Goal: Transaction & Acquisition: Purchase product/service

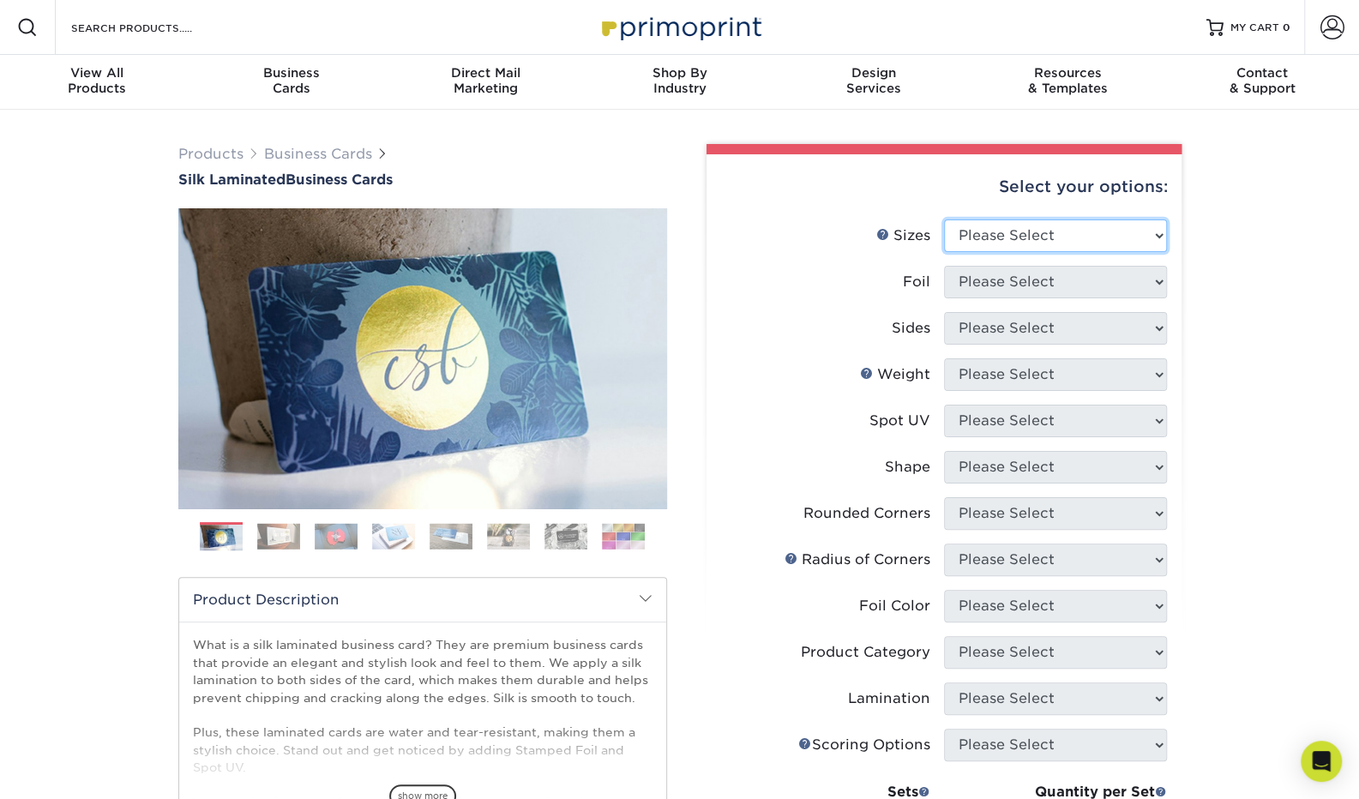
click at [1084, 236] on select "Please Select 1.5" x 3.5" - Mini 1.75" x 3.5" - Mini 2" x 2" - Square 2" x 3" -…" at bounding box center [1055, 236] width 223 height 33
select select "2.00x3.50"
click at [944, 220] on select "Please Select 1.5" x 3.5" - Mini 1.75" x 3.5" - Mini 2" x 2" - Square 2" x 3" -…" at bounding box center [1055, 236] width 223 height 33
click at [980, 281] on select "Please Select Yes No" at bounding box center [1055, 282] width 223 height 33
click at [979, 289] on select "Please Select Yes No" at bounding box center [1055, 282] width 223 height 33
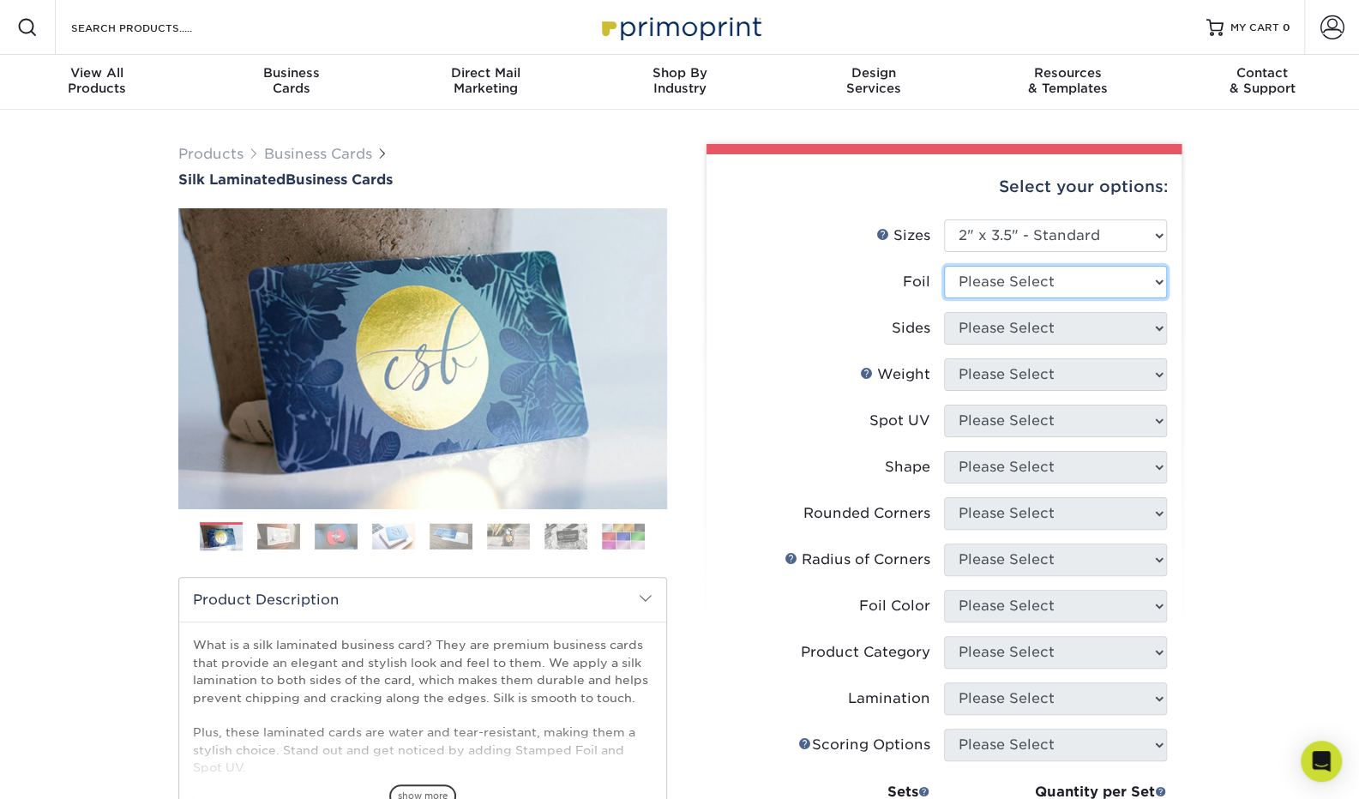
select select "0"
click at [944, 266] on select "Please Select Yes No" at bounding box center [1055, 282] width 223 height 33
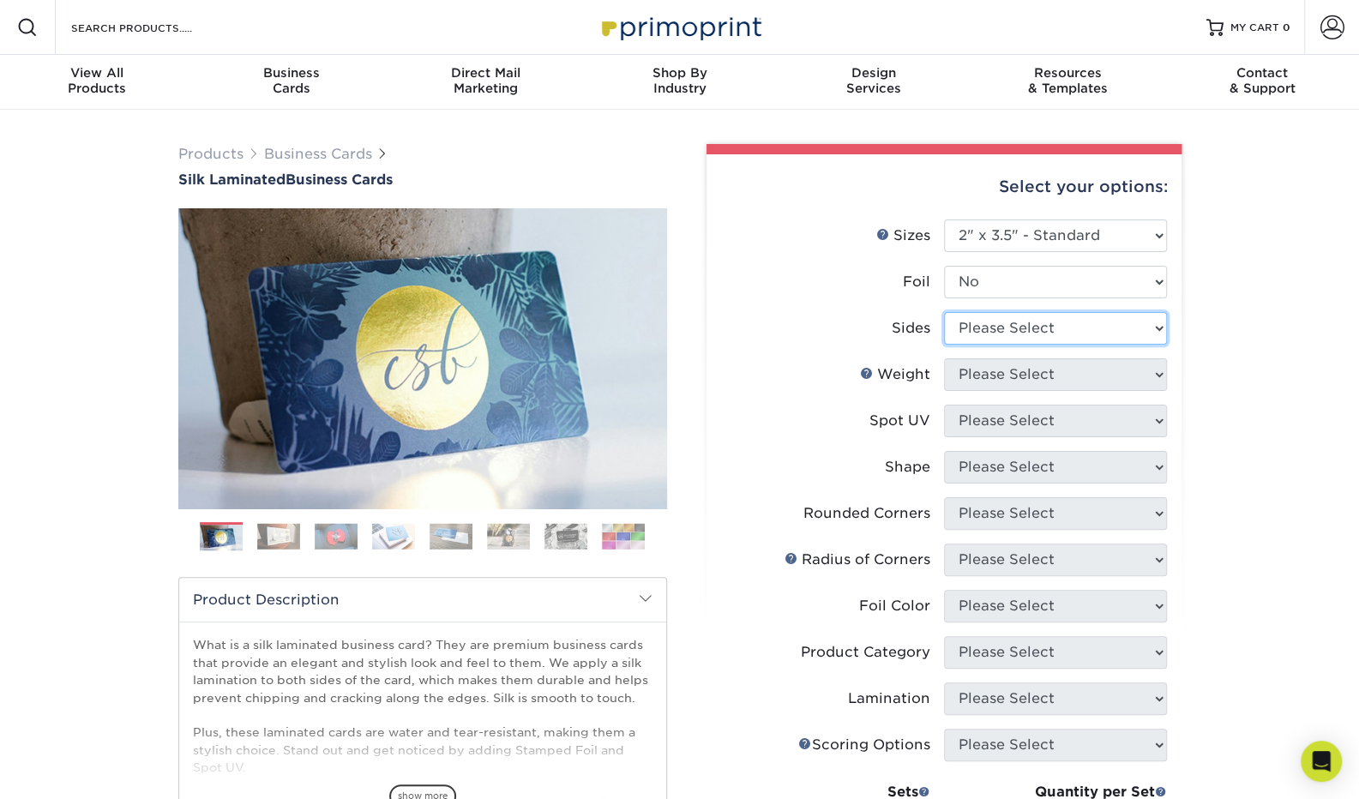
click at [987, 328] on select "Please Select Print Both Sides Print Front Only" at bounding box center [1055, 328] width 223 height 33
select select "13abbda7-1d64-4f25-8bb2-c179b224825d"
click at [944, 312] on select "Please Select Print Both Sides Print Front Only" at bounding box center [1055, 328] width 223 height 33
click at [1003, 379] on select "Please Select 16PT" at bounding box center [1055, 374] width 223 height 33
select select "16PT"
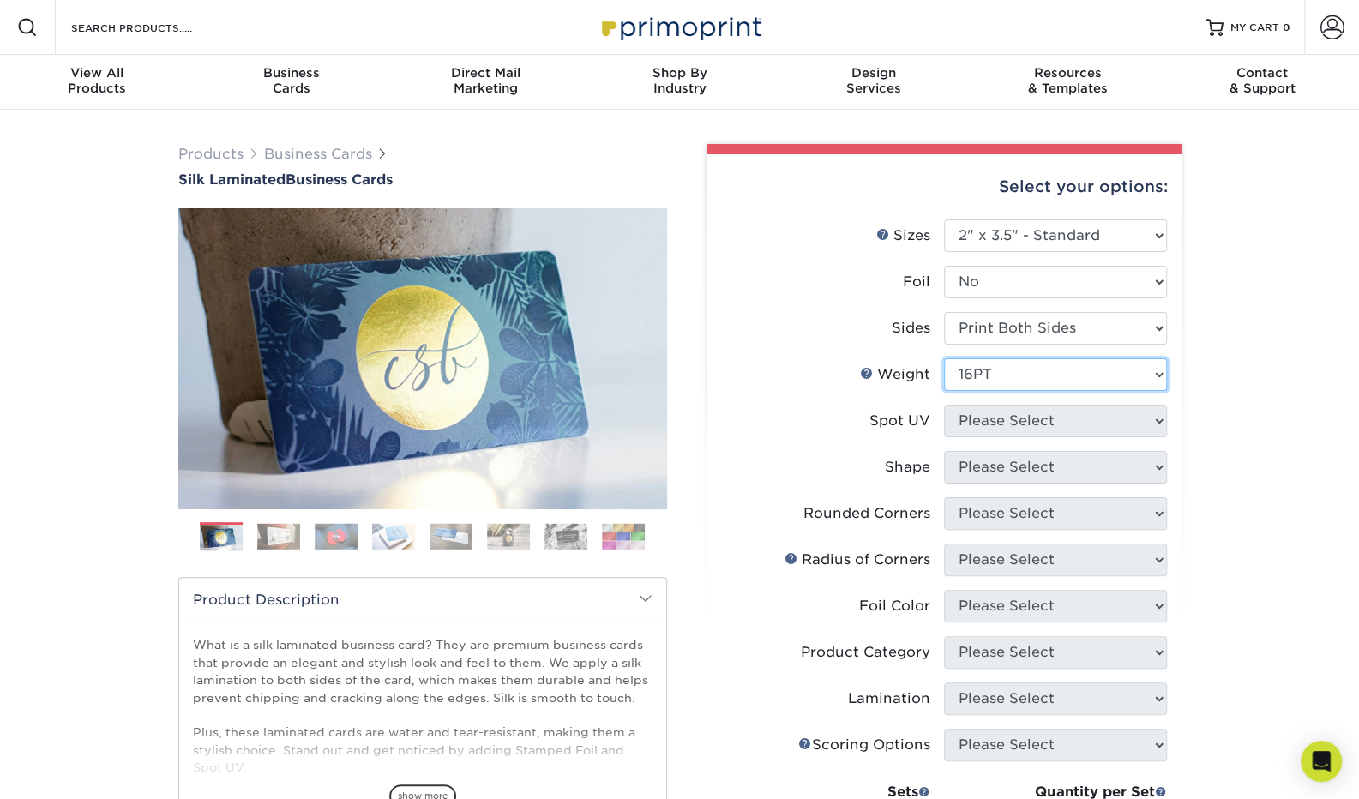
click at [944, 358] on select "Please Select 16PT" at bounding box center [1055, 374] width 223 height 33
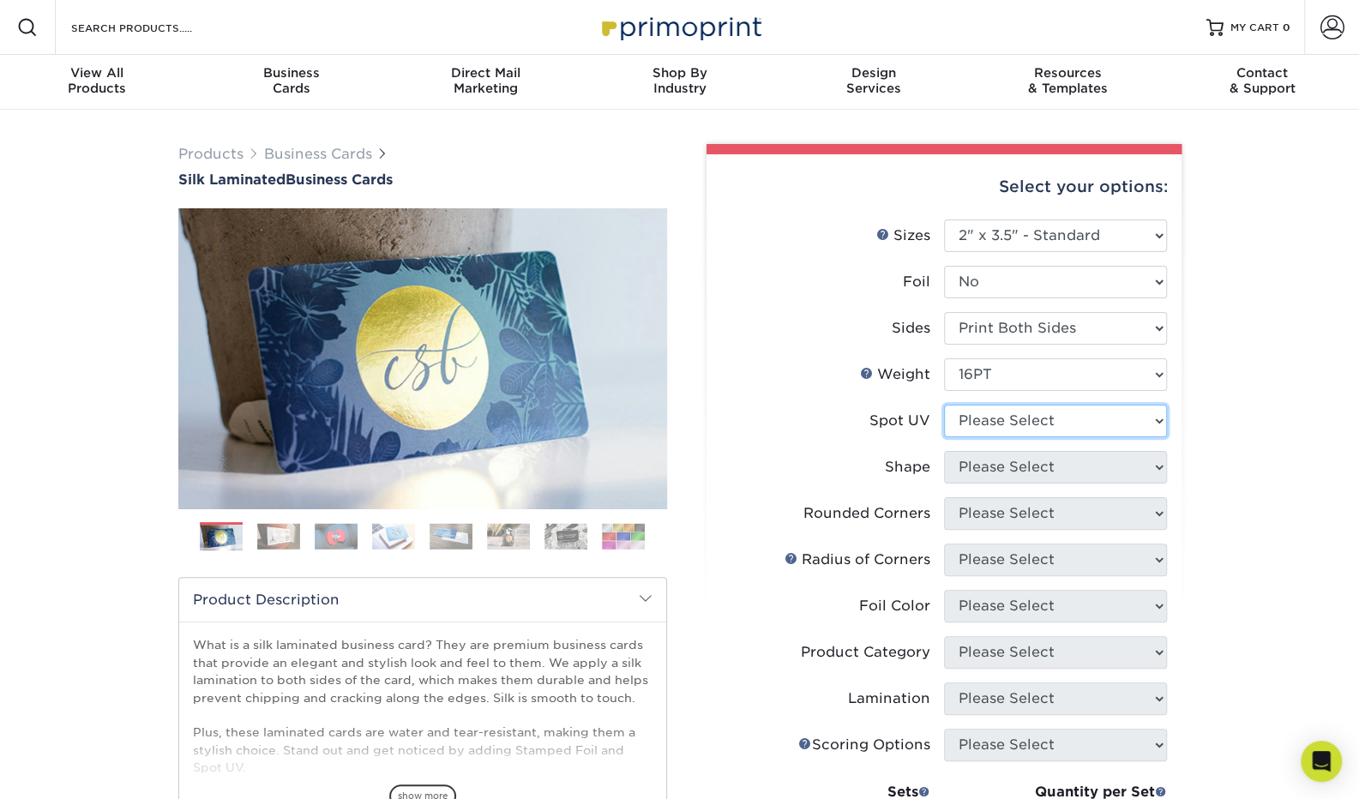
click at [996, 416] on select "Please Select No Spot UV Front and Back (Both Sides) Front Only Back Only" at bounding box center [1055, 421] width 223 height 33
click at [1036, 430] on select "Please Select No Spot UV Front and Back (Both Sides) Front Only Back Only" at bounding box center [1055, 421] width 223 height 33
select select "3"
click at [944, 405] on select "Please Select No Spot UV Front and Back (Both Sides) Front Only Back Only" at bounding box center [1055, 421] width 223 height 33
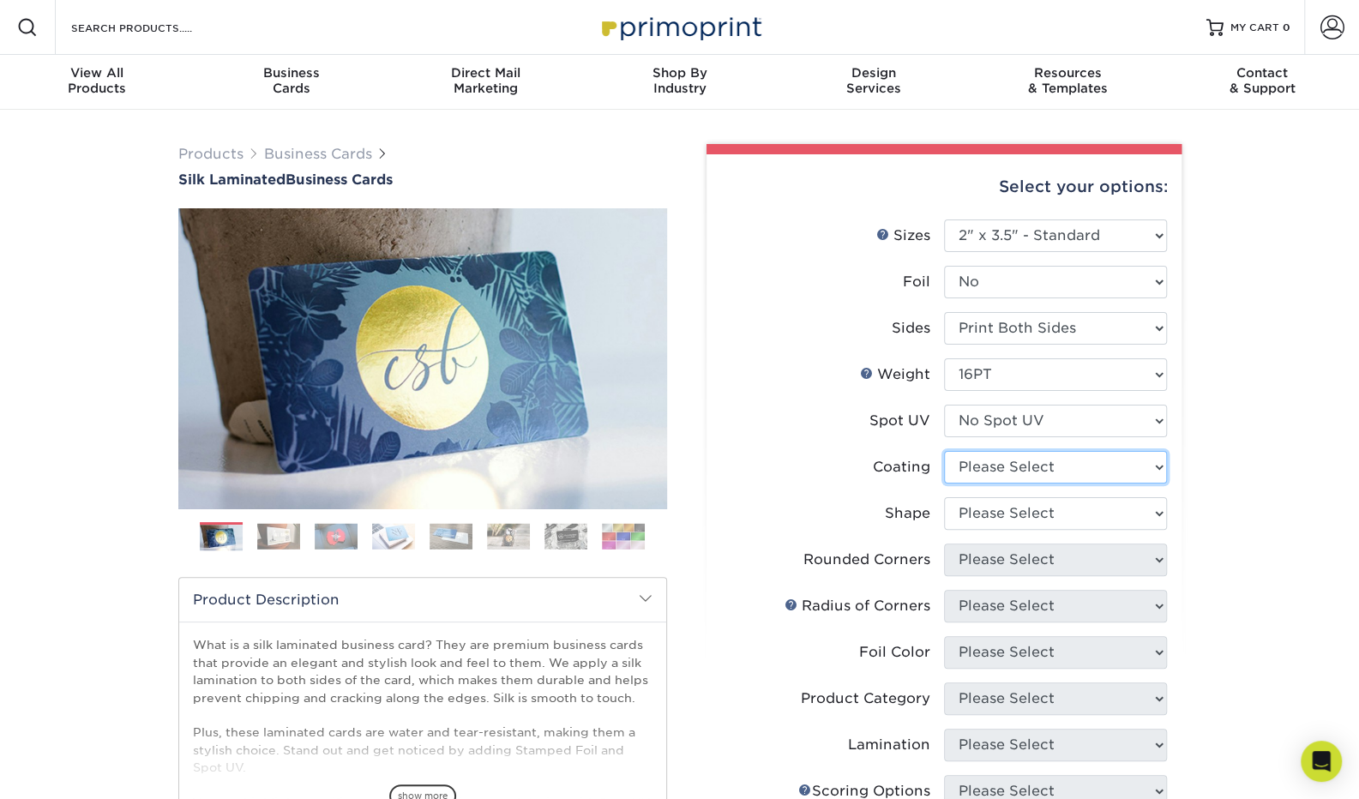
click at [1023, 475] on select at bounding box center [1055, 467] width 223 height 33
select select "3e7618de-abca-4bda-9f97-8b9129e913d8"
click at [944, 451] on select at bounding box center [1055, 467] width 223 height 33
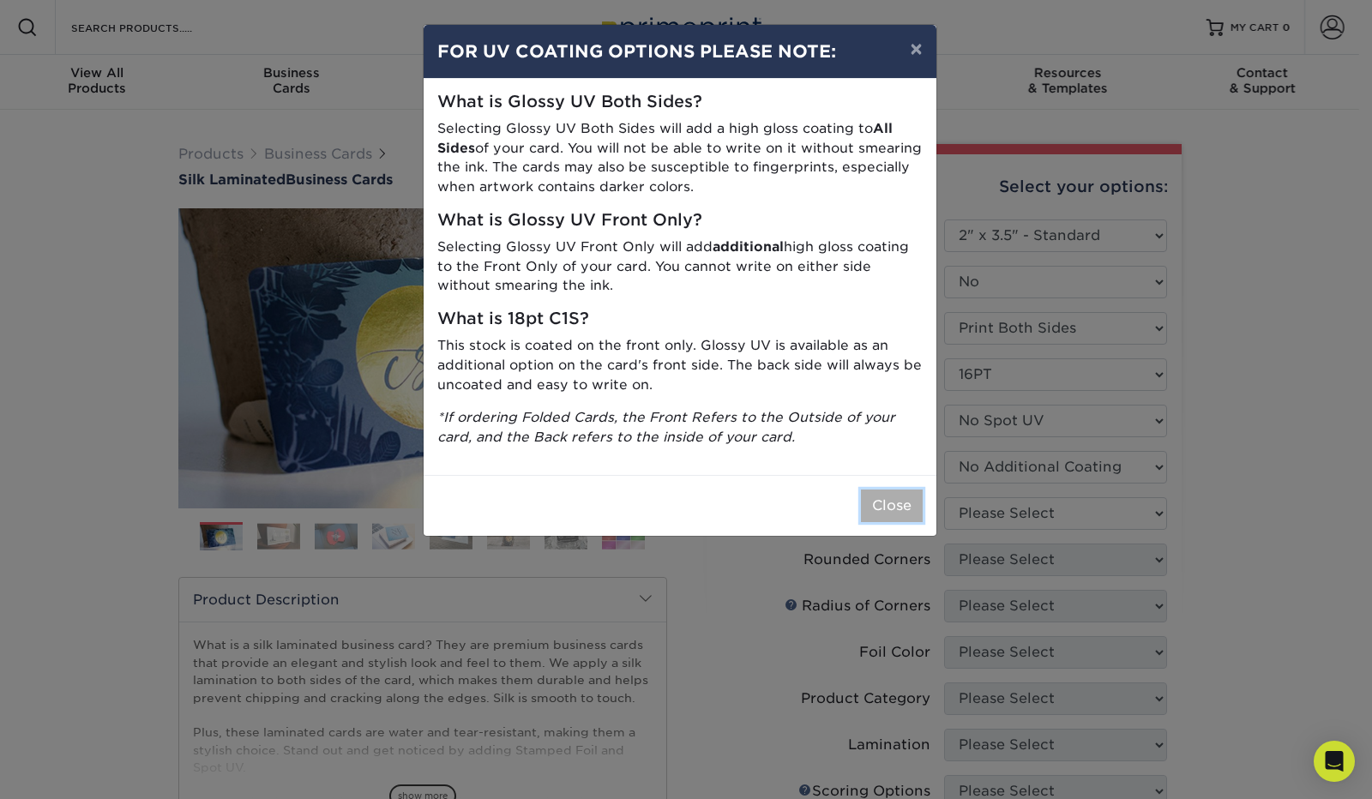
click at [894, 503] on button "Close" at bounding box center [892, 506] width 62 height 33
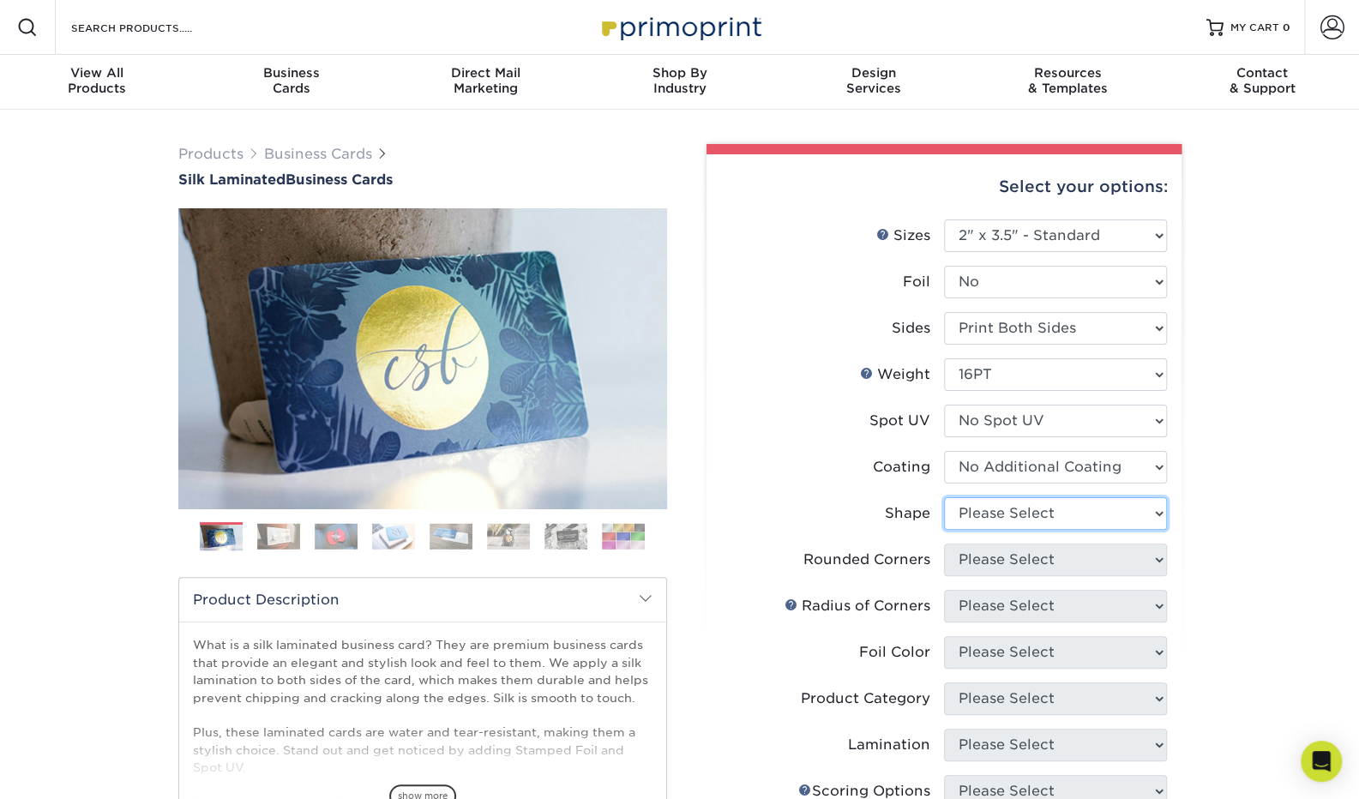
click at [1050, 517] on select "Please Select Standard Oval" at bounding box center [1055, 513] width 223 height 33
select select "standard"
click at [944, 497] on select "Please Select Standard Oval" at bounding box center [1055, 513] width 223 height 33
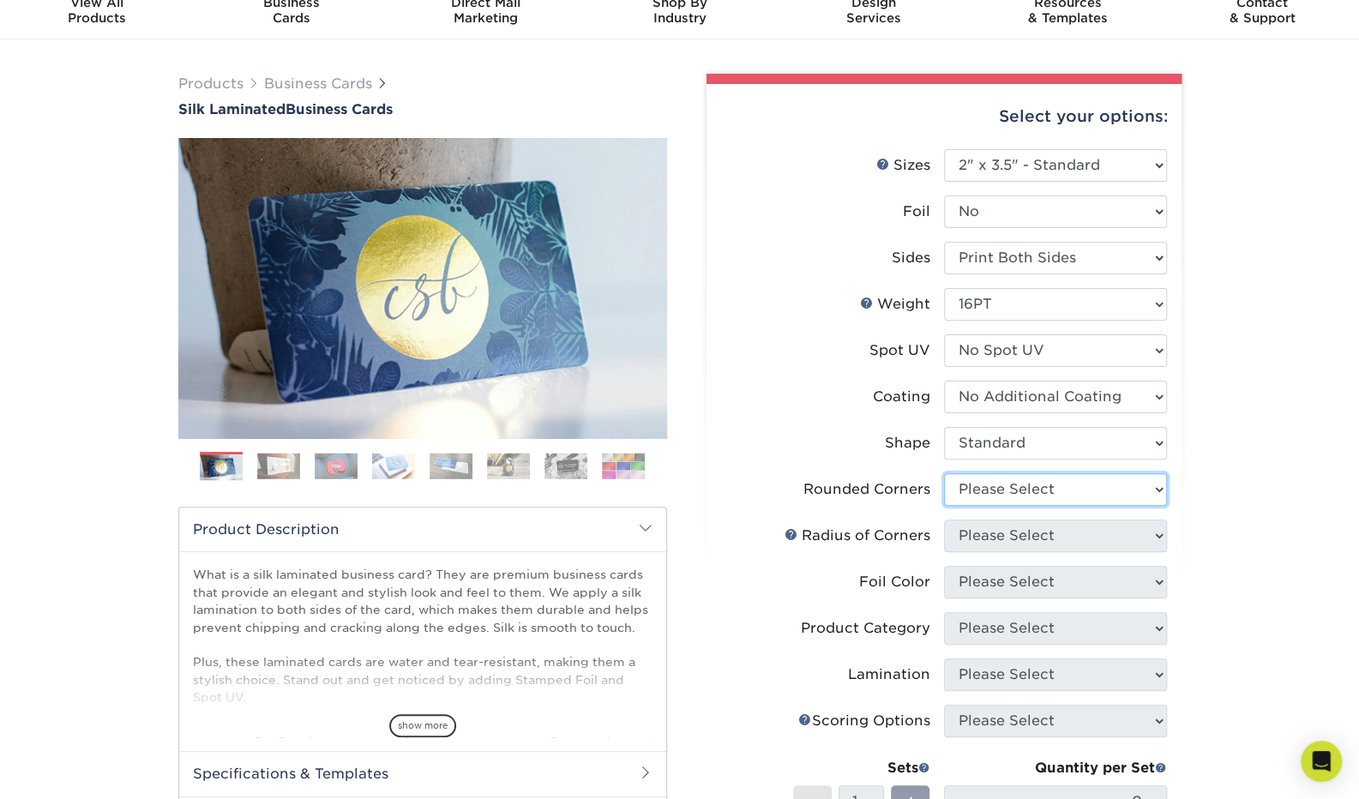
click at [1036, 484] on select "Please Select Yes - Round 2 Corners Yes - Round 4 Corners No" at bounding box center [1055, 489] width 223 height 33
select select "7672df9e-0e0a-464d-8e1f-920c575e4da3"
click at [944, 473] on select "Please Select Yes - Round 2 Corners Yes - Round 4 Corners No" at bounding box center [1055, 489] width 223 height 33
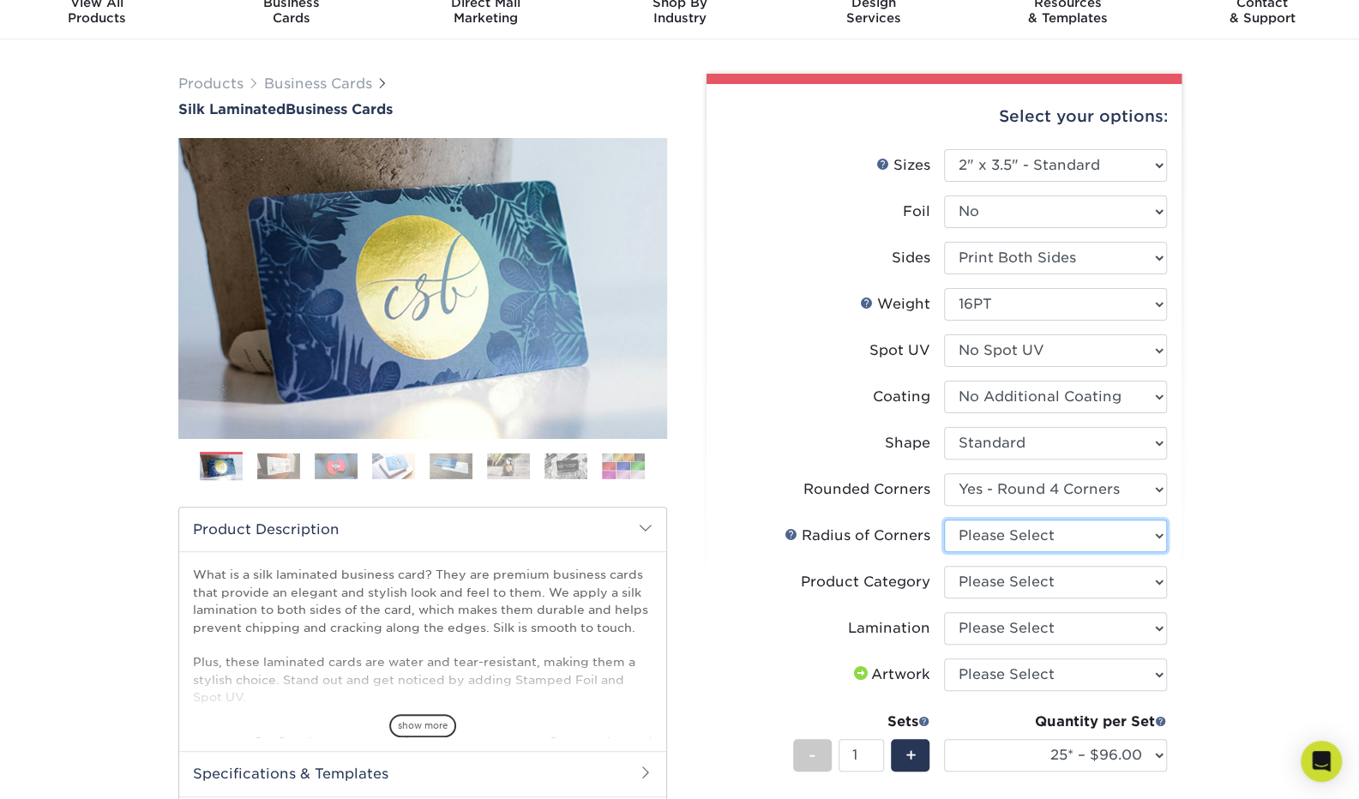
click at [1041, 535] on select "Please Select Rounded 1/8" Rounded 1/4"" at bounding box center [1055, 536] width 223 height 33
select select "589680c7-ee9a-431b-9d12-d7aeb1386a97"
click at [944, 520] on select "Please Select Rounded 1/8" Rounded 1/4"" at bounding box center [1055, 536] width 223 height 33
click at [1065, 589] on select "Please Select Business Cards" at bounding box center [1055, 582] width 223 height 33
select select "3b5148f1-0588-4f88-a218-97bcfdce65c1"
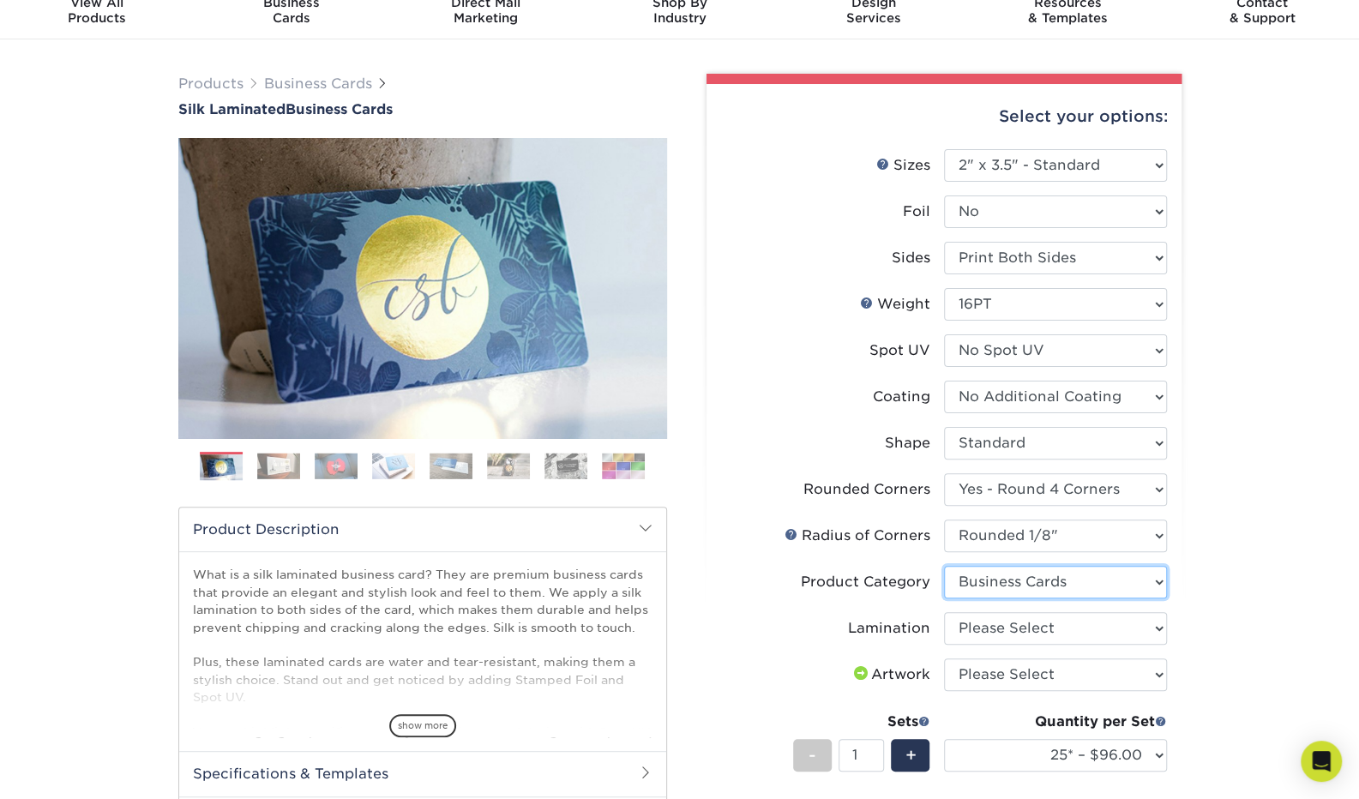
click at [944, 566] on select "Please Select Business Cards" at bounding box center [1055, 582] width 223 height 33
click at [1060, 617] on select "Please Select Silk" at bounding box center [1055, 628] width 223 height 33
select select "ccacb42f-45f7-42d3-bbd3-7c8421cf37f0"
click at [944, 612] on select "Please Select Silk" at bounding box center [1055, 628] width 223 height 33
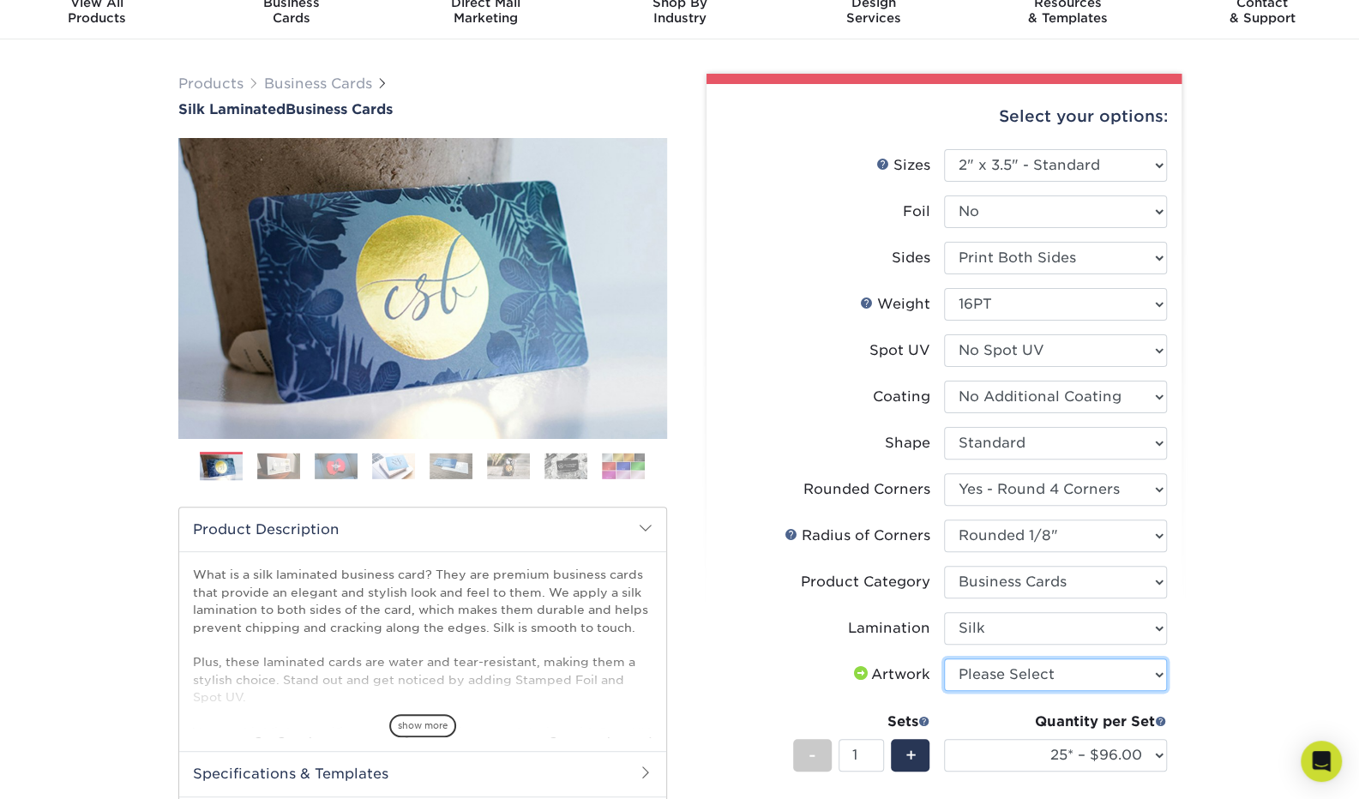
click at [1075, 680] on select "Please Select I will upload files I need a design - $100" at bounding box center [1055, 675] width 223 height 33
select select "upload"
click at [944, 659] on select "Please Select I will upload files I need a design - $100" at bounding box center [1055, 675] width 223 height 33
click at [1183, 659] on div "Select your options: Sizes Help Sizes Please Select 1.5" x 3.5" - Mini -" at bounding box center [937, 613] width 514 height 1078
click at [1189, 632] on div "Select your options: Sizes Help Sizes Please Select 1.5" x 3.5" - Mini -" at bounding box center [937, 613] width 514 height 1078
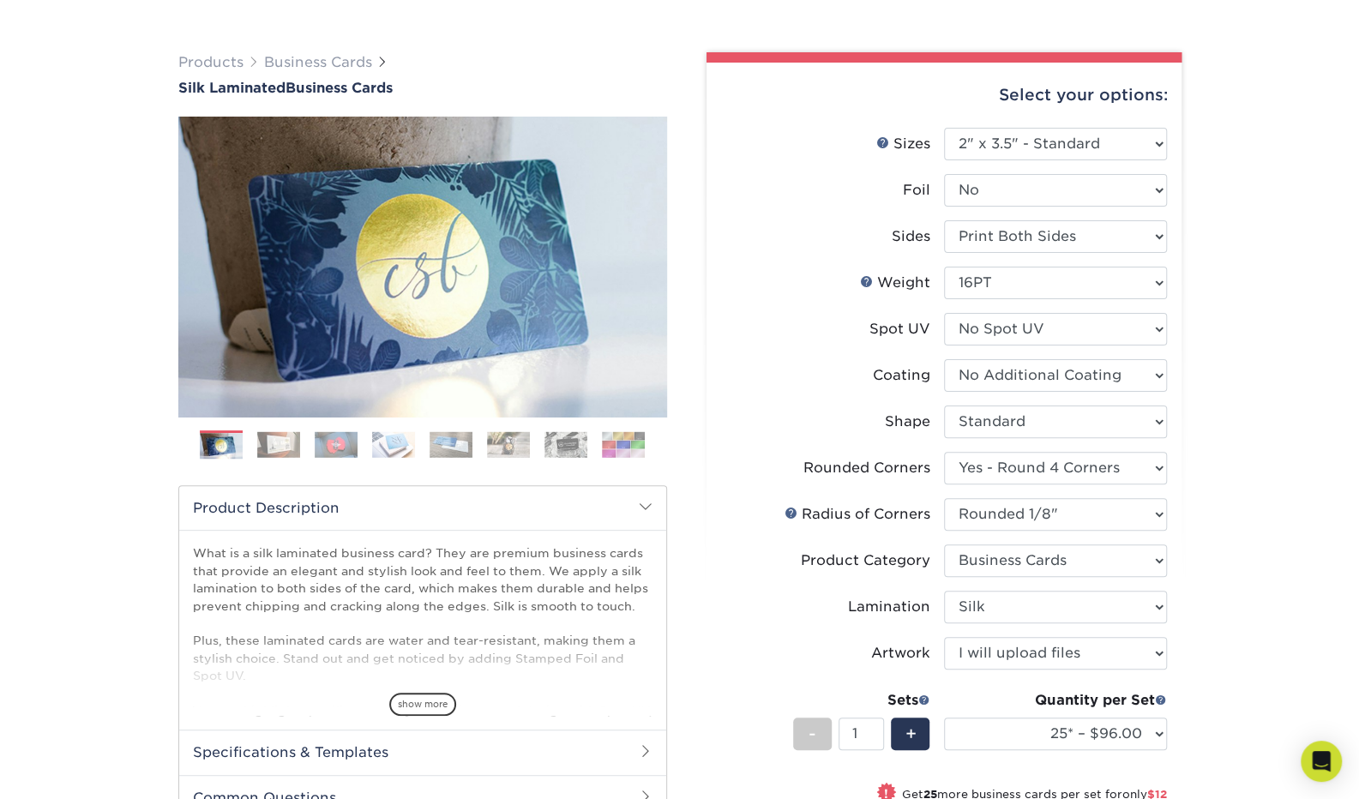
scroll to position [93, 0]
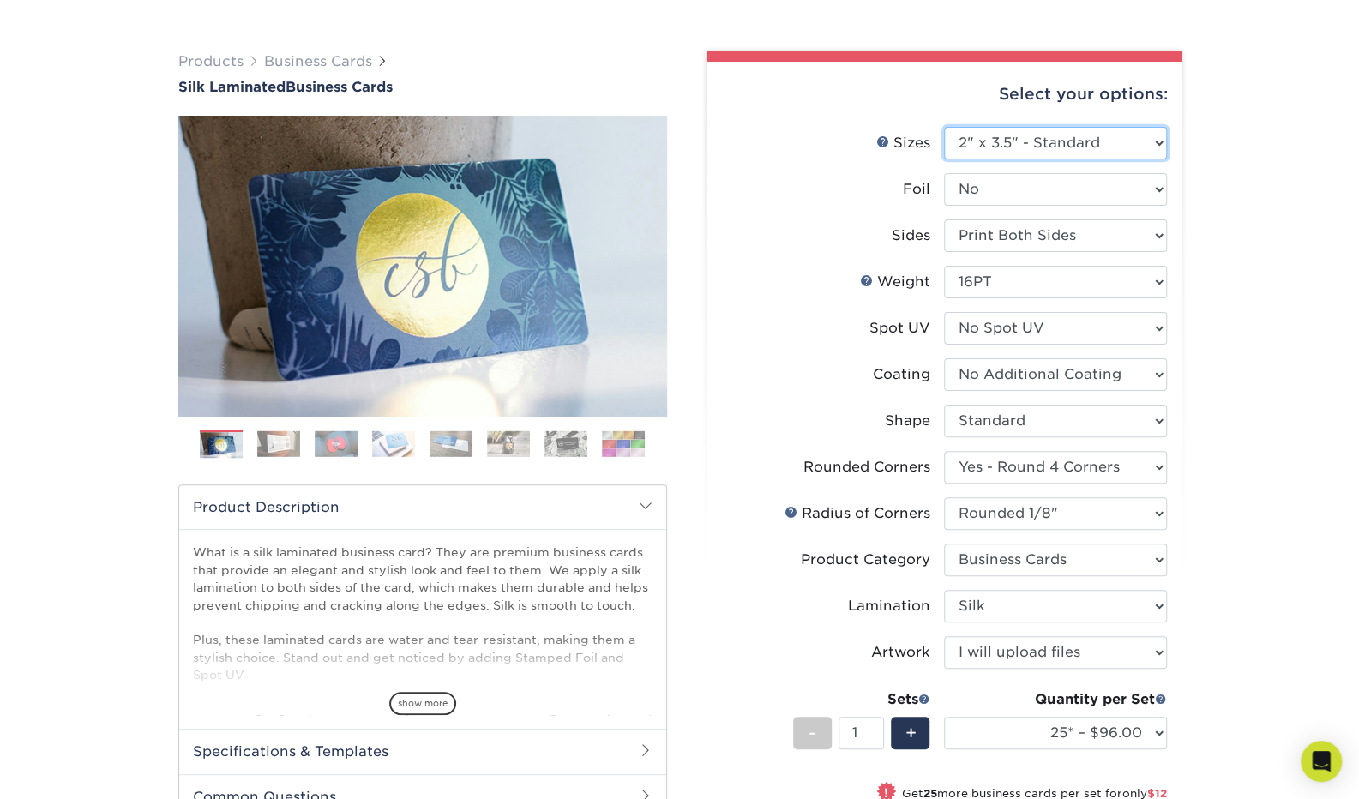
click at [987, 154] on select "Please Select 1.5" x 3.5" - Mini 1.75" x 3.5" - Mini 2" x 2" - Square 2" x 3" -…" at bounding box center [1055, 143] width 223 height 33
click at [1030, 192] on select "Please Select Yes No" at bounding box center [1055, 189] width 223 height 33
select select "1"
click at [944, 173] on select "Please Select Yes No" at bounding box center [1055, 189] width 223 height 33
select select "-1"
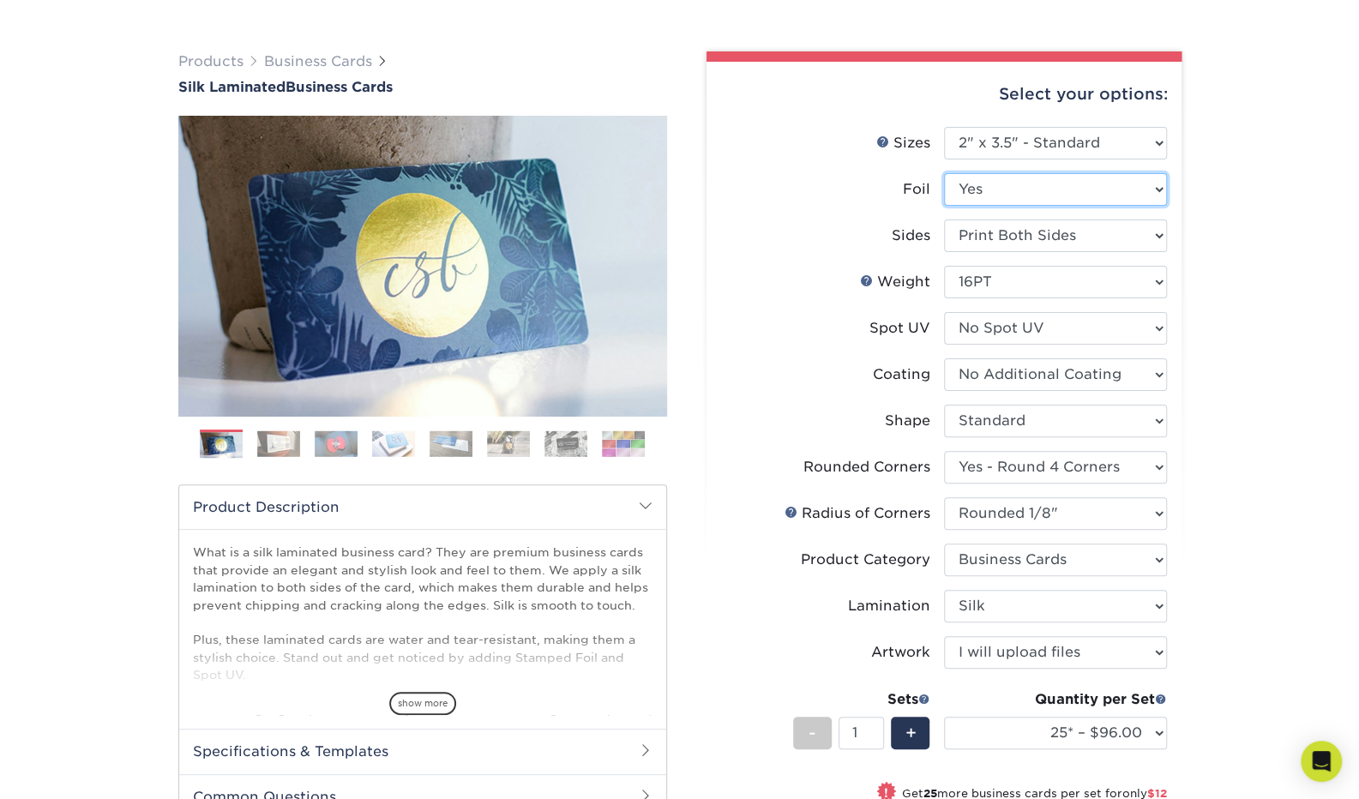
select select "-1"
select select
select select "-1"
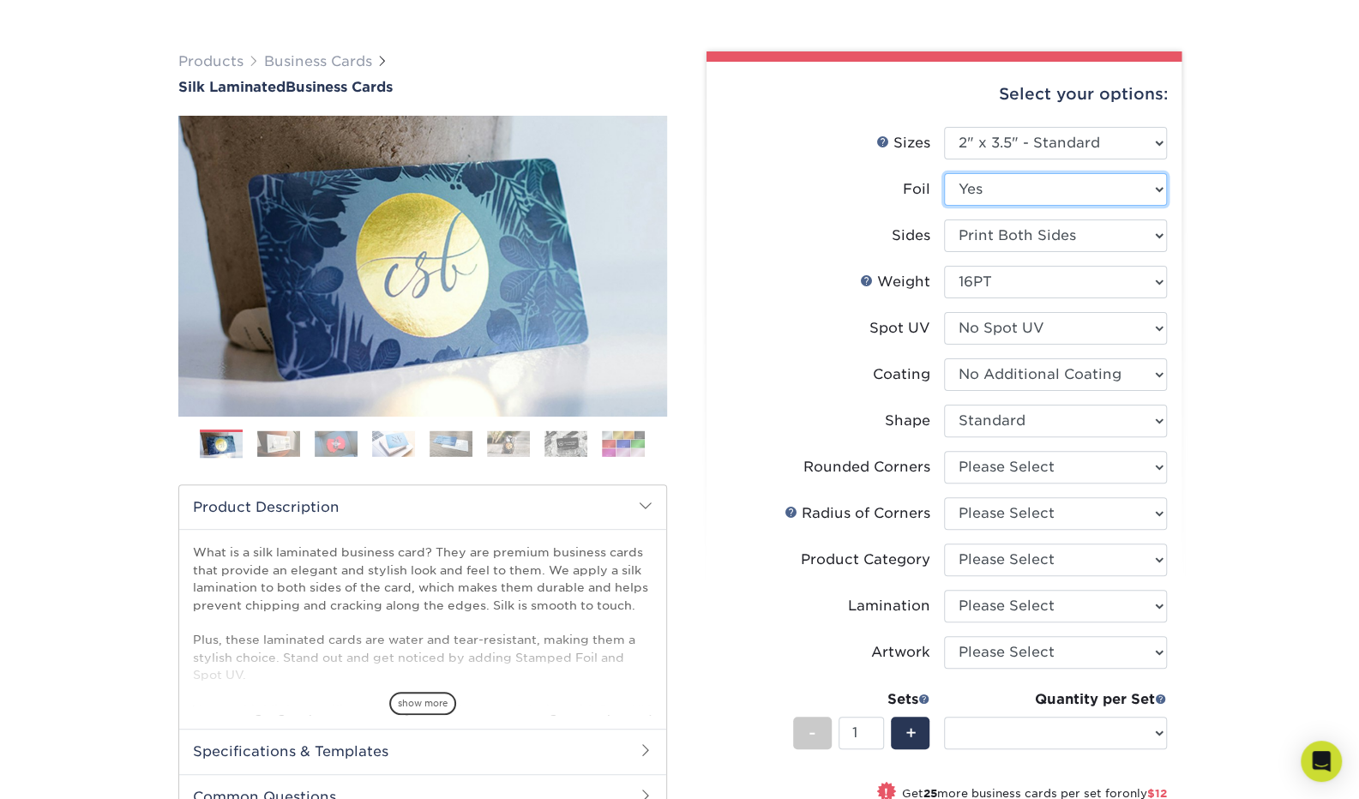
select select "-1"
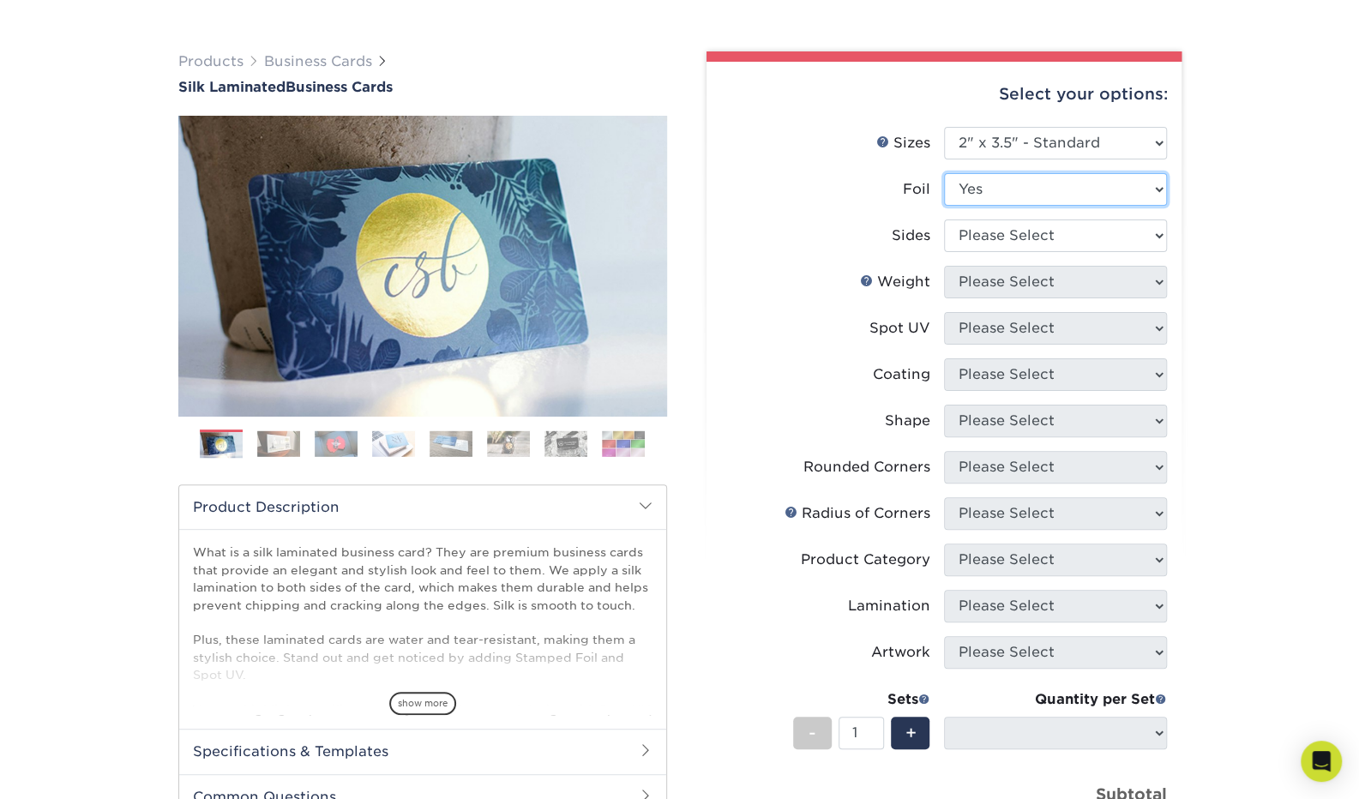
click at [1067, 195] on select "Please Select Yes No" at bounding box center [1055, 189] width 223 height 33
select select "0"
click at [944, 173] on select "Please Select Yes No" at bounding box center [1055, 189] width 223 height 33
select select
click at [1046, 190] on select "Please Select Yes No" at bounding box center [1055, 189] width 223 height 33
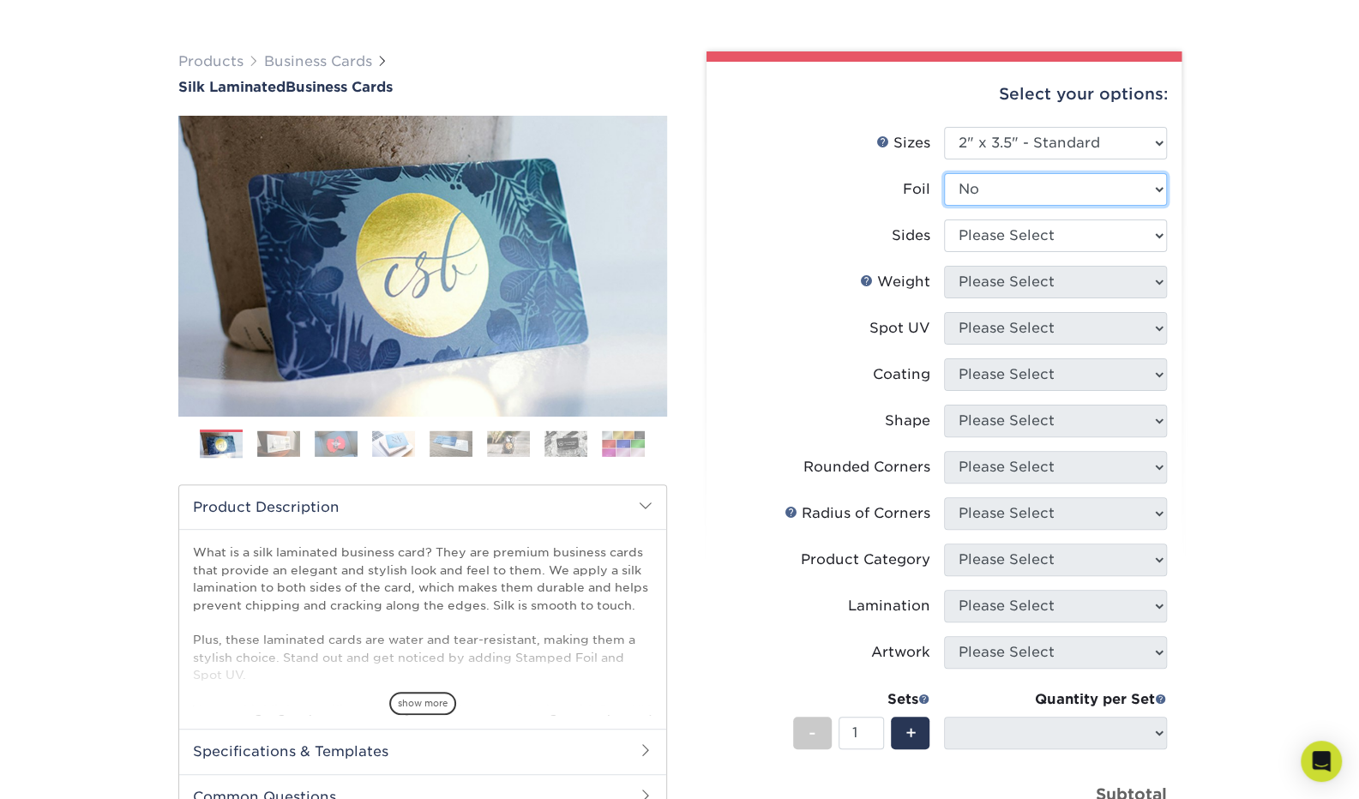
click at [944, 173] on select "Please Select Yes No" at bounding box center [1055, 189] width 223 height 33
click at [1034, 240] on select "Please Select Print Both Sides Print Front Only" at bounding box center [1055, 236] width 223 height 33
select select "13abbda7-1d64-4f25-8bb2-c179b224825d"
click at [944, 220] on select "Please Select Print Both Sides Print Front Only" at bounding box center [1055, 236] width 223 height 33
select select
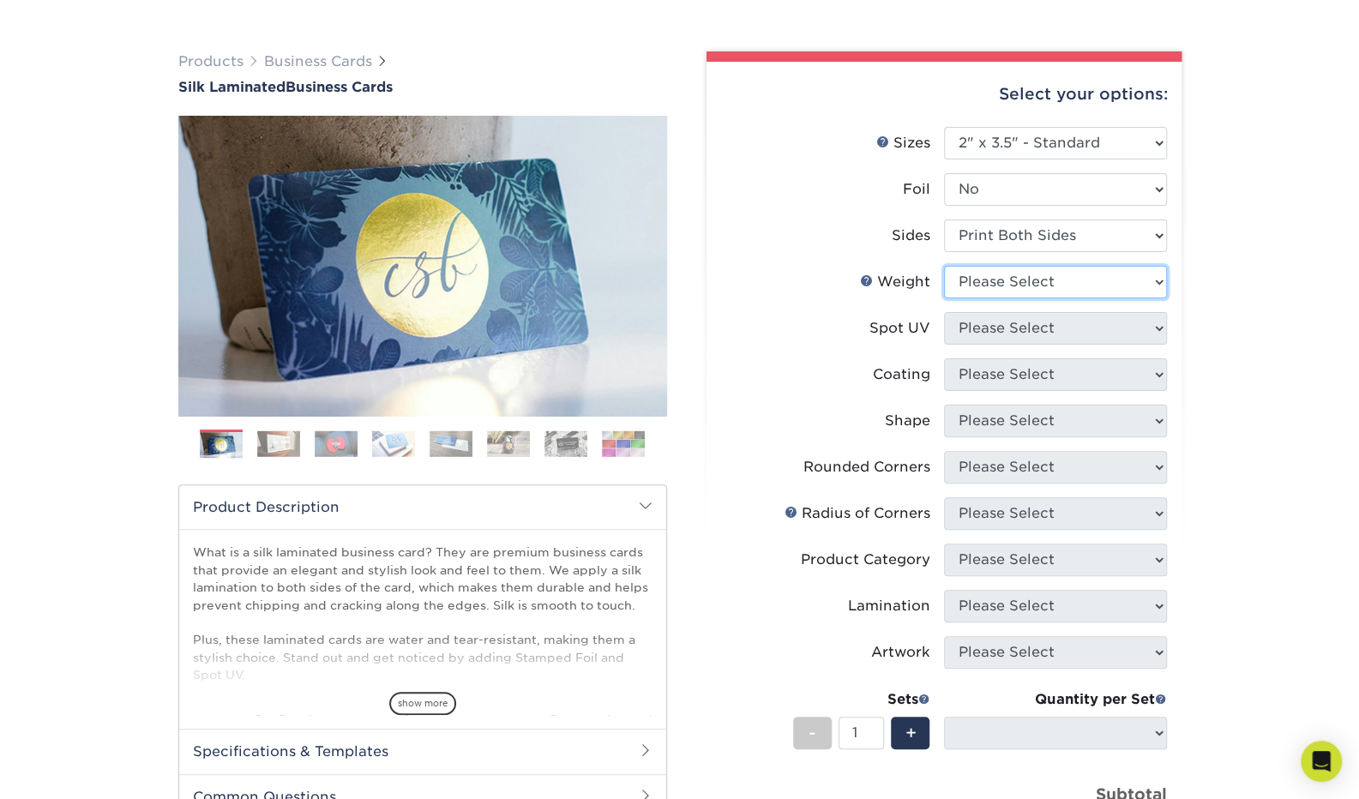
click at [1039, 281] on select "Please Select 16PT" at bounding box center [1055, 282] width 223 height 33
click at [944, 266] on select "Please Select 16PT" at bounding box center [1055, 282] width 223 height 33
click at [1044, 278] on select "Please Select 16PT" at bounding box center [1055, 282] width 223 height 33
select select "16PT"
click at [944, 266] on select "Please Select 16PT" at bounding box center [1055, 282] width 223 height 33
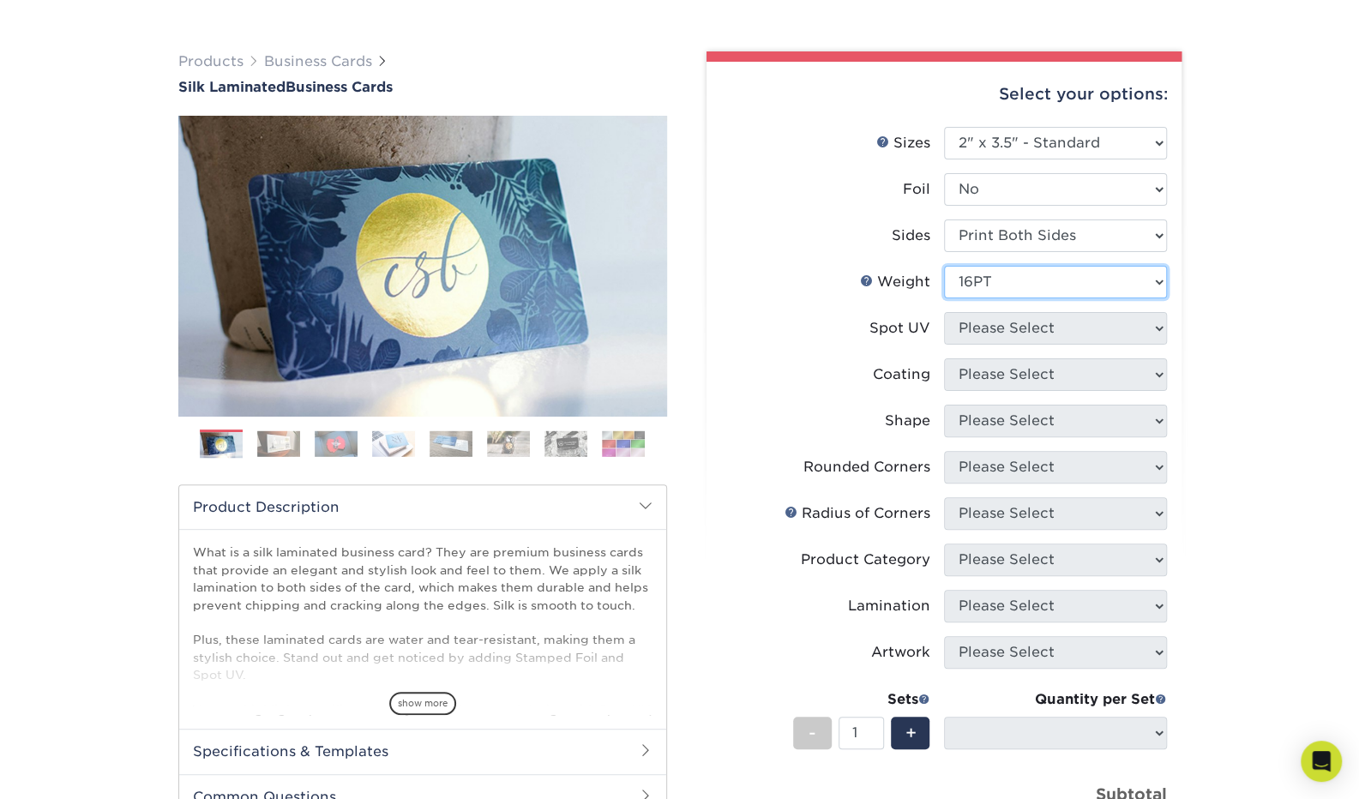
select select
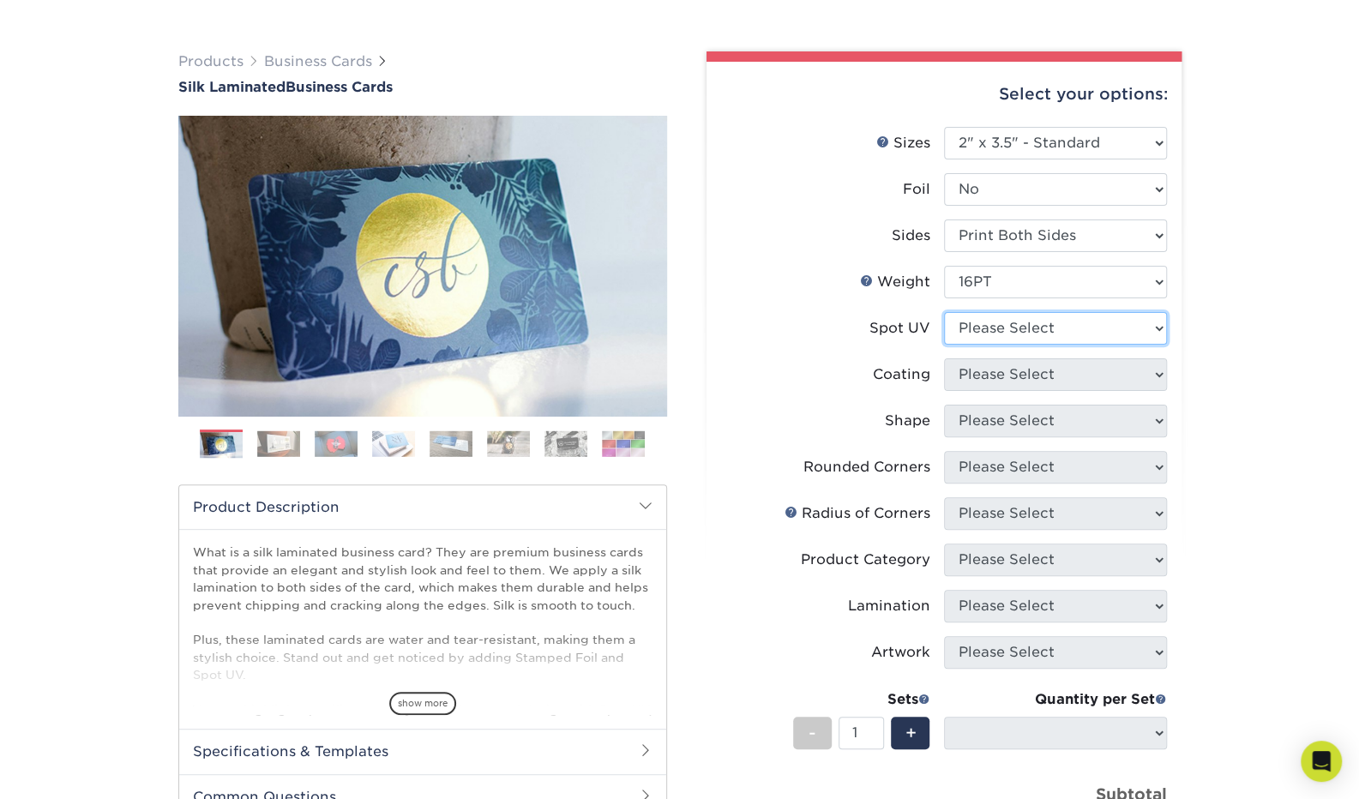
click at [1038, 316] on select "Please Select No Spot UV Front and Back (Both Sides) Front Only Back Only" at bounding box center [1055, 328] width 223 height 33
select select "3"
click at [944, 312] on select "Please Select No Spot UV Front and Back (Both Sides) Front Only Back Only" at bounding box center [1055, 328] width 223 height 33
select select
click at [1014, 371] on select at bounding box center [1055, 374] width 223 height 33
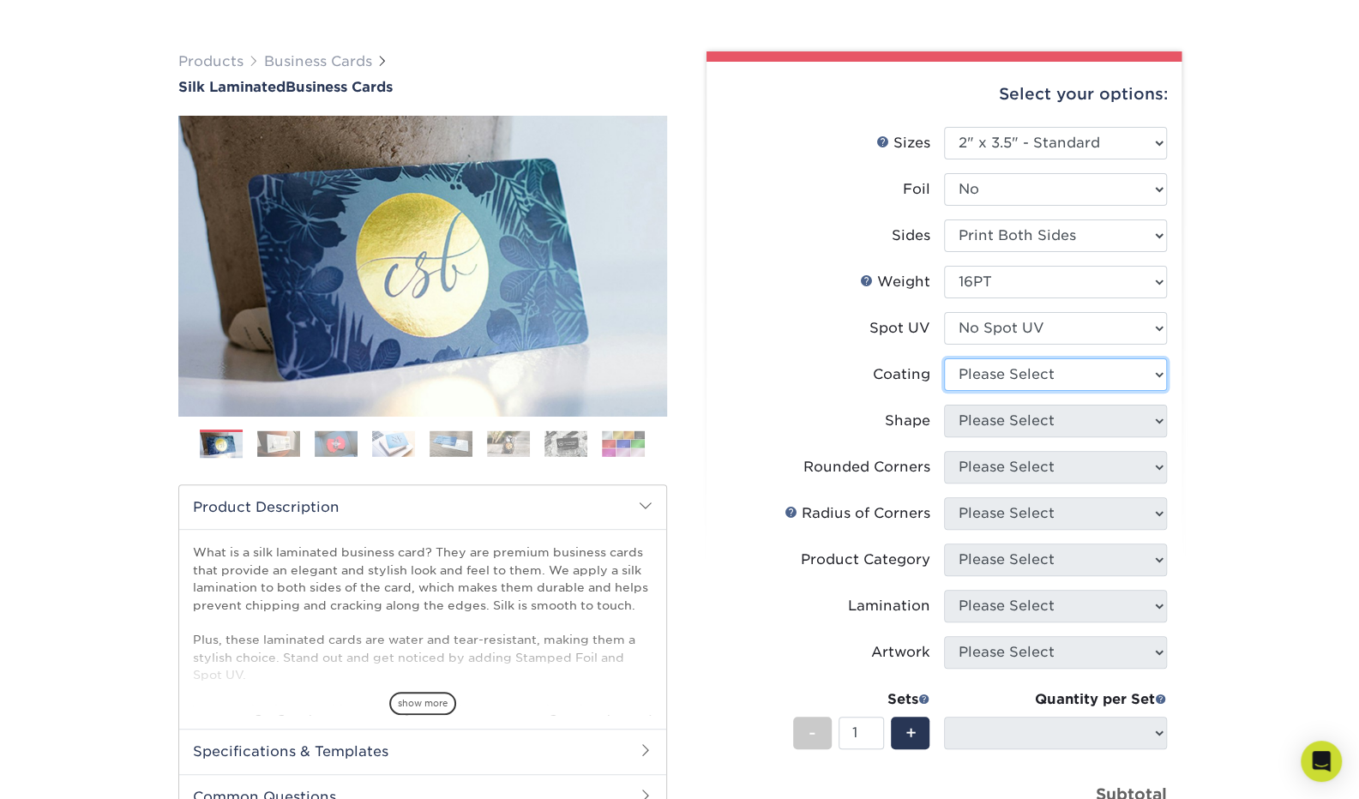
select select "3e7618de-abca-4bda-9f97-8b9129e913d8"
click at [944, 358] on select at bounding box center [1055, 374] width 223 height 33
select select
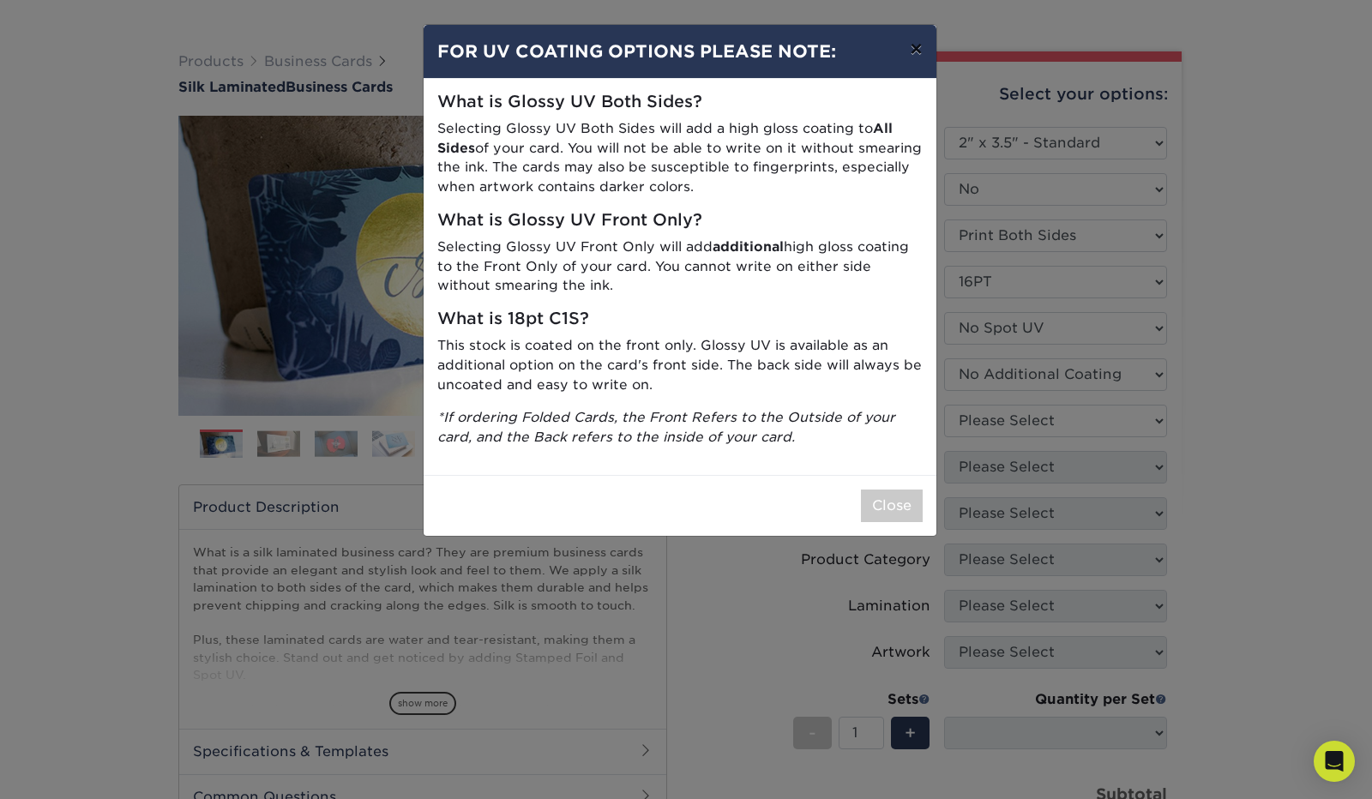
click at [919, 51] on button "×" at bounding box center [915, 49] width 39 height 48
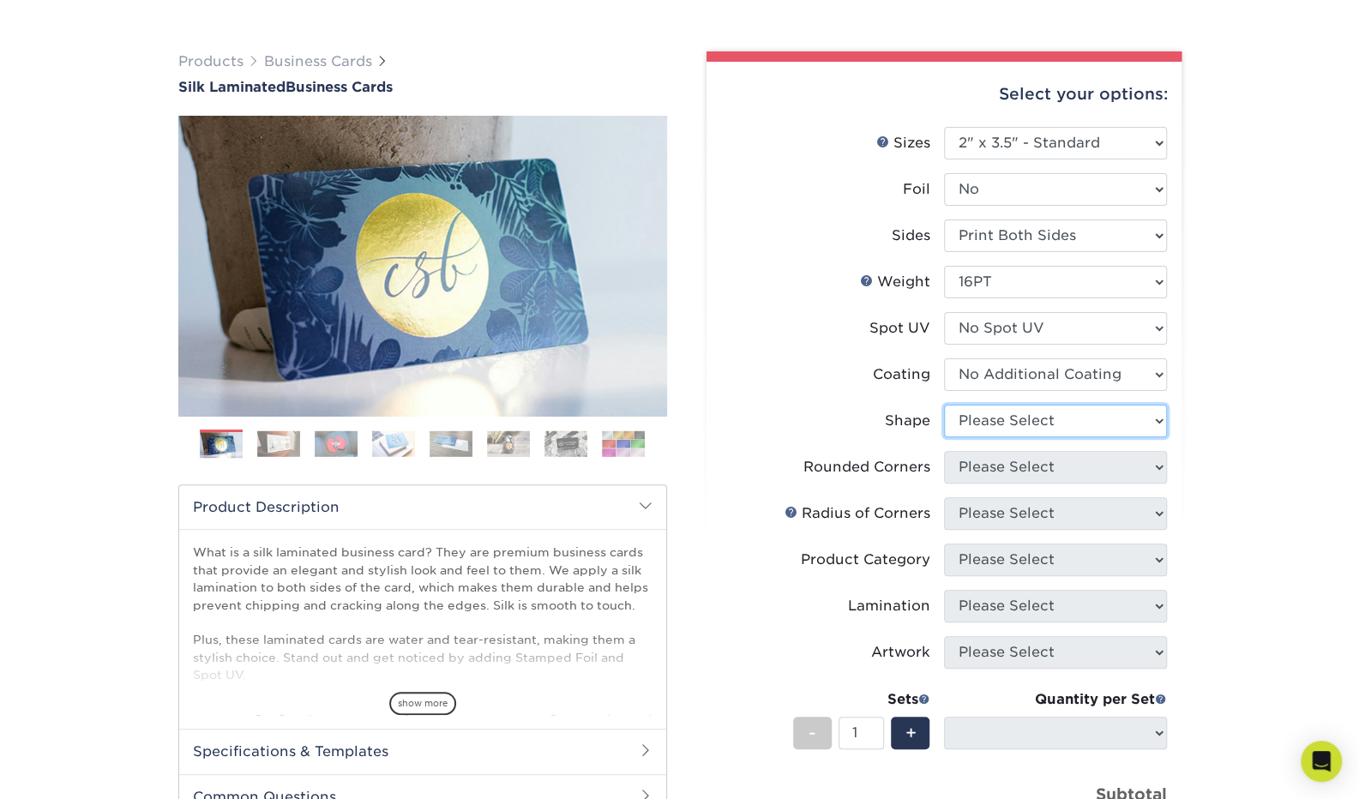
click at [987, 419] on select "Please Select Standard Oval" at bounding box center [1055, 421] width 223 height 33
select select "standard"
click at [944, 405] on select "Please Select Standard Oval" at bounding box center [1055, 421] width 223 height 33
select select
click at [993, 472] on select "Please Select Yes - Round 2 Corners Yes - Round 4 Corners No" at bounding box center [1055, 467] width 223 height 33
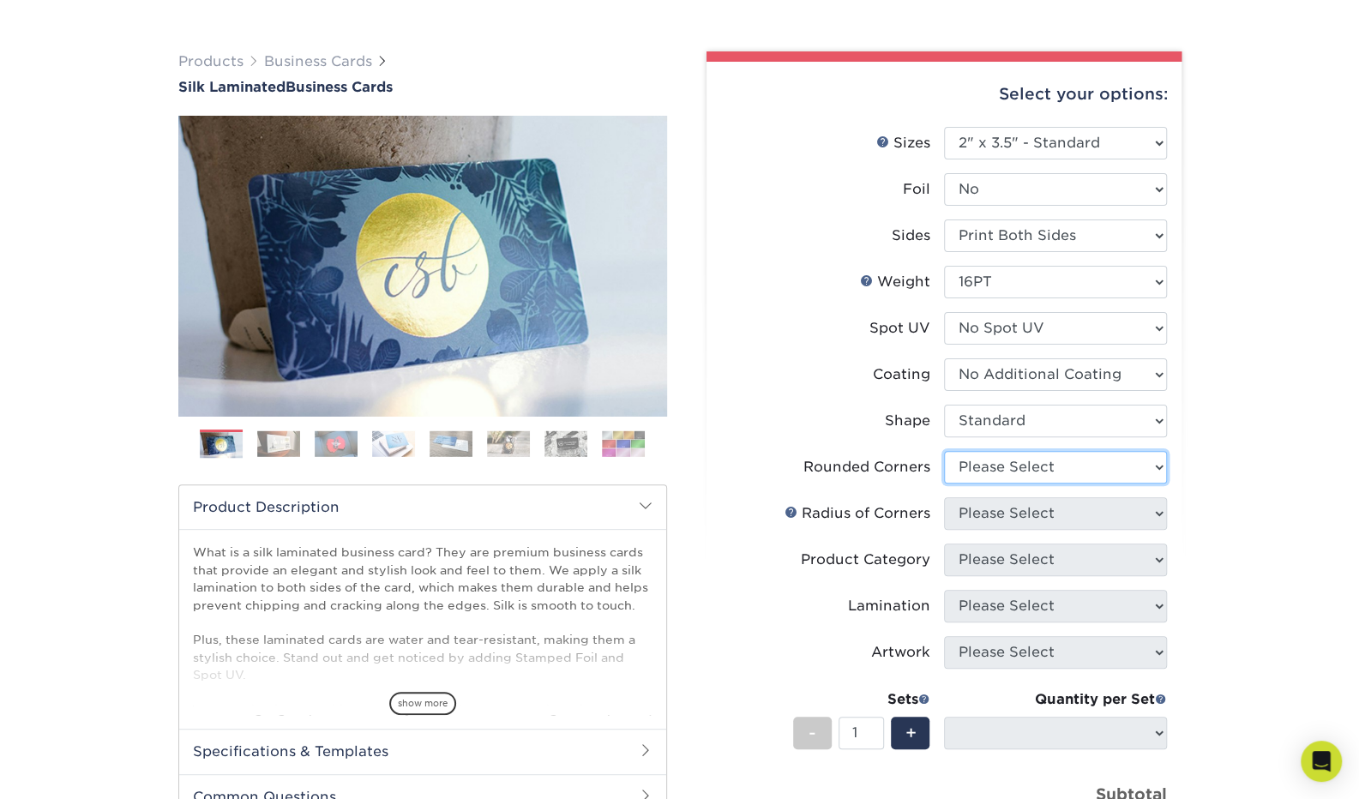
select select "7672df9e-0e0a-464d-8e1f-920c575e4da3"
click at [944, 451] on select "Please Select Yes - Round 2 Corners Yes - Round 4 Corners No" at bounding box center [1055, 467] width 223 height 33
select select "-1"
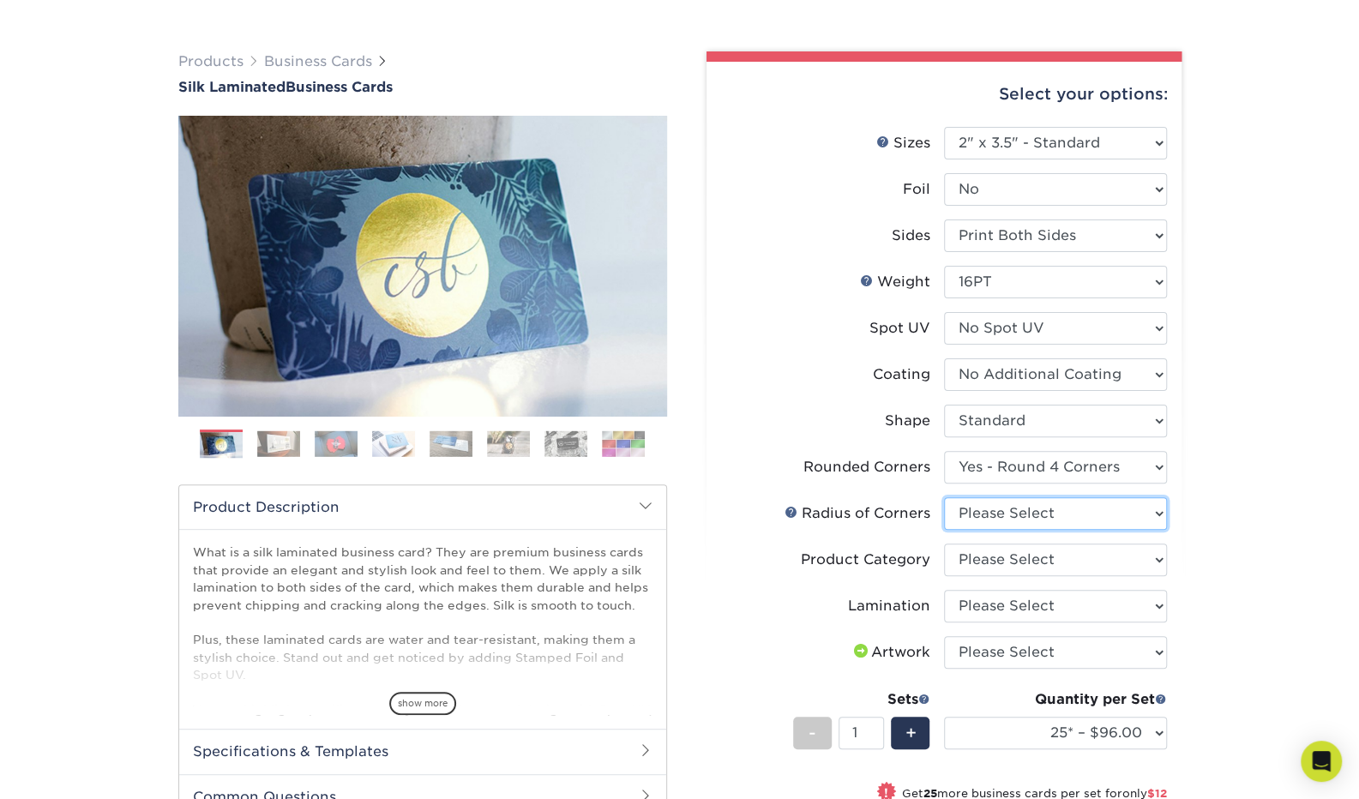
click at [1017, 517] on select "Please Select Rounded 1/8" Rounded 1/4"" at bounding box center [1055, 513] width 223 height 33
select select "589680c7-ee9a-431b-9d12-d7aeb1386a97"
click at [944, 497] on select "Please Select Rounded 1/8" Rounded 1/4"" at bounding box center [1055, 513] width 223 height 33
click at [1036, 565] on select "Please Select Business Cards" at bounding box center [1055, 560] width 223 height 33
select select "3b5148f1-0588-4f88-a218-97bcfdce65c1"
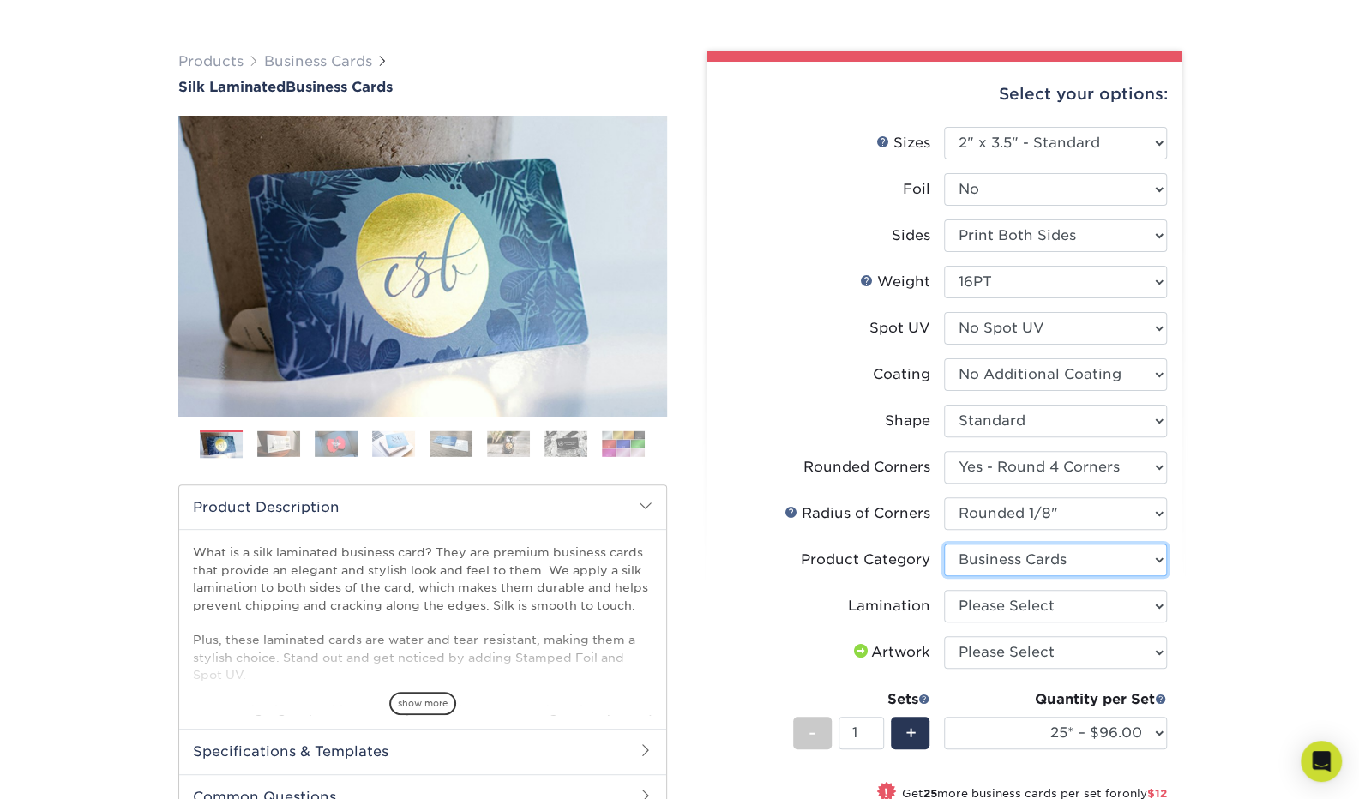
click at [944, 544] on select "Please Select Business Cards" at bounding box center [1055, 560] width 223 height 33
click at [1046, 606] on select "Please Select Silk" at bounding box center [1055, 606] width 223 height 33
select select "ccacb42f-45f7-42d3-bbd3-7c8421cf37f0"
click at [944, 590] on select "Please Select Silk" at bounding box center [1055, 606] width 223 height 33
click at [1036, 660] on select "Please Select I will upload files I need a design - $100" at bounding box center [1055, 652] width 223 height 33
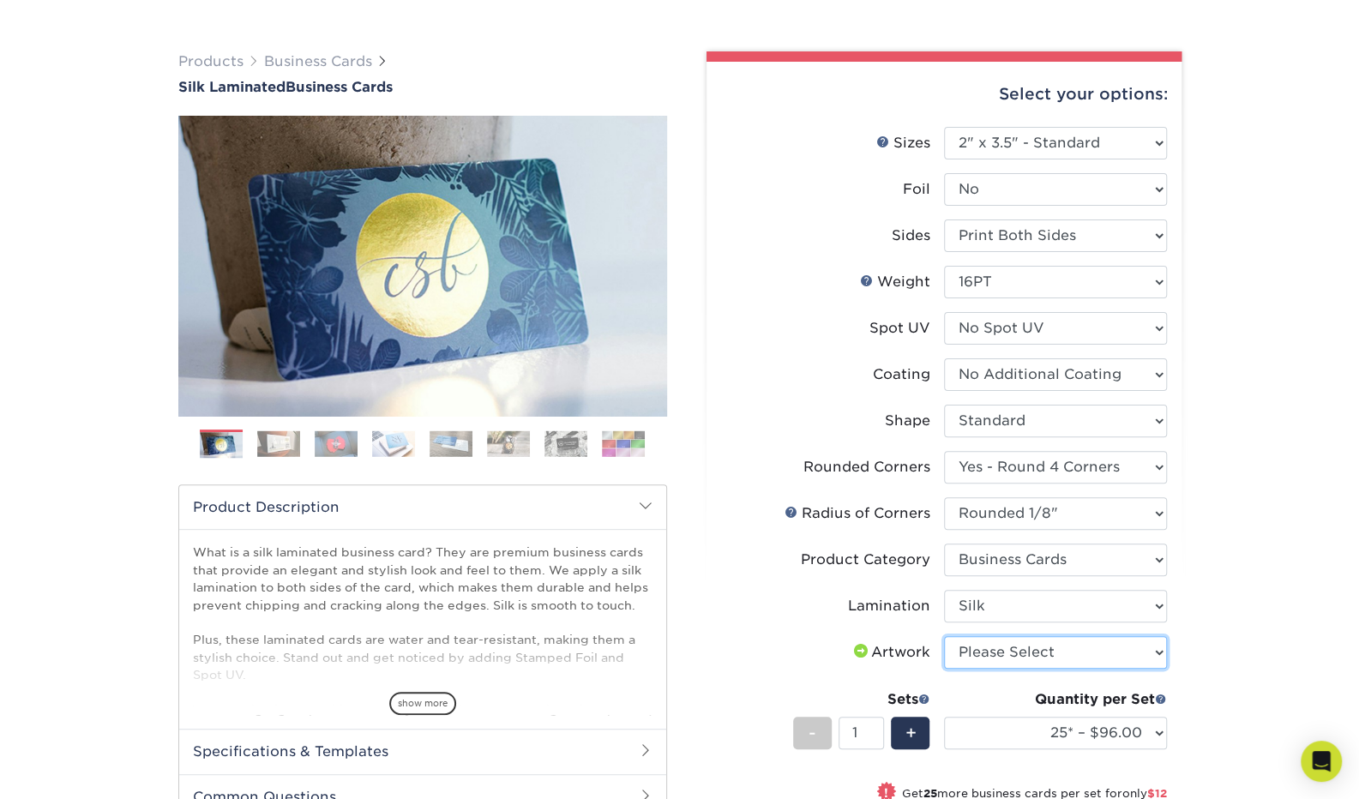
select select "upload"
click at [944, 636] on select "Please Select I will upload files I need a design - $100" at bounding box center [1055, 652] width 223 height 33
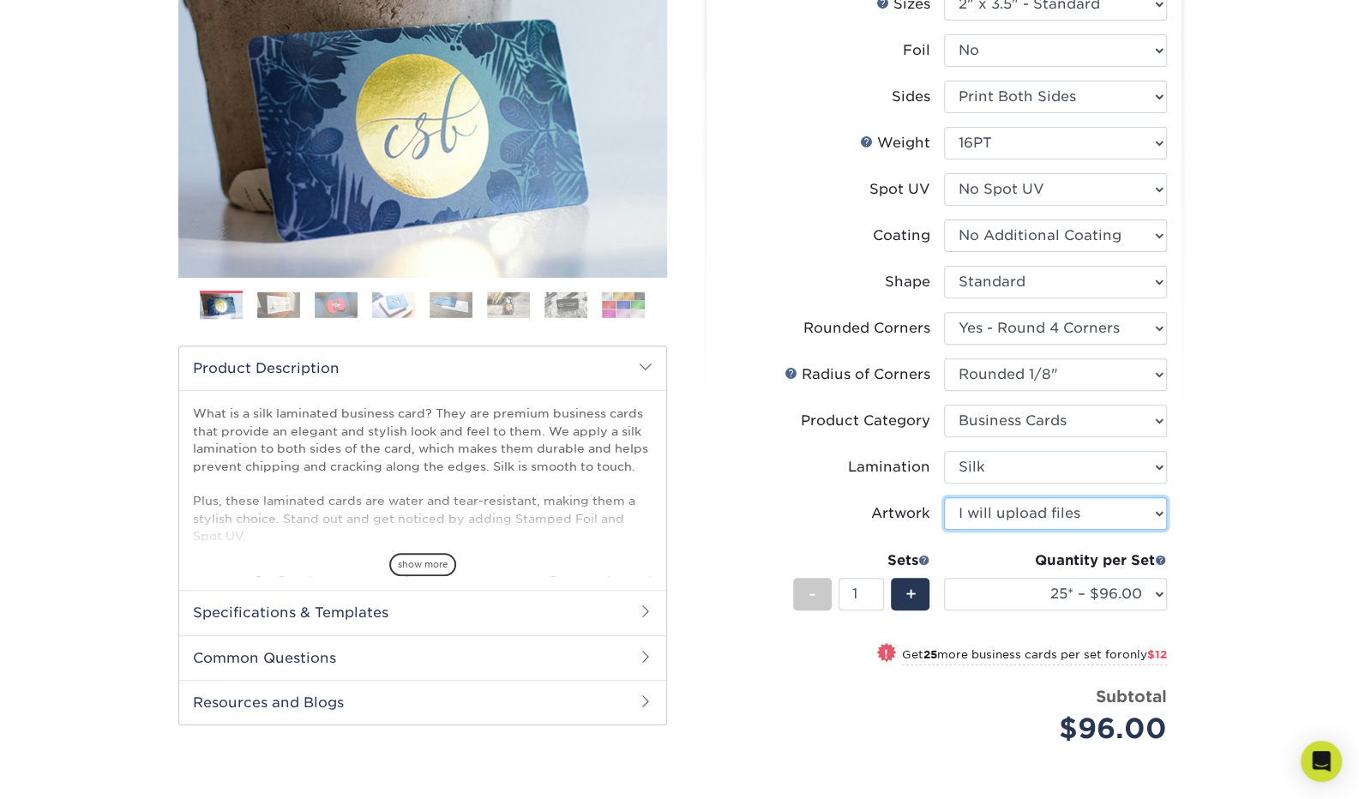
scroll to position [274, 0]
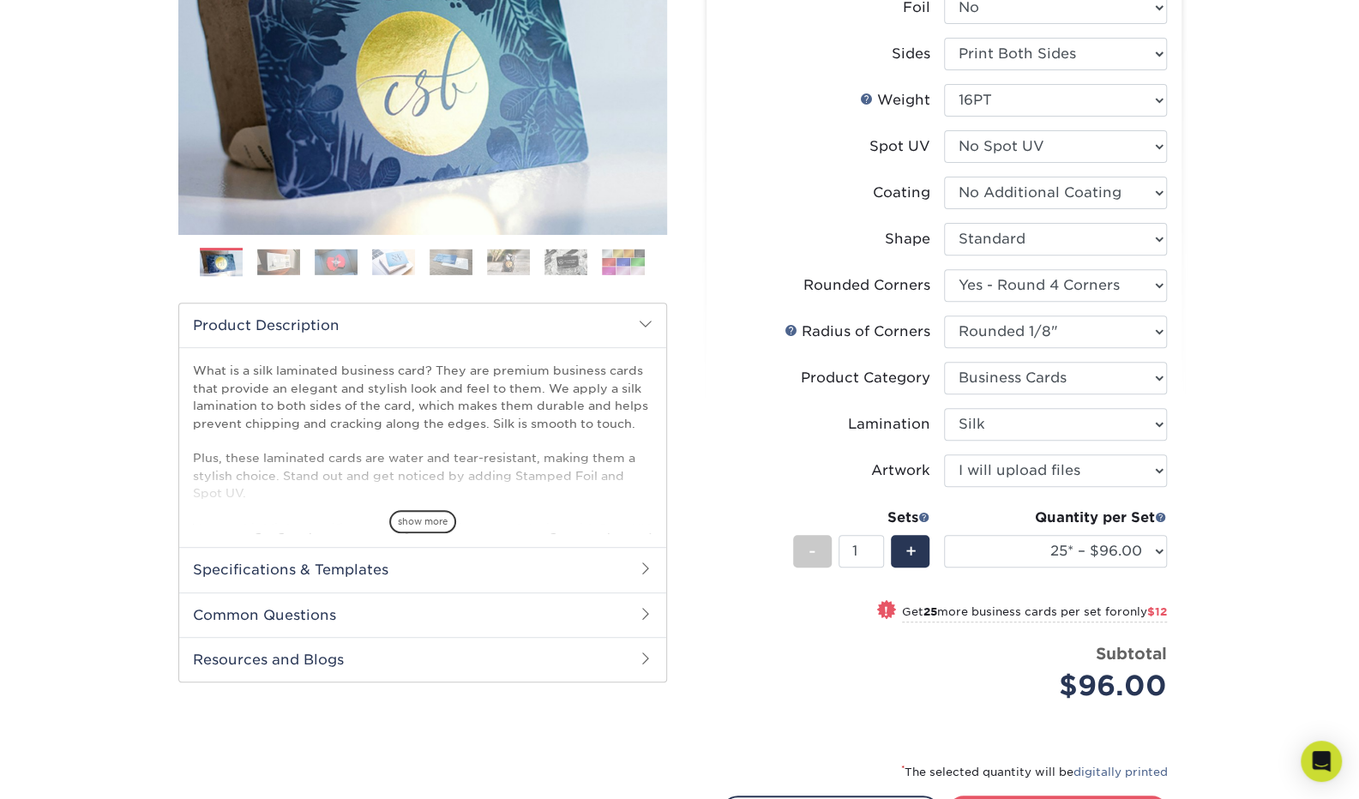
click at [1212, 630] on div "Products Business Cards Silk Laminated Business Cards Previous Next" at bounding box center [679, 415] width 1359 height 1160
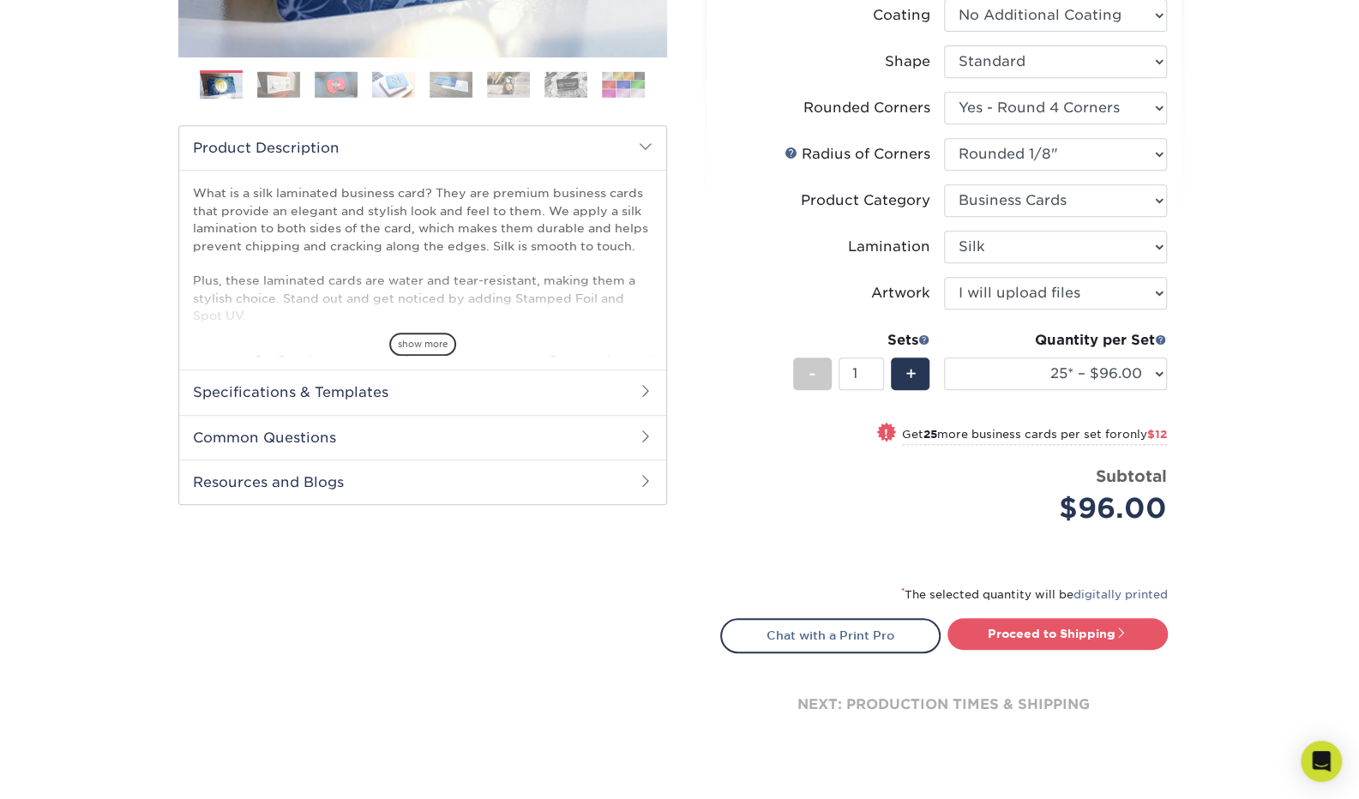
scroll to position [466, 0]
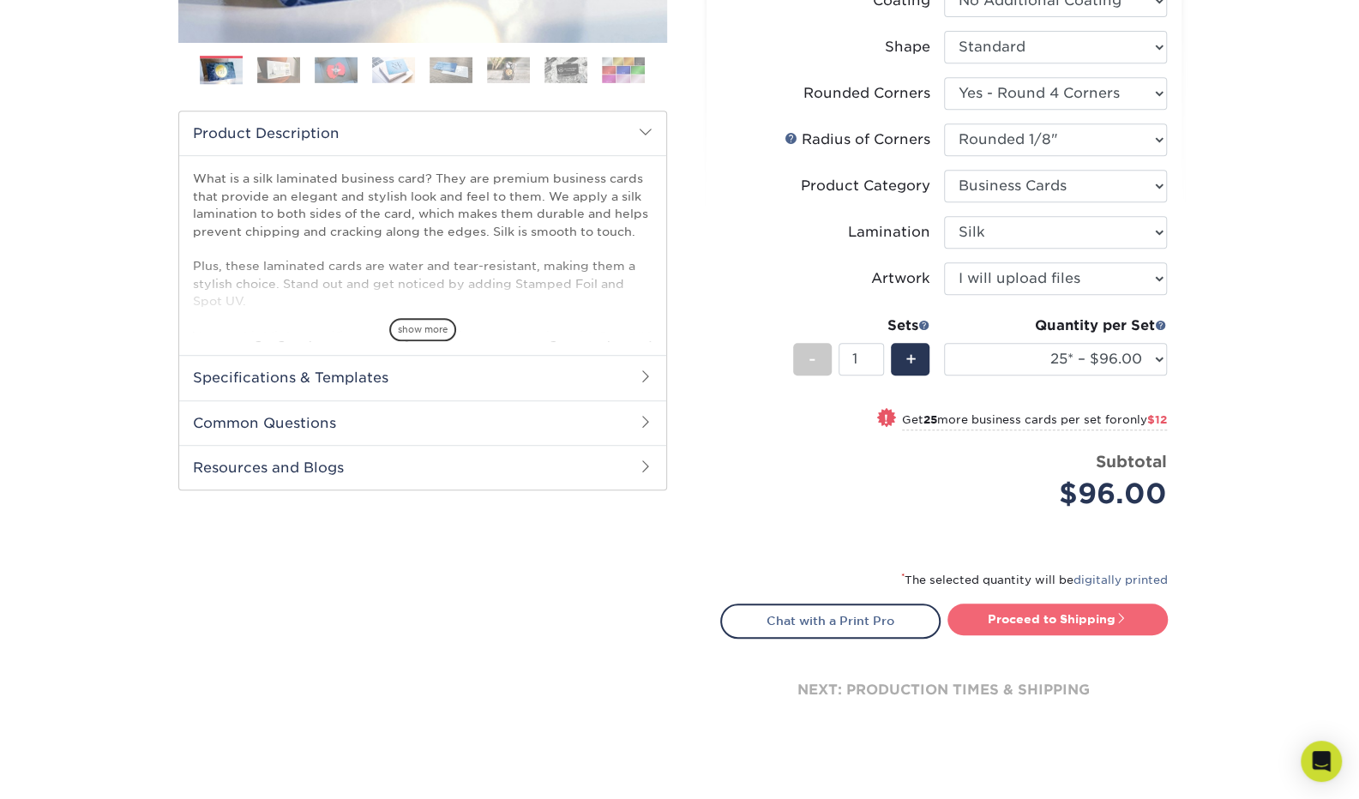
click at [1135, 617] on link "Proceed to Shipping" at bounding box center [1058, 619] width 220 height 31
type input "Set 1"
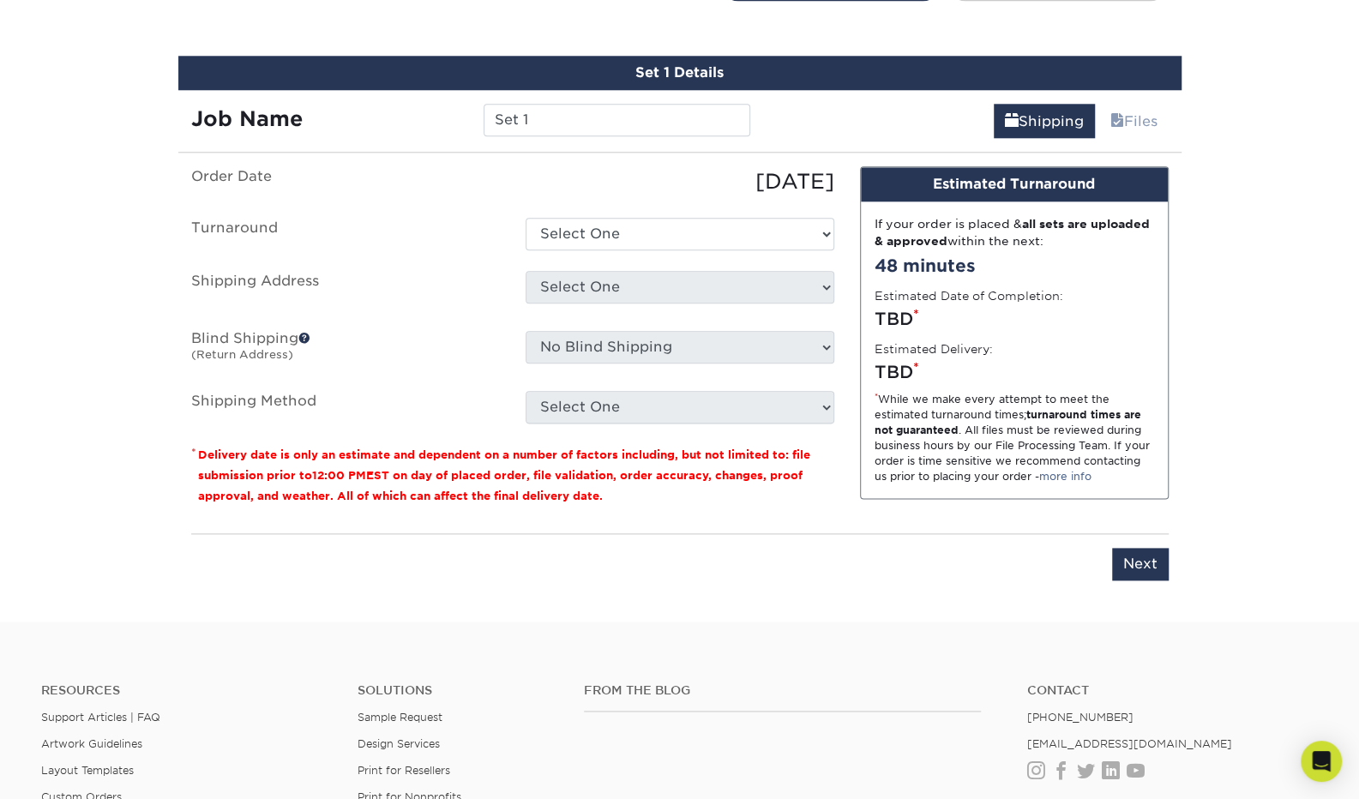
scroll to position [1116, 0]
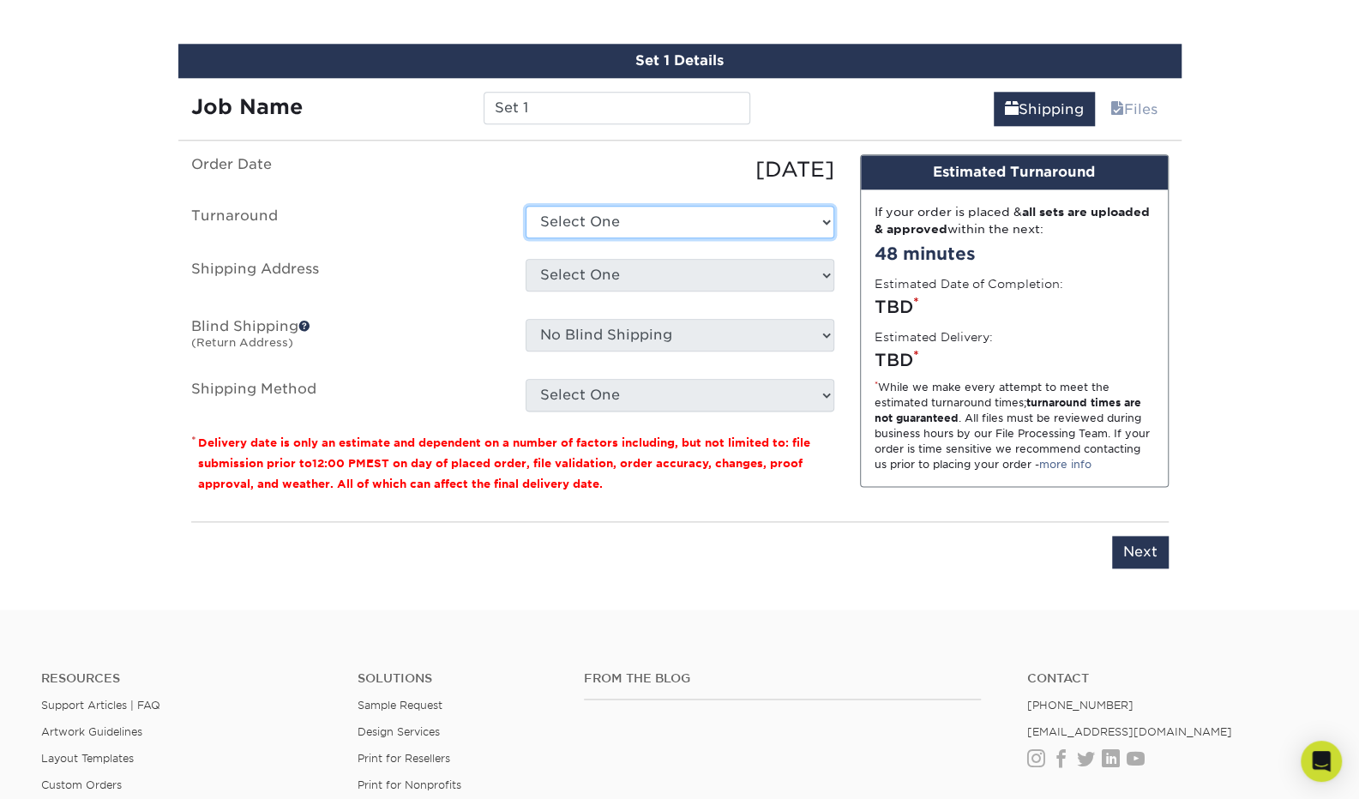
click at [739, 212] on select "Select One 2-4 Business Days 2 Day Next Business Day" at bounding box center [680, 222] width 309 height 33
click at [650, 193] on ul "Order Date [DATE] [GEOGRAPHIC_DATA] Select One 2-4 Business Days 2 Day Next Bus…" at bounding box center [512, 282] width 643 height 257
click at [757, 291] on div "Select One + Add New Address - Login" at bounding box center [680, 278] width 334 height 39
click at [636, 353] on div "No Blind Shipping + Add New Address" at bounding box center [680, 338] width 334 height 39
click at [678, 411] on fieldset "Order Date [DATE] [GEOGRAPHIC_DATA] Select One 2-4 Business Days 2 Day Next Bus…" at bounding box center [512, 293] width 643 height 278
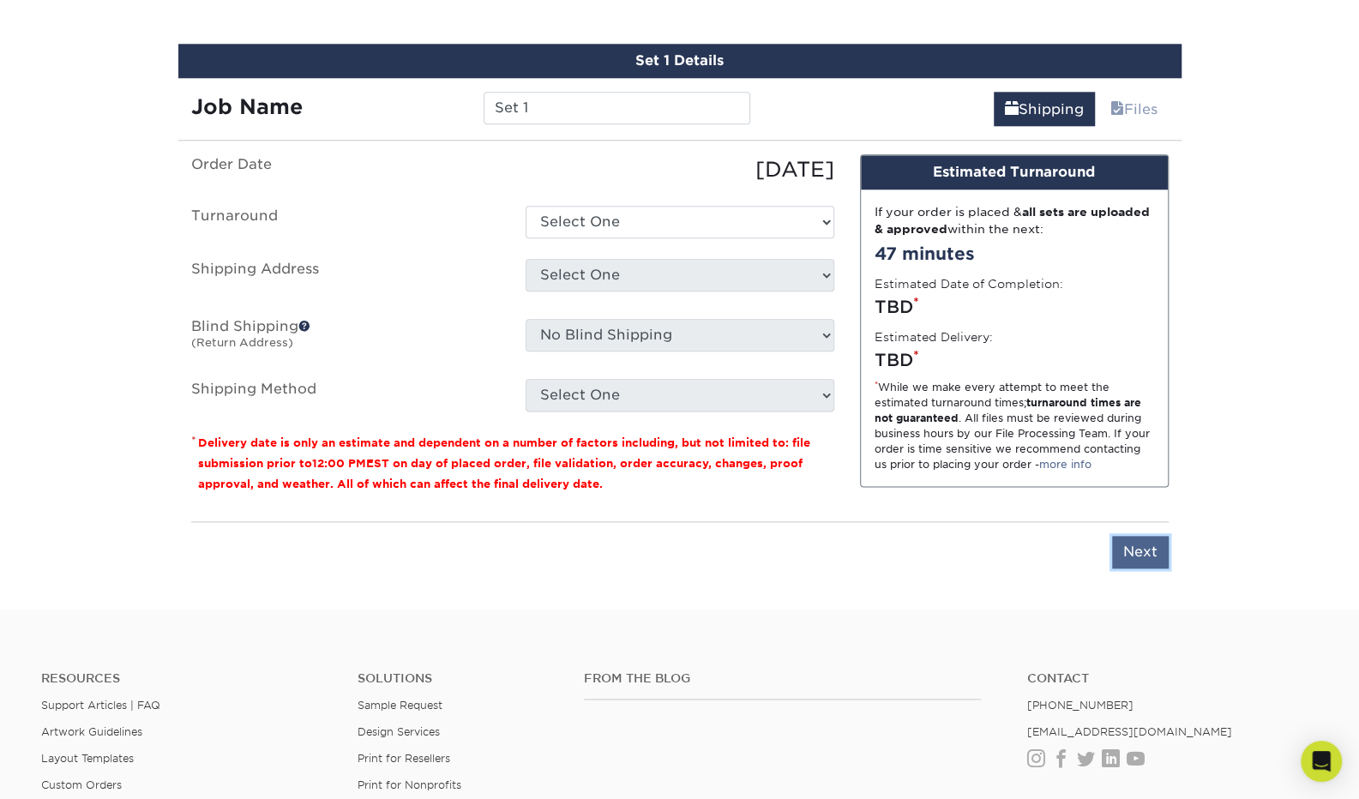
click at [1145, 550] on input "Next" at bounding box center [1140, 552] width 57 height 33
type input "Next"
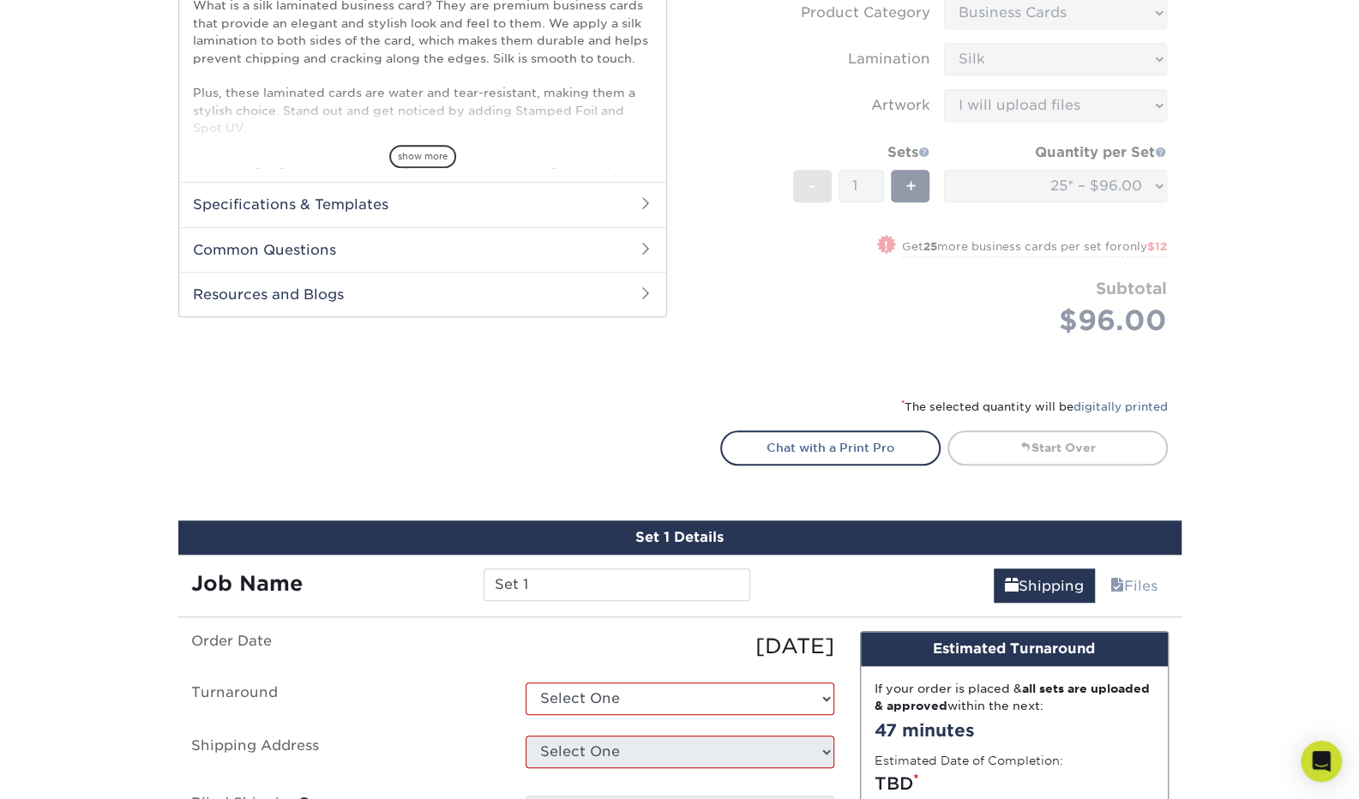
scroll to position [639, 0]
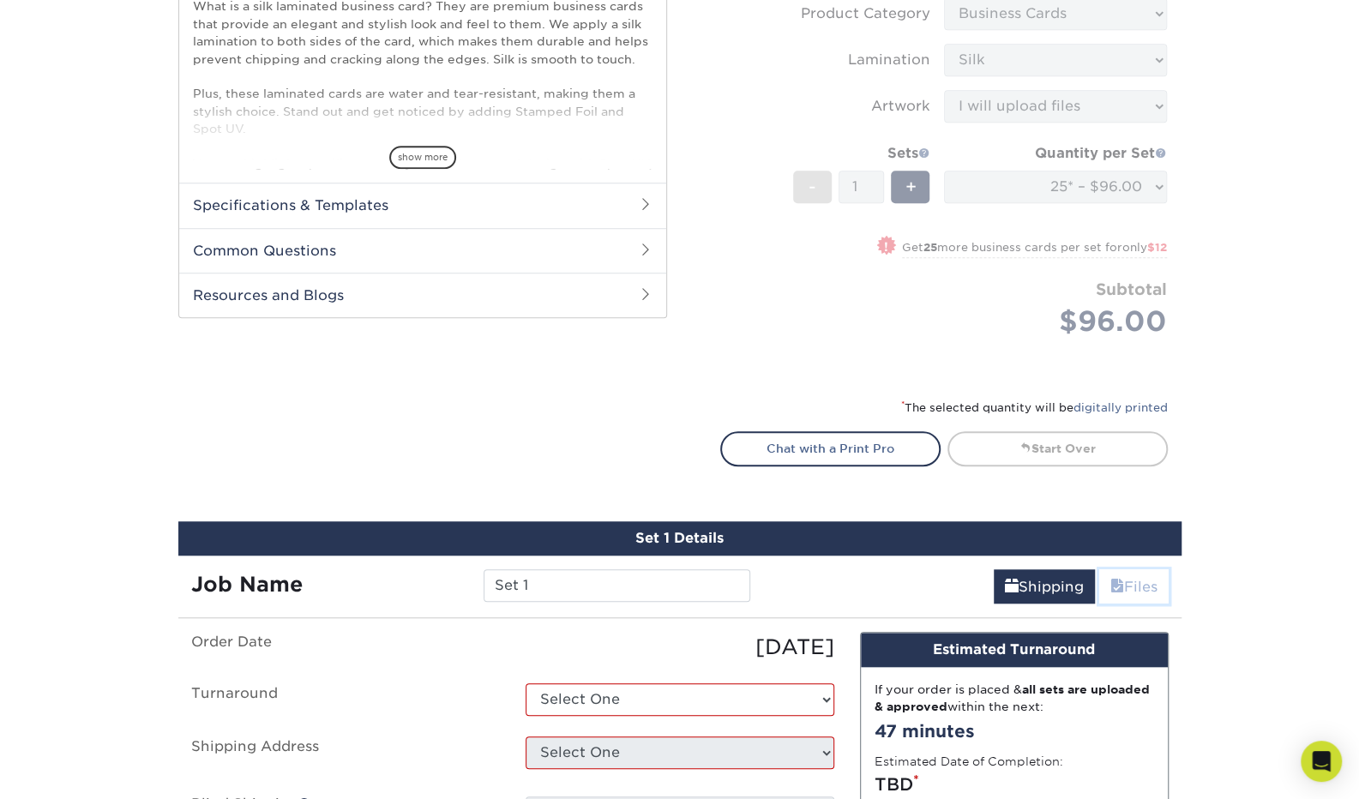
click at [1119, 579] on span at bounding box center [1117, 587] width 14 height 16
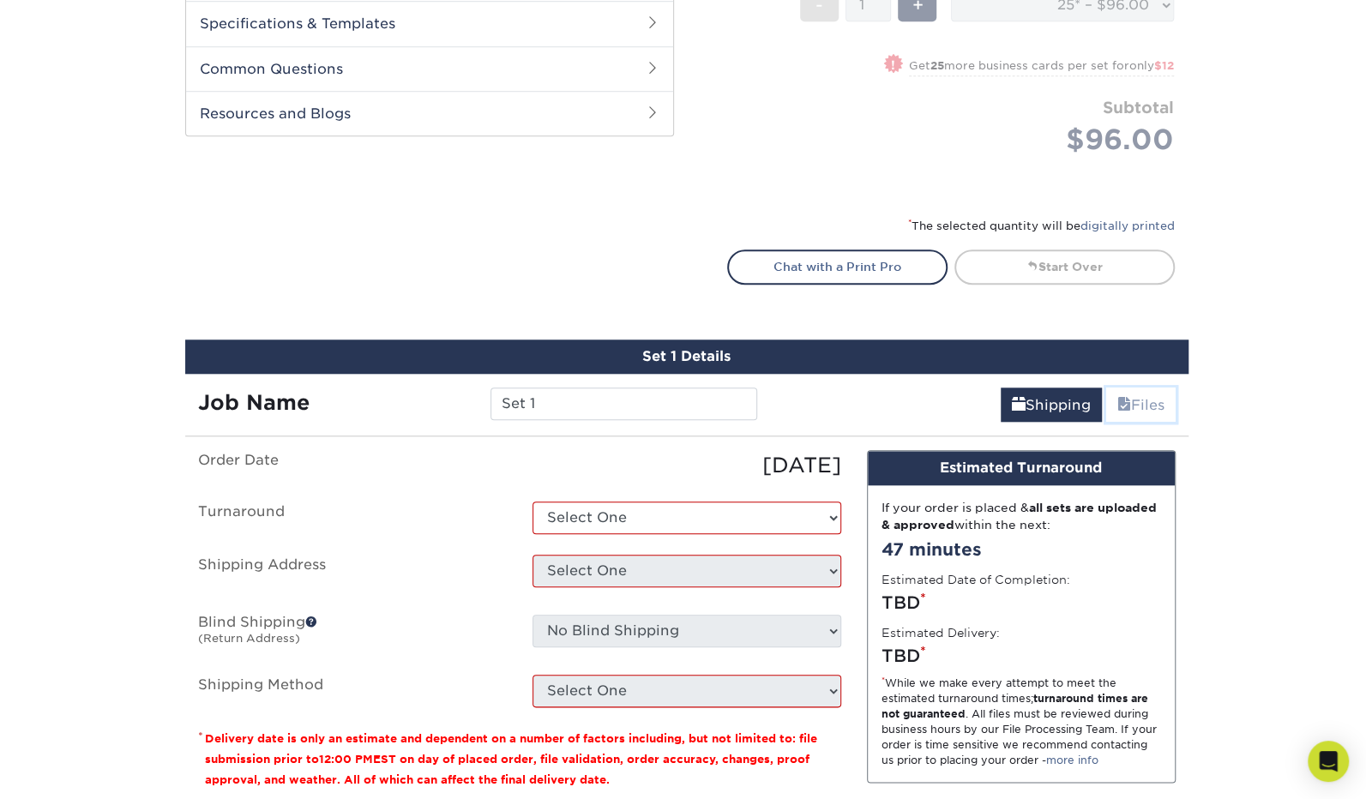
scroll to position [829, 0]
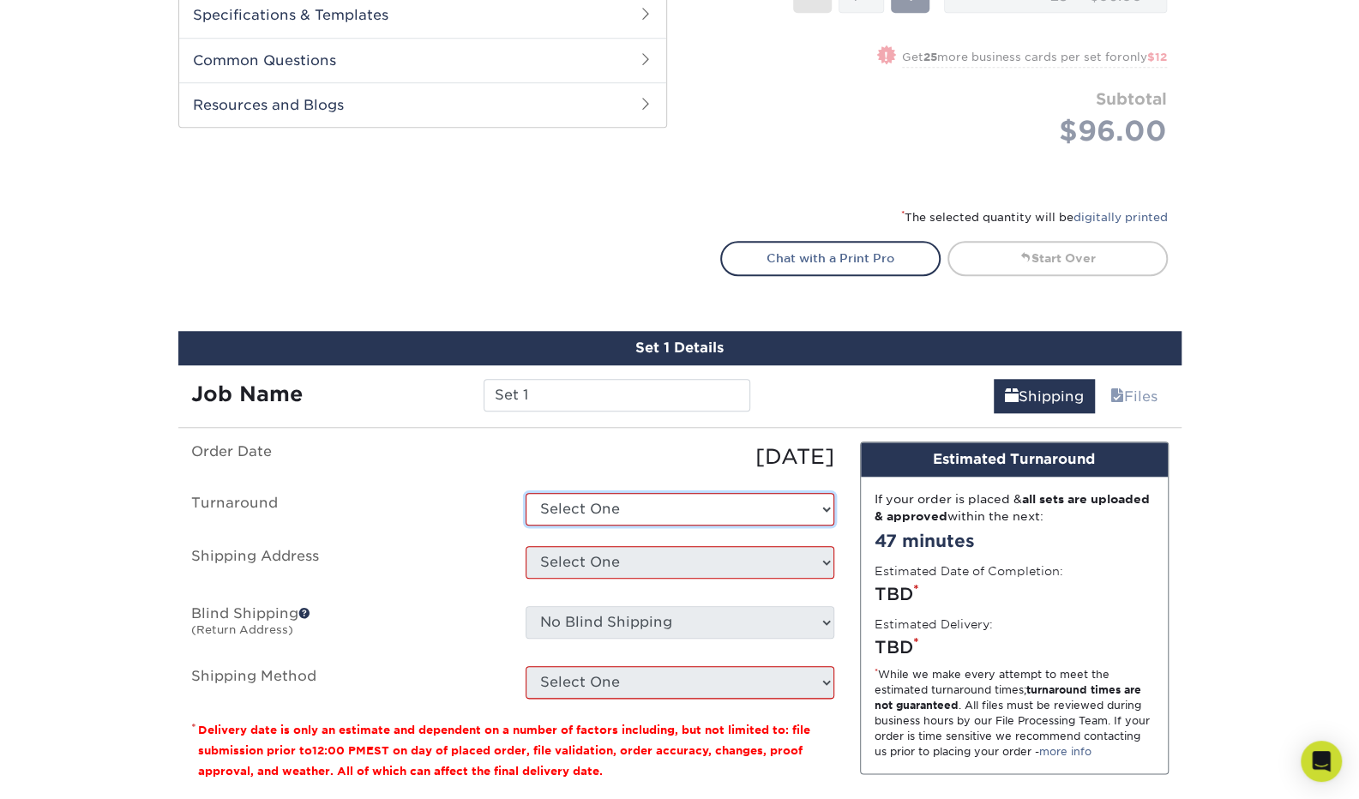
click at [719, 516] on select "Select One 2-4 Business Days 2 Day Next Business Day" at bounding box center [680, 509] width 309 height 33
select select "281635d2-8ec9-4721-91b0-9ac399831e95"
click at [526, 493] on select "Select One 2-4 Business Days 2 Day Next Business Day" at bounding box center [680, 509] width 309 height 33
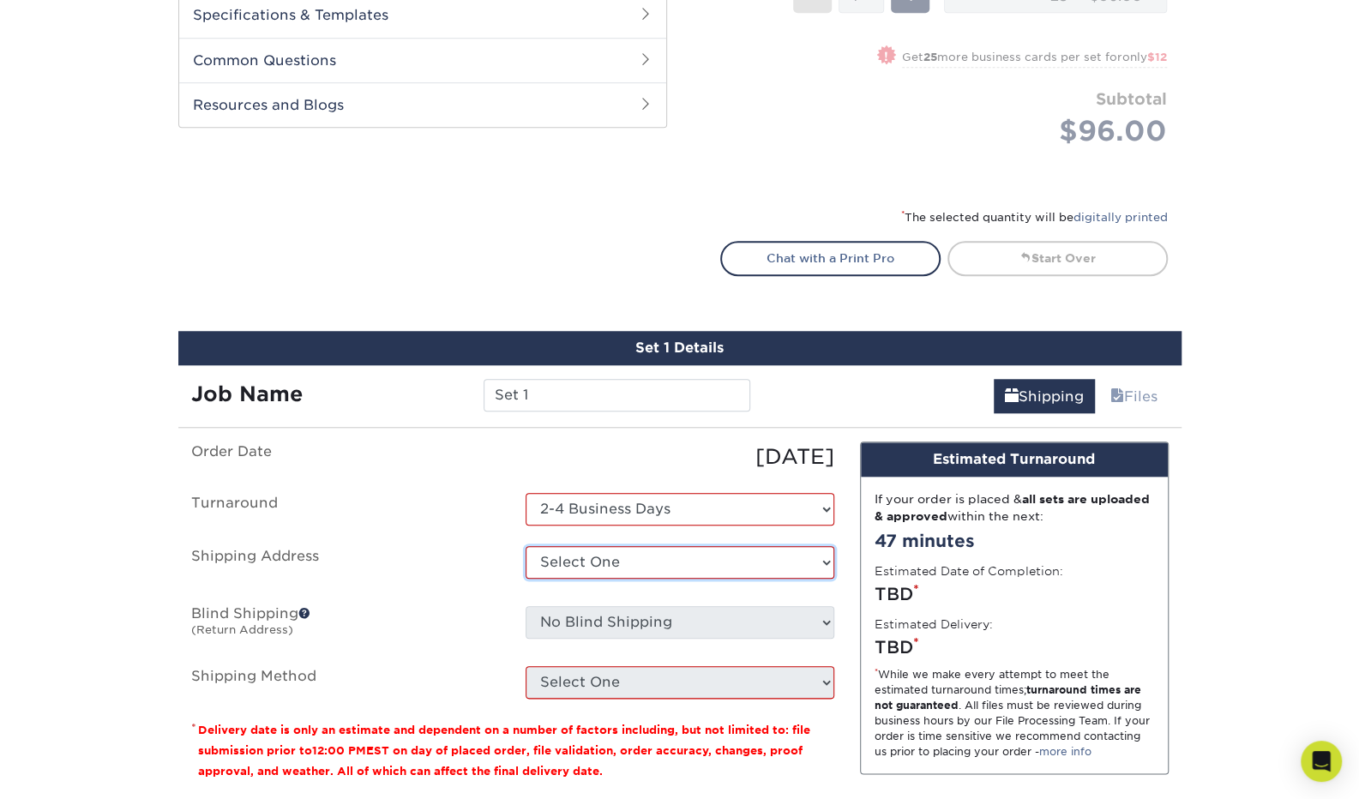
click at [701, 563] on select "Select One + Add New Address - Login" at bounding box center [680, 562] width 309 height 33
select select "newaddress"
click at [526, 546] on select "Select One + Add New Address - Login" at bounding box center [680, 562] width 309 height 33
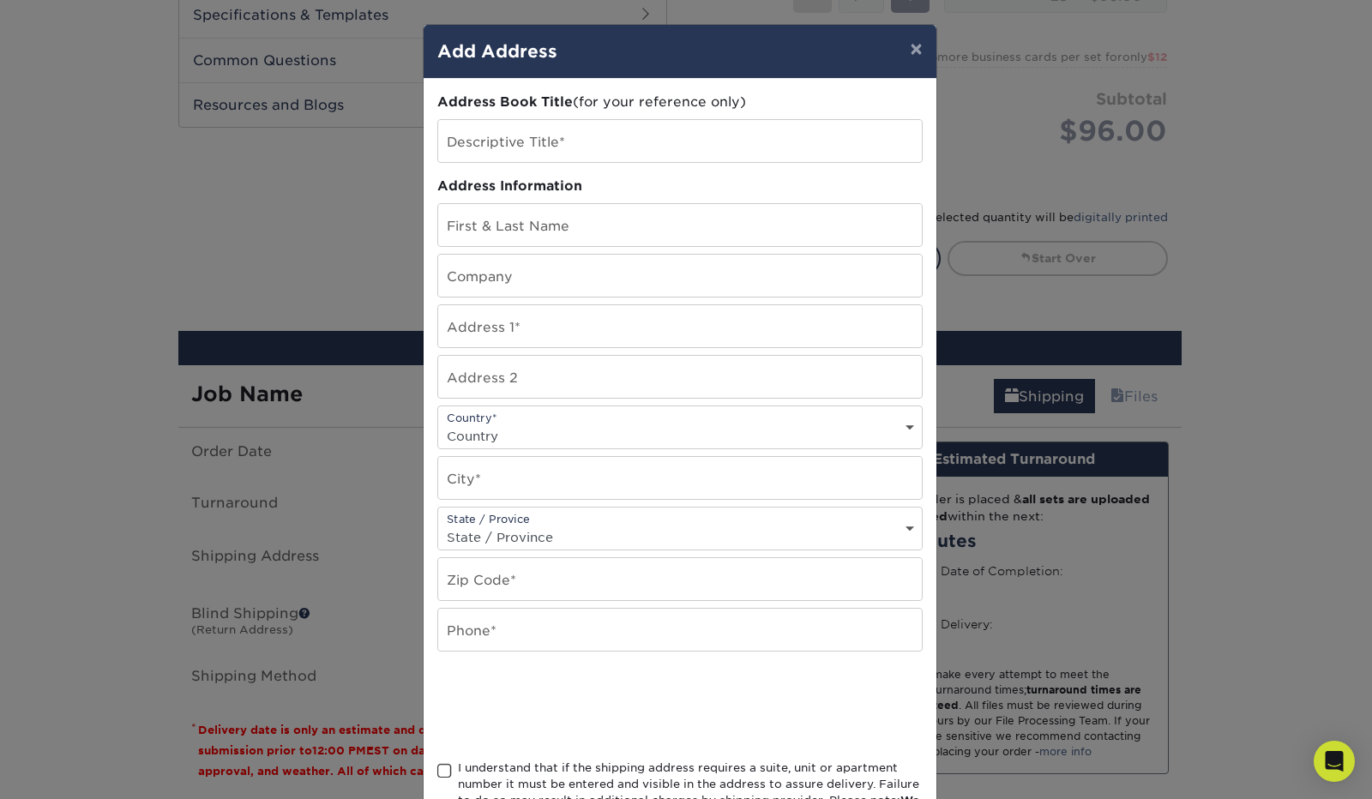
click at [547, 244] on div "First & Last Name" at bounding box center [679, 225] width 485 height 44
click at [535, 232] on input "text" at bounding box center [680, 225] width 484 height 42
type input "[PERSON_NAME]"
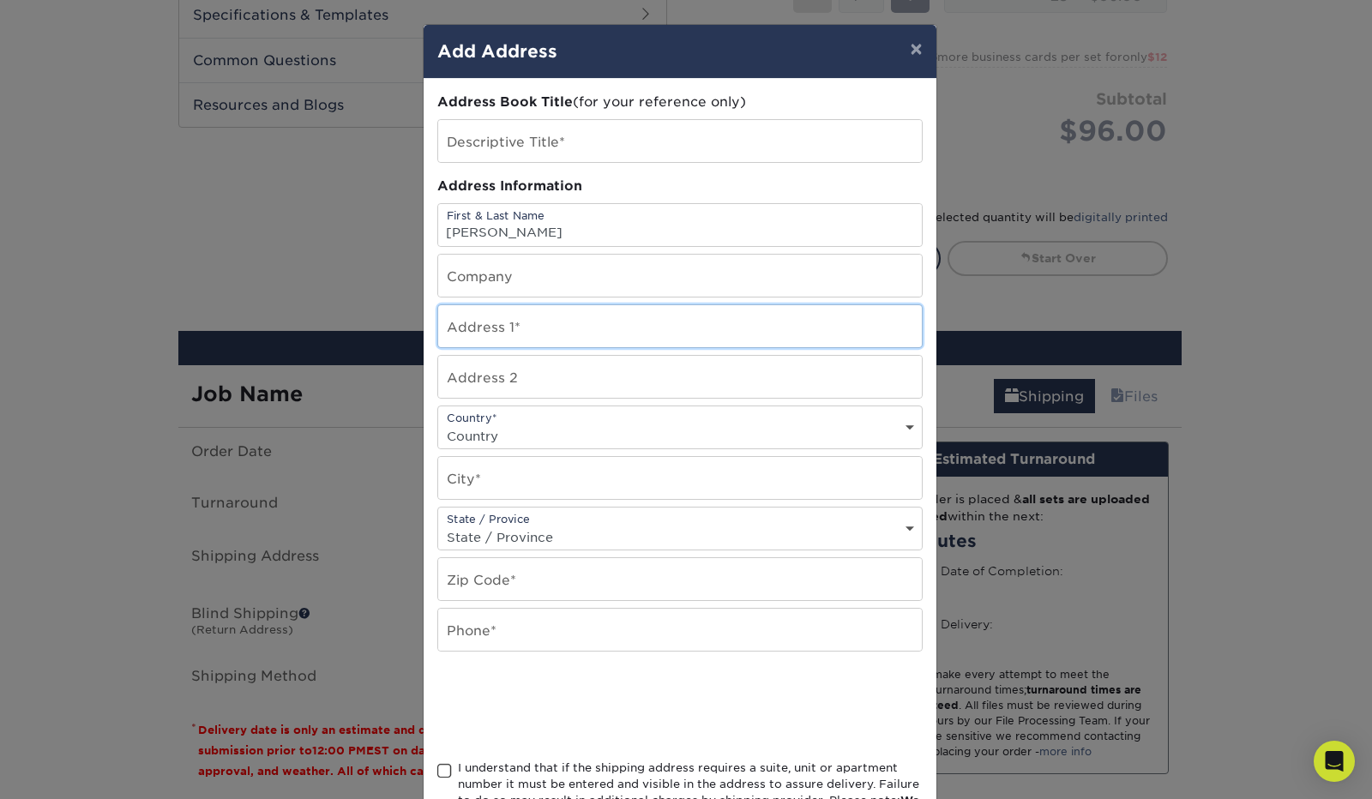
click at [501, 327] on input "text" at bounding box center [680, 326] width 484 height 42
type input "[STREET_ADDRESS]"
click at [499, 424] on select "Country [GEOGRAPHIC_DATA] [GEOGRAPHIC_DATA] ----------------------------- [GEOG…" at bounding box center [680, 436] width 484 height 25
select select "US"
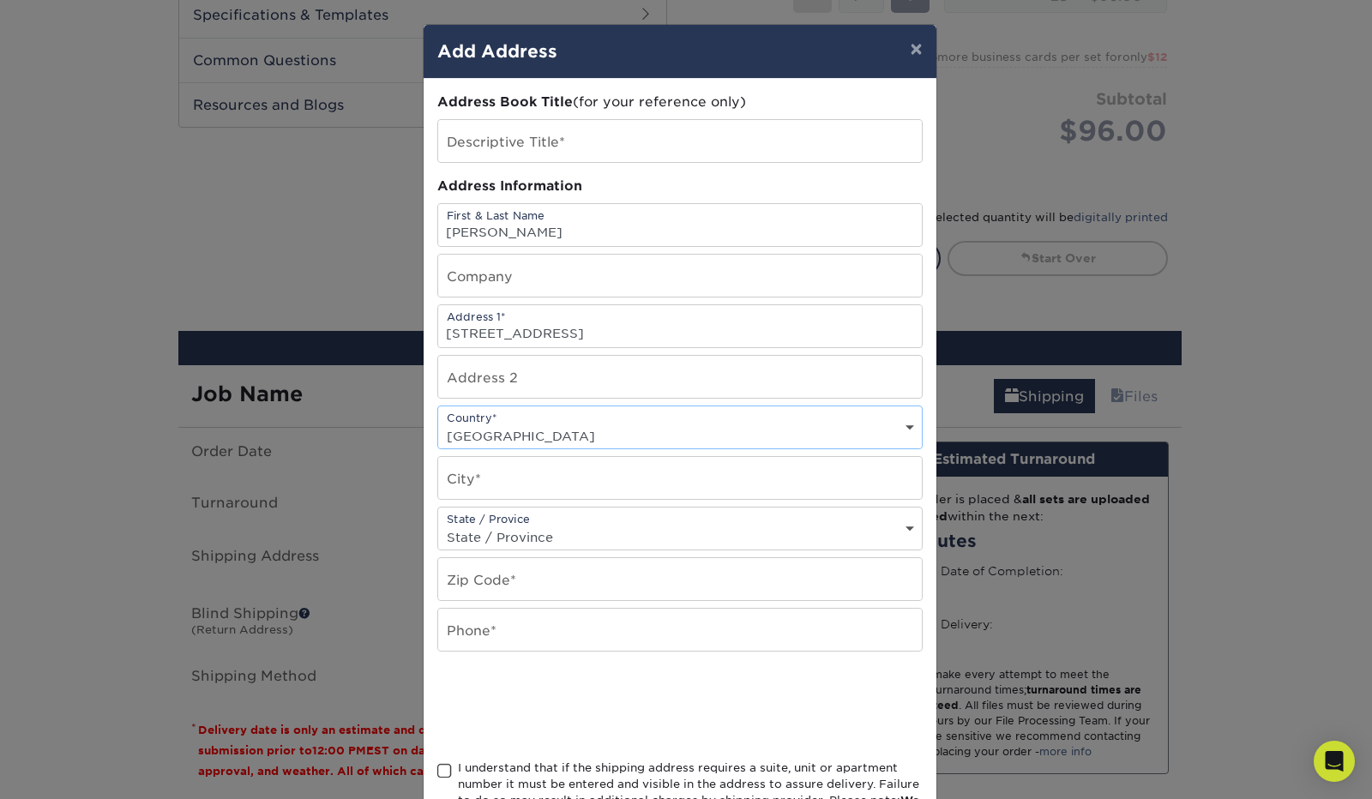
click at [438, 424] on select "Country [GEOGRAPHIC_DATA] [GEOGRAPHIC_DATA] ----------------------------- [GEOG…" at bounding box center [680, 436] width 484 height 25
click at [510, 479] on input "text" at bounding box center [680, 478] width 484 height 42
type input "[GEOGRAPHIC_DATA]"
click at [489, 545] on div "Address Book Title (for your reference only) Descriptive Title* Address Informa…" at bounding box center [679, 463] width 485 height 740
click at [489, 541] on select "State / Province [US_STATE] [US_STATE] [US_STATE] [US_STATE] [US_STATE] [US_STA…" at bounding box center [680, 537] width 484 height 25
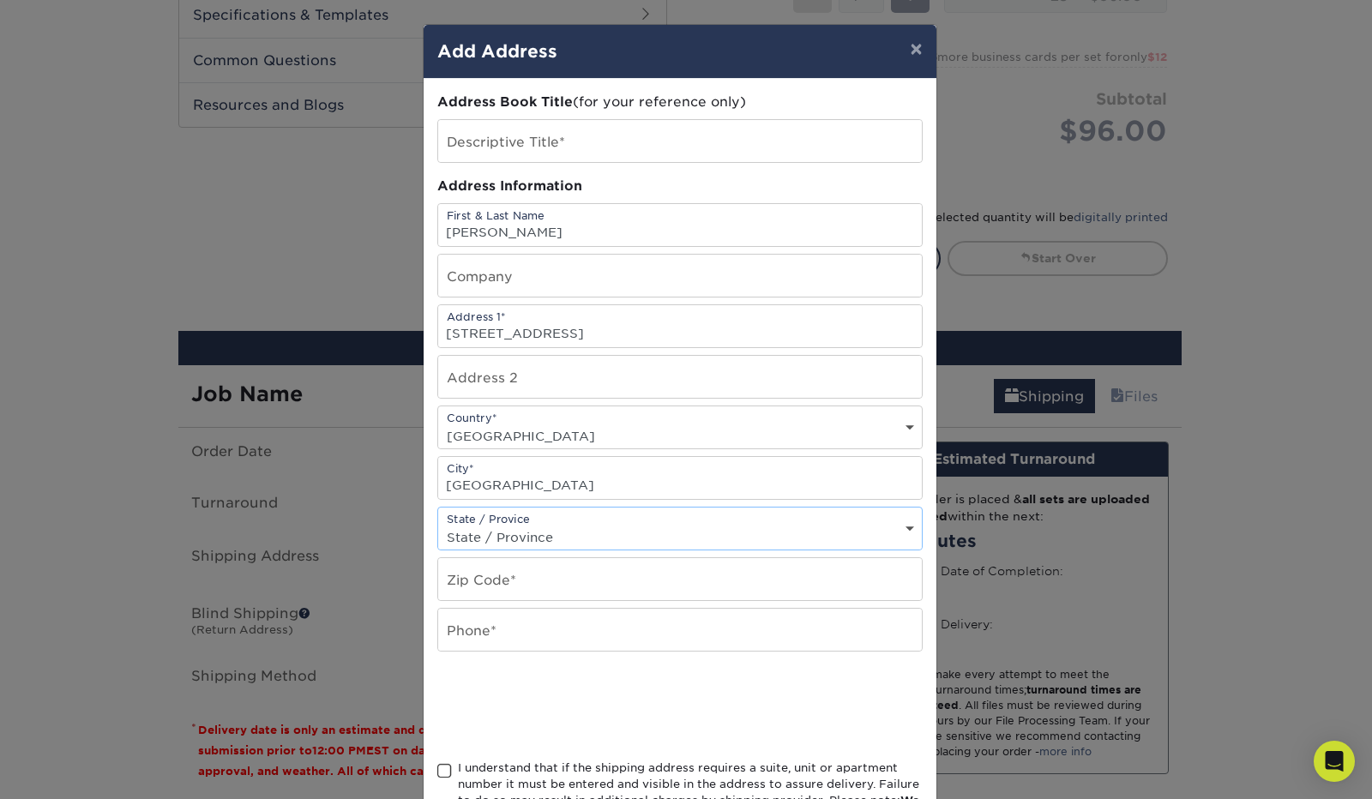
select select "IL"
click at [438, 525] on select "State / Province [US_STATE] [US_STATE] [US_STATE] [US_STATE] [US_STATE] [US_STA…" at bounding box center [680, 537] width 484 height 25
click at [483, 582] on input "text" at bounding box center [680, 579] width 484 height 42
type input "60647"
click at [484, 635] on input "text" at bounding box center [680, 630] width 484 height 42
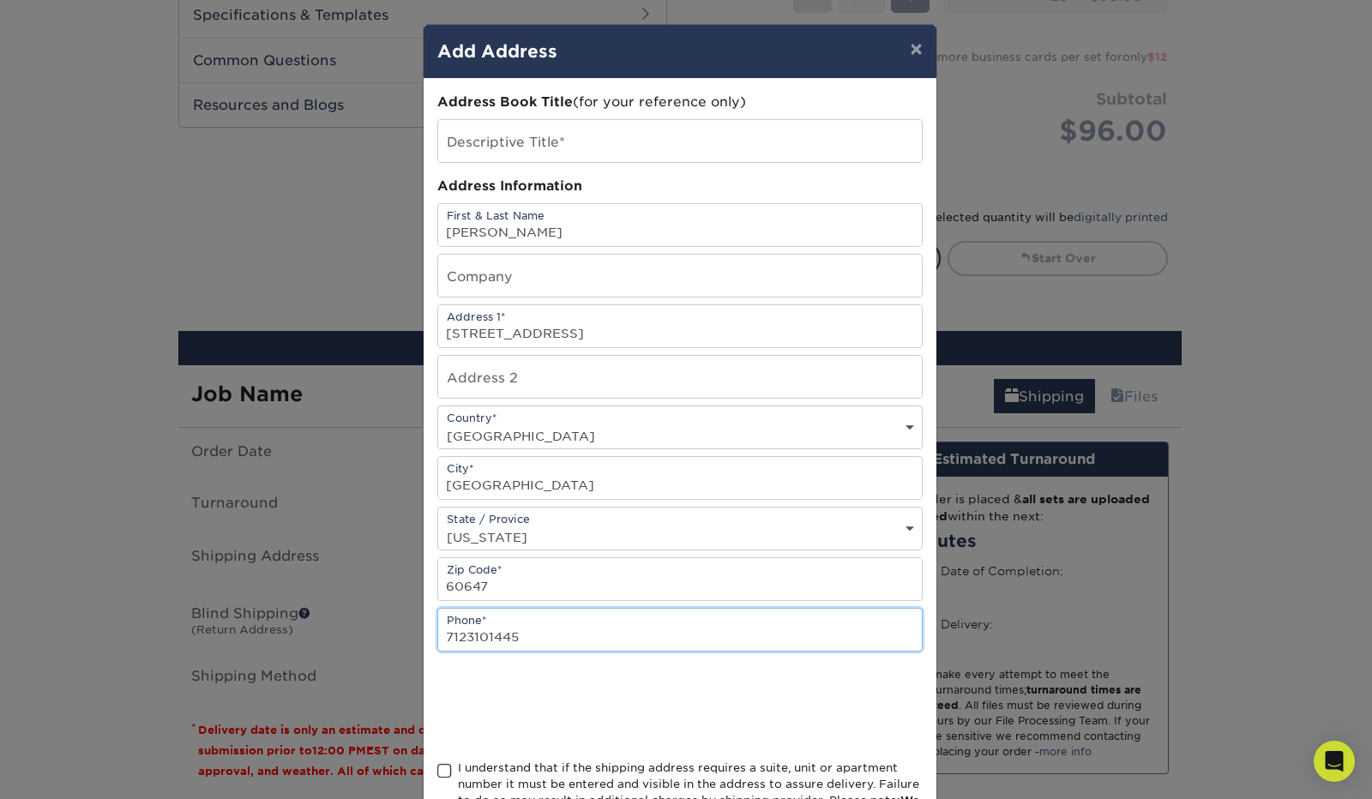
type input "7123101445"
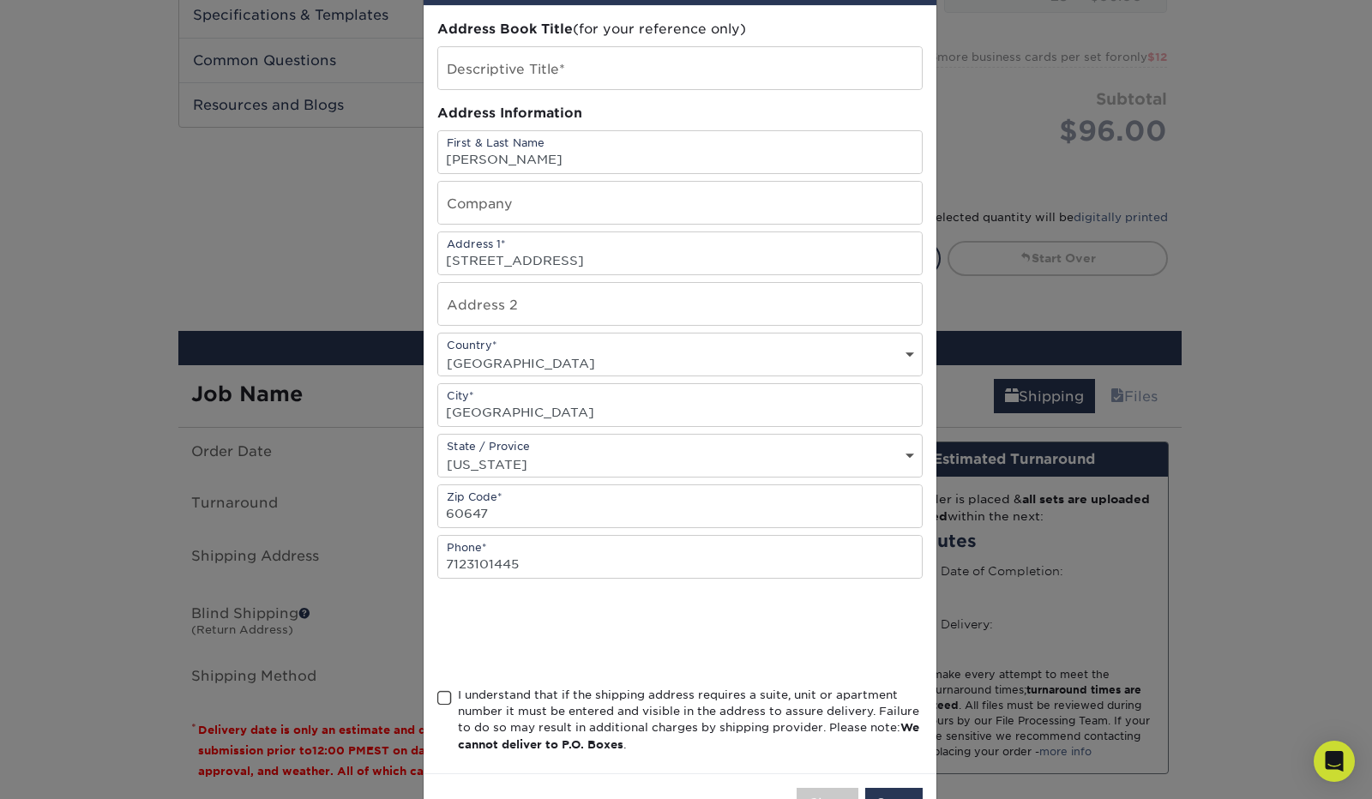
scroll to position [74, 0]
click at [445, 719] on div "I understand that if the shipping address requires a suite, unit or apartment n…" at bounding box center [679, 723] width 485 height 74
click at [437, 706] on div "I understand that if the shipping address requires a suite, unit or apartment n…" at bounding box center [679, 723] width 485 height 74
click at [437, 689] on span at bounding box center [444, 697] width 15 height 16
click at [0, 0] on input "I understand that if the shipping address requires a suite, unit or apartment n…" at bounding box center [0, 0] width 0 height 0
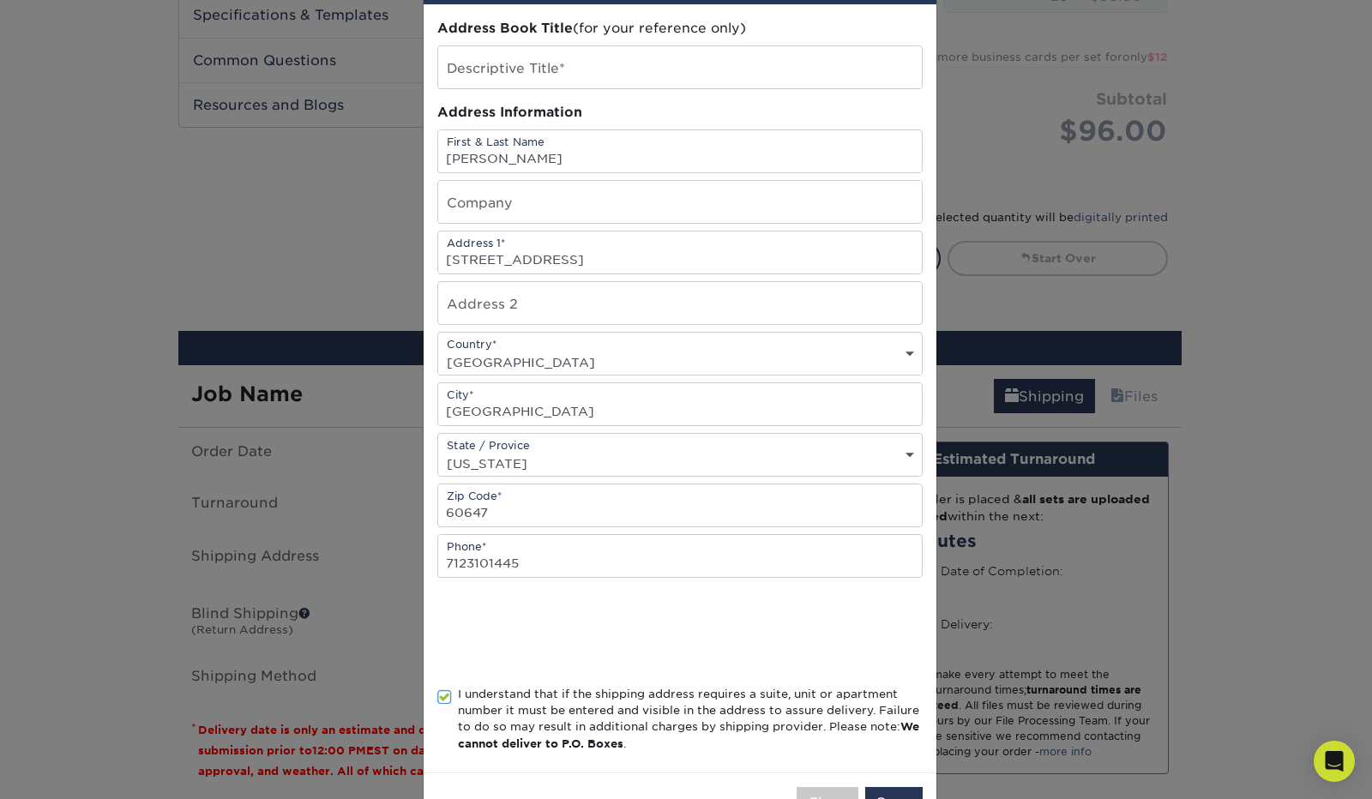
scroll to position [125, 0]
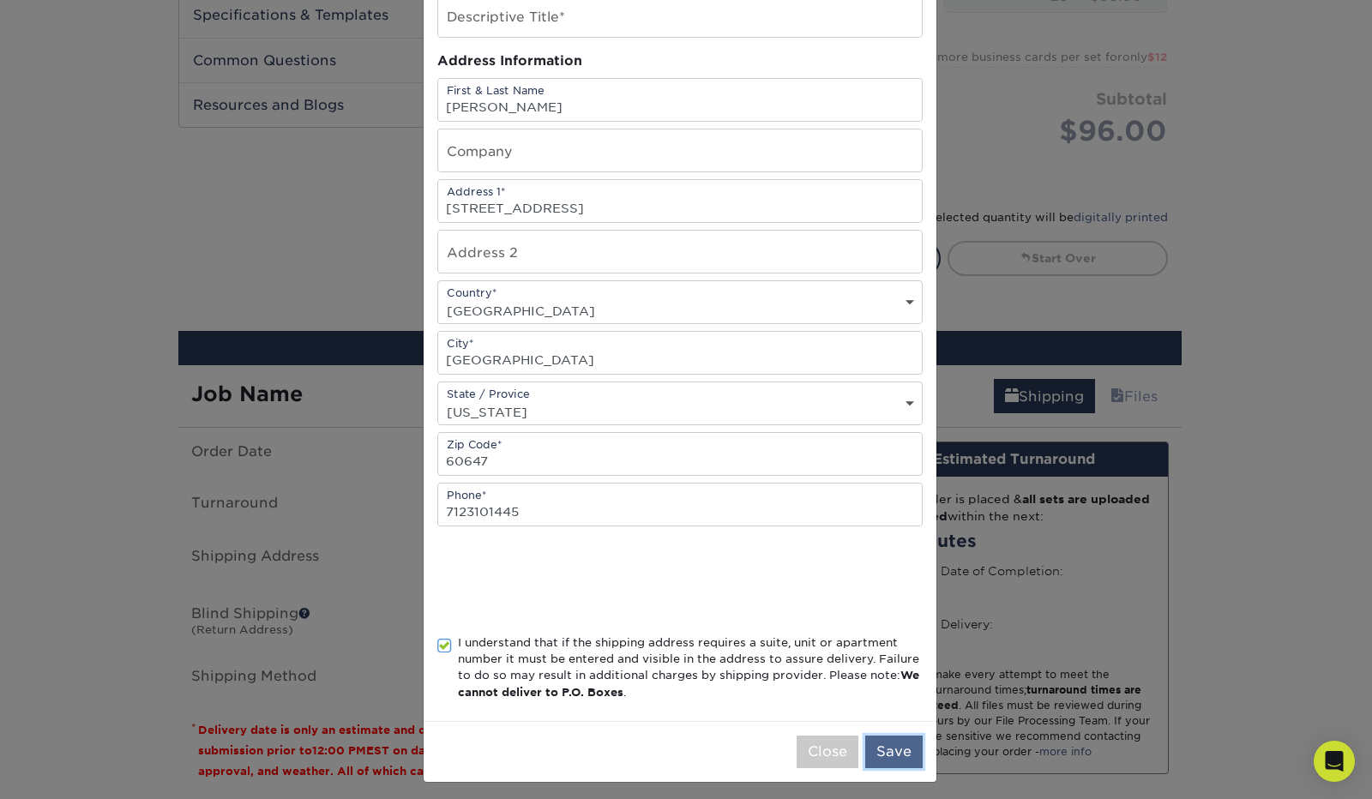
click at [887, 754] on button "Save" at bounding box center [893, 752] width 57 height 33
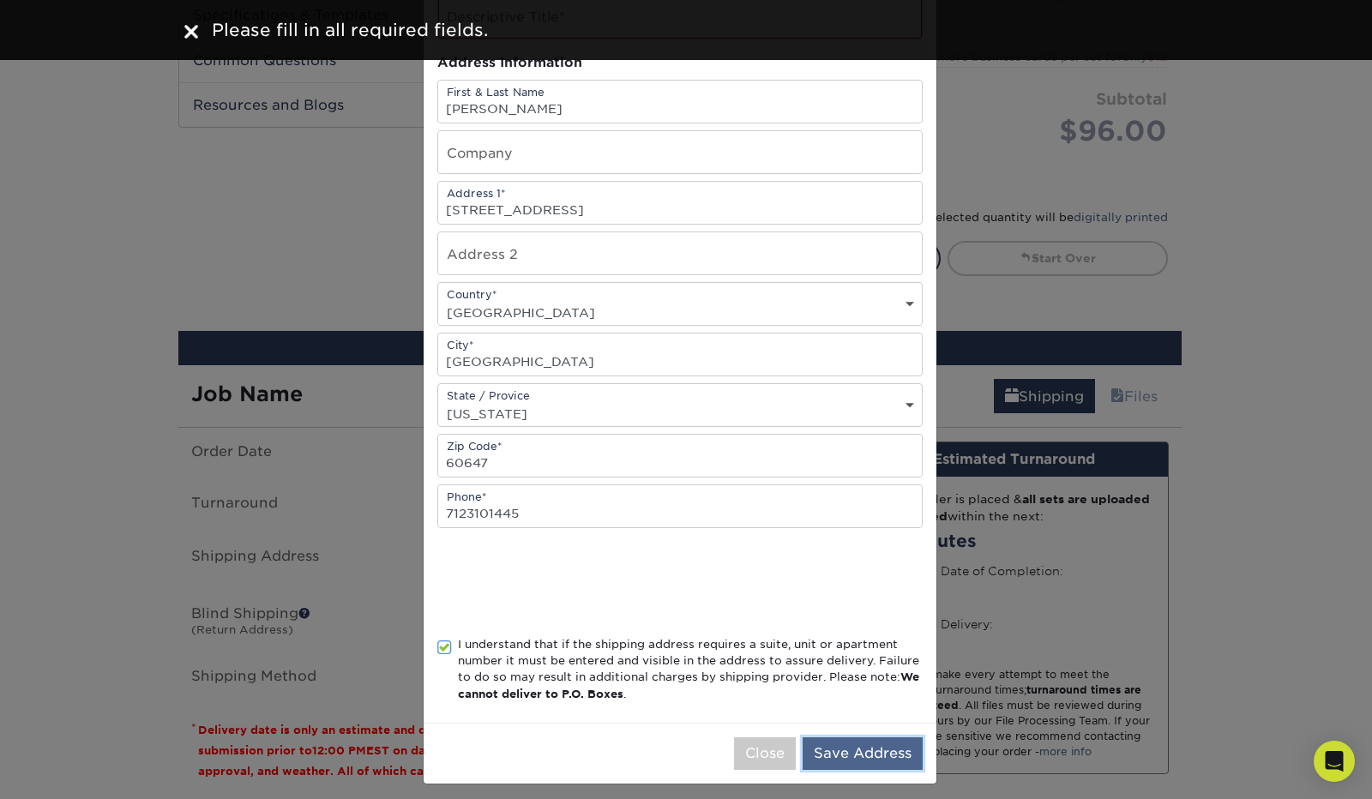
click at [866, 758] on button "Save Address" at bounding box center [863, 753] width 120 height 33
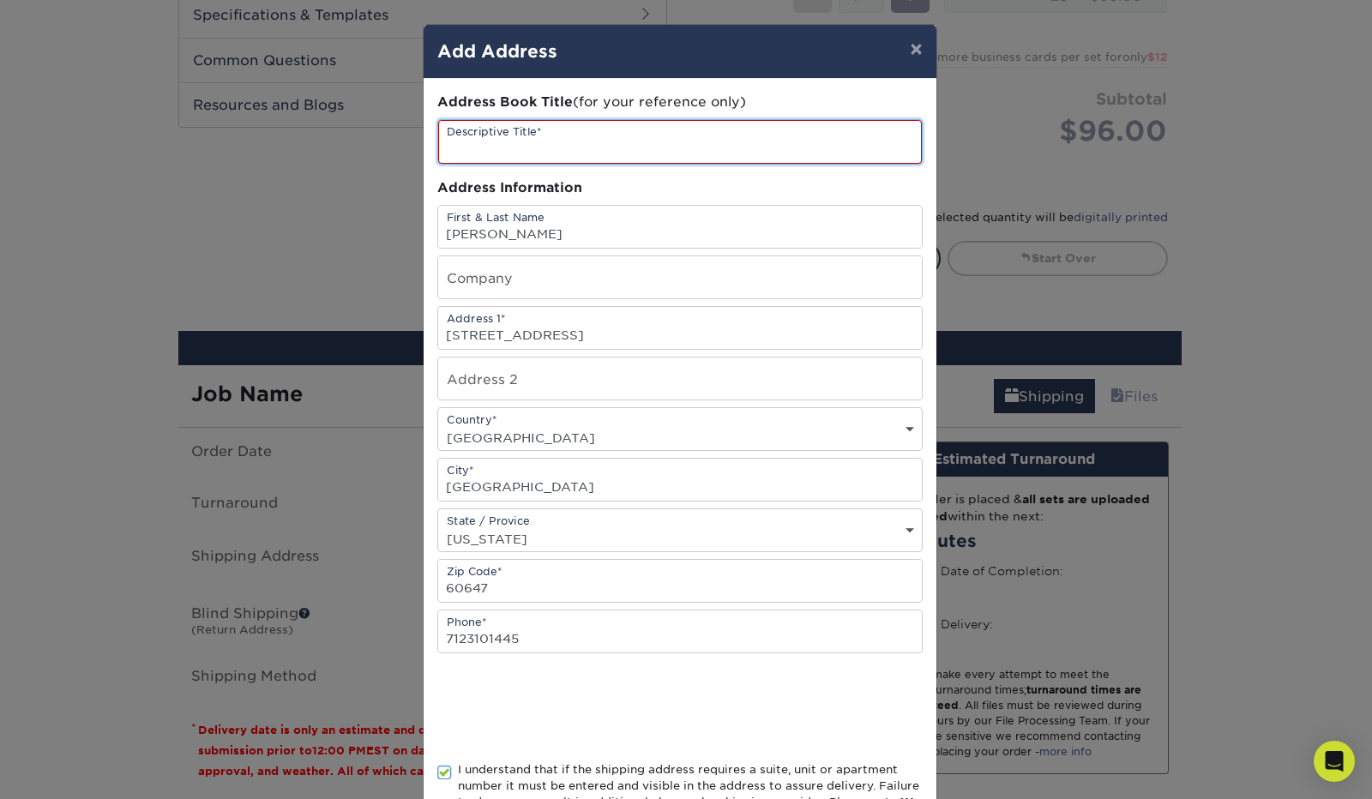
click at [571, 126] on input "text" at bounding box center [680, 142] width 484 height 44
type input "Business cards"
click at [653, 196] on div "Address Information" at bounding box center [679, 188] width 485 height 20
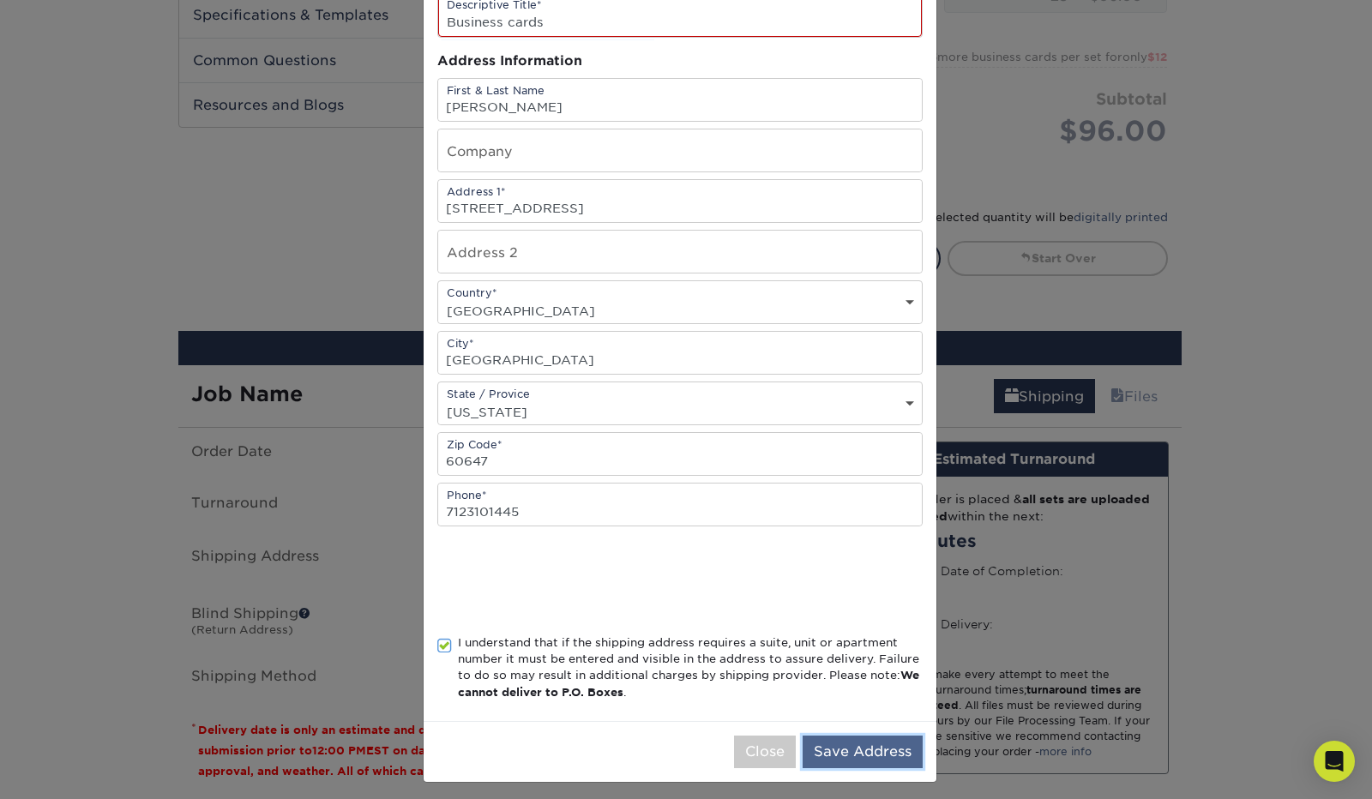
click at [849, 737] on button "Save Address" at bounding box center [863, 752] width 120 height 33
click at [849, 737] on button "Checking shipping provider.." at bounding box center [807, 752] width 231 height 33
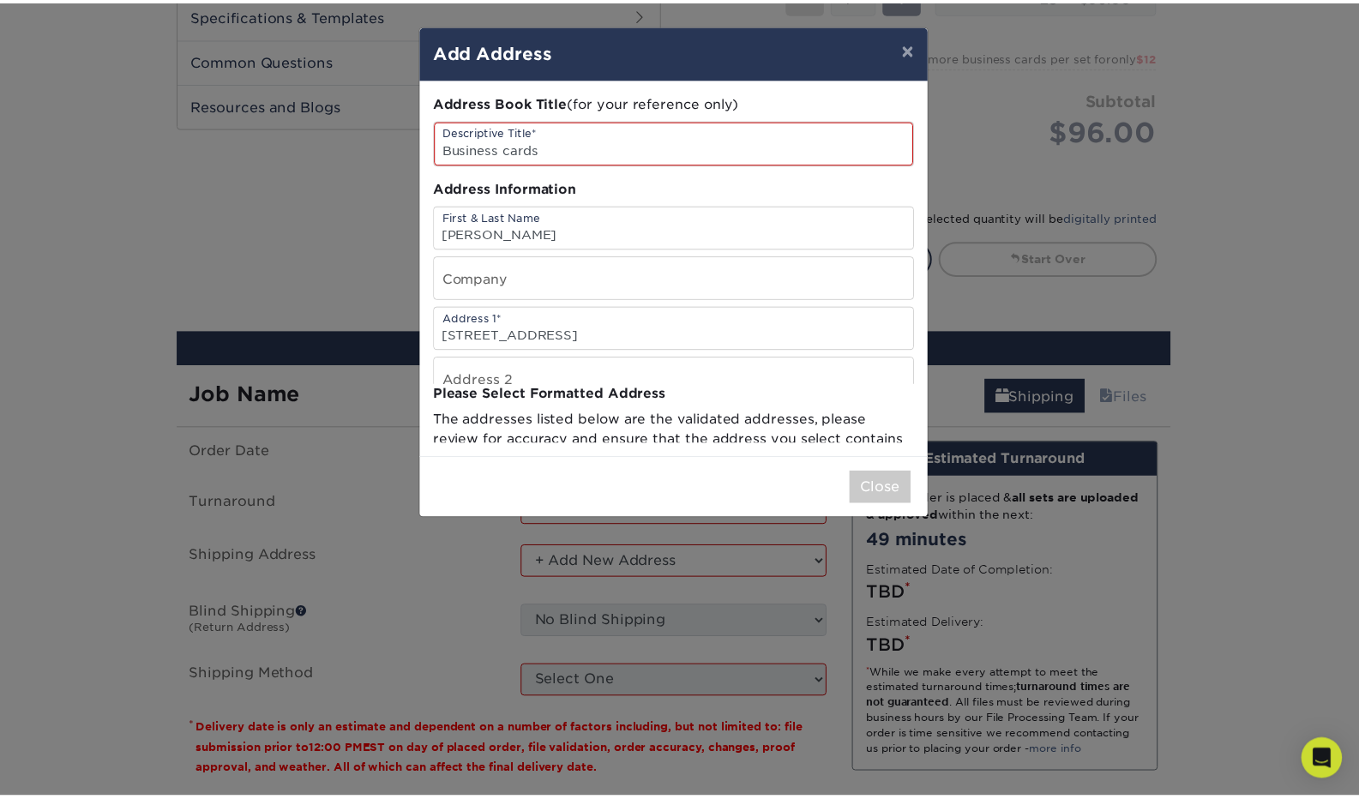
scroll to position [0, 0]
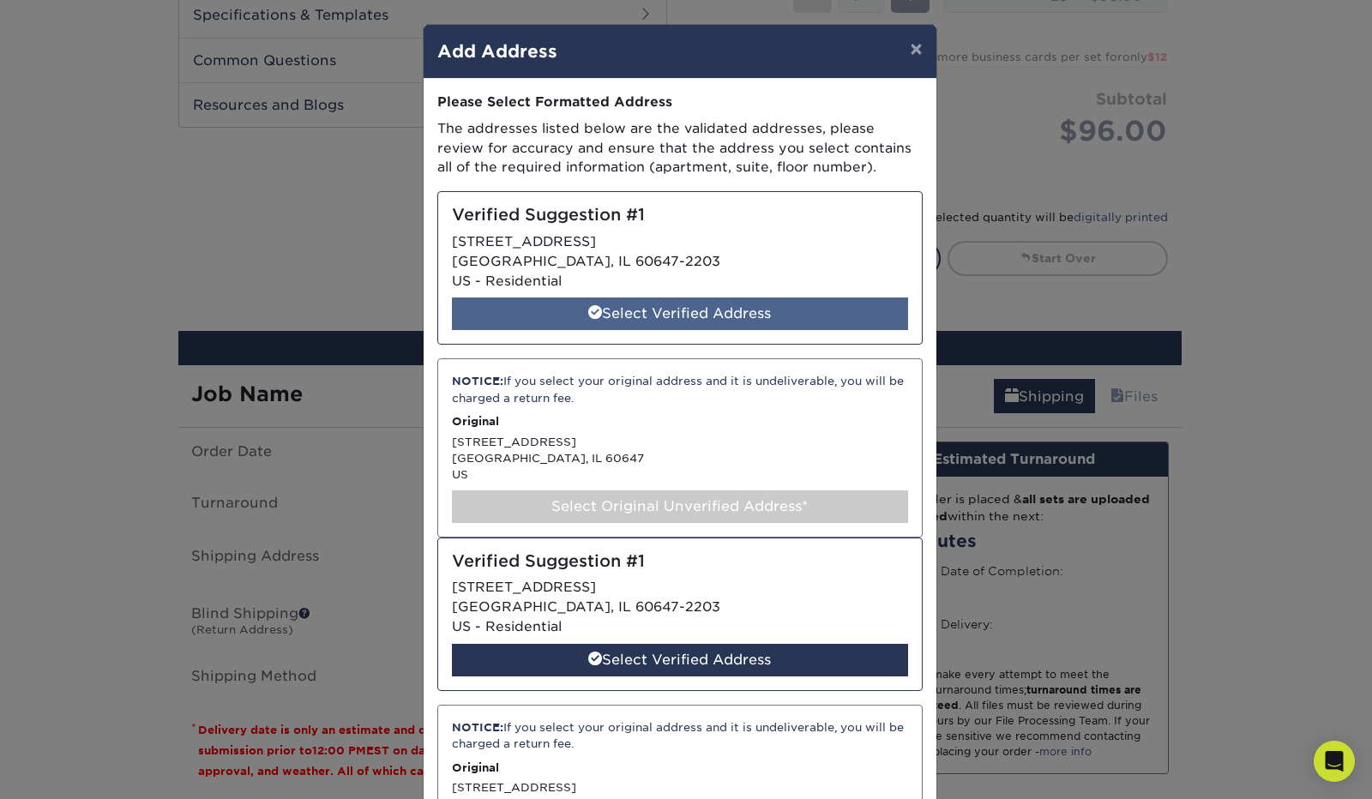
click at [751, 315] on div "Select Verified Address" at bounding box center [680, 314] width 456 height 33
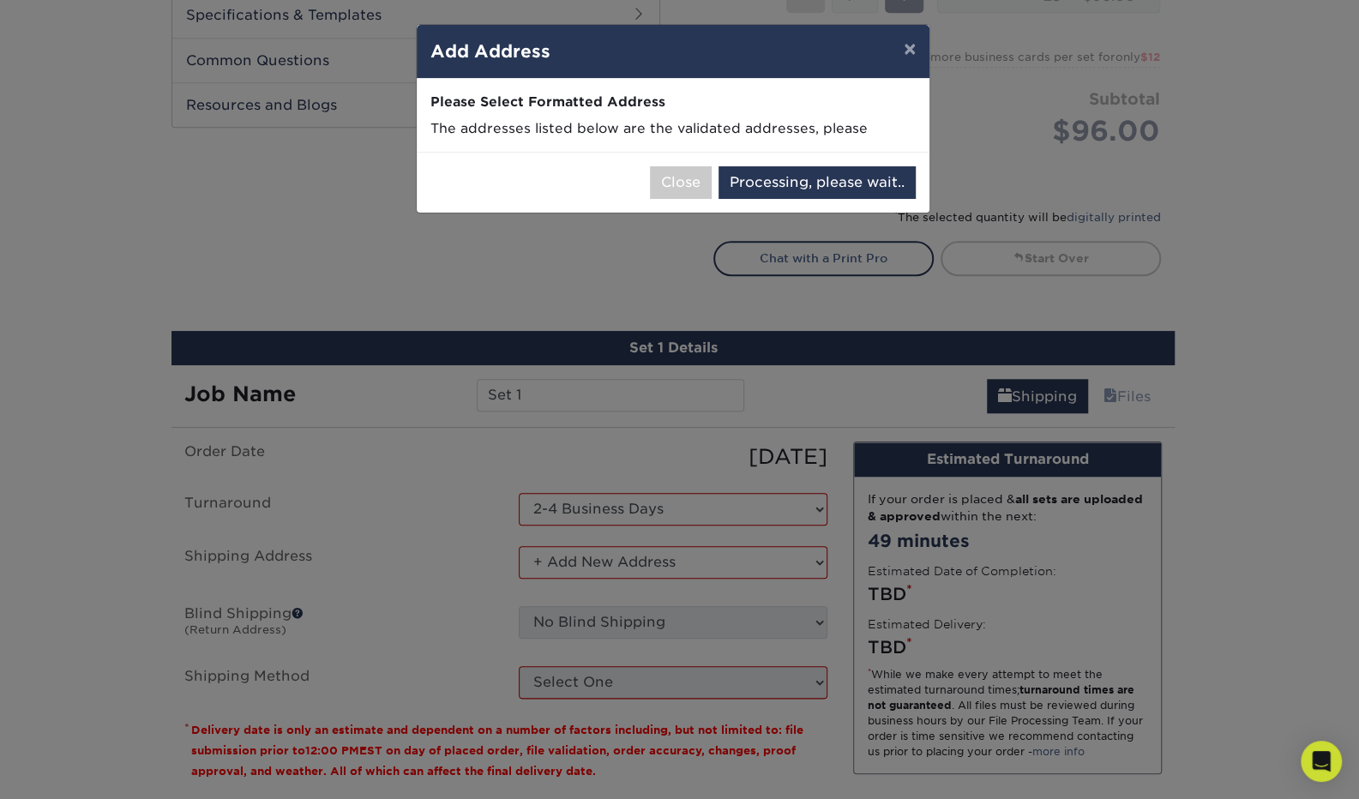
select select "285866"
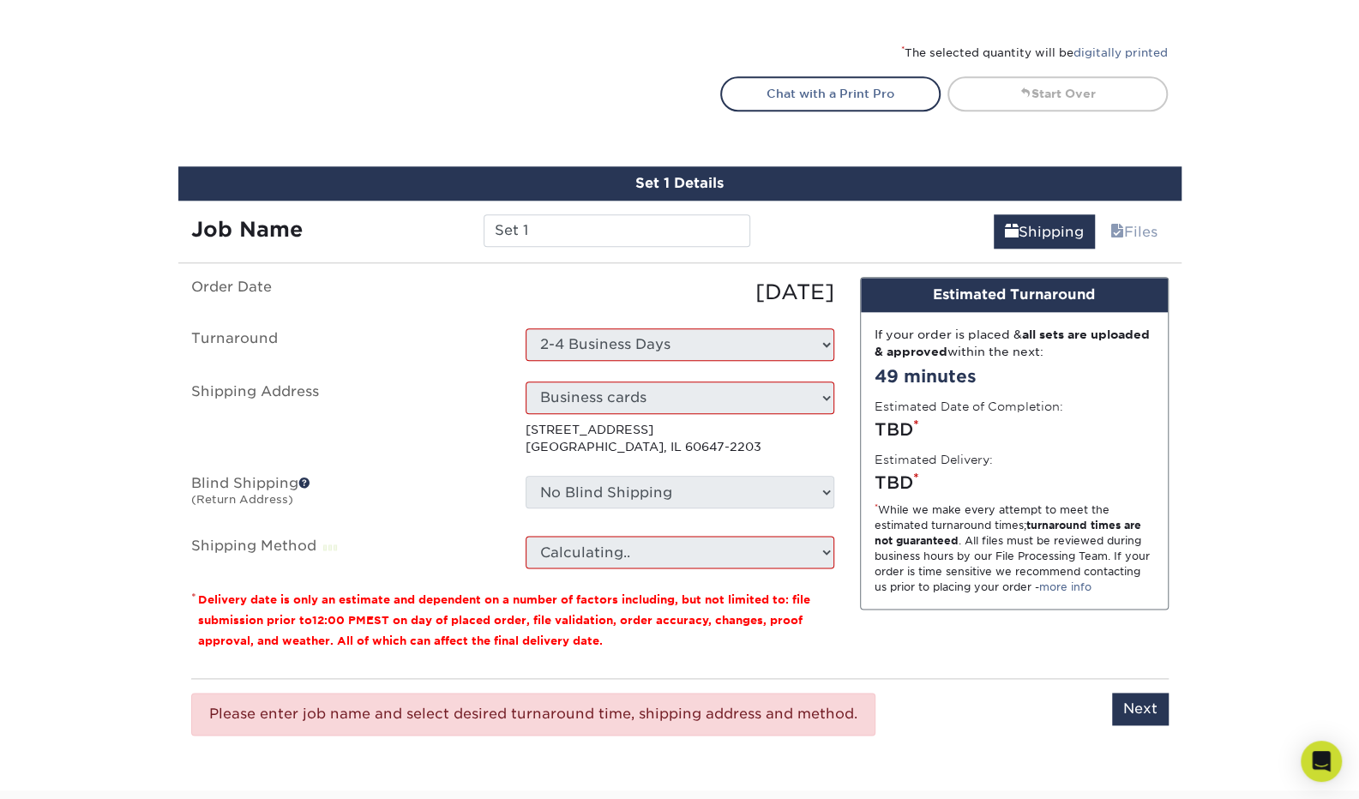
scroll to position [995, 0]
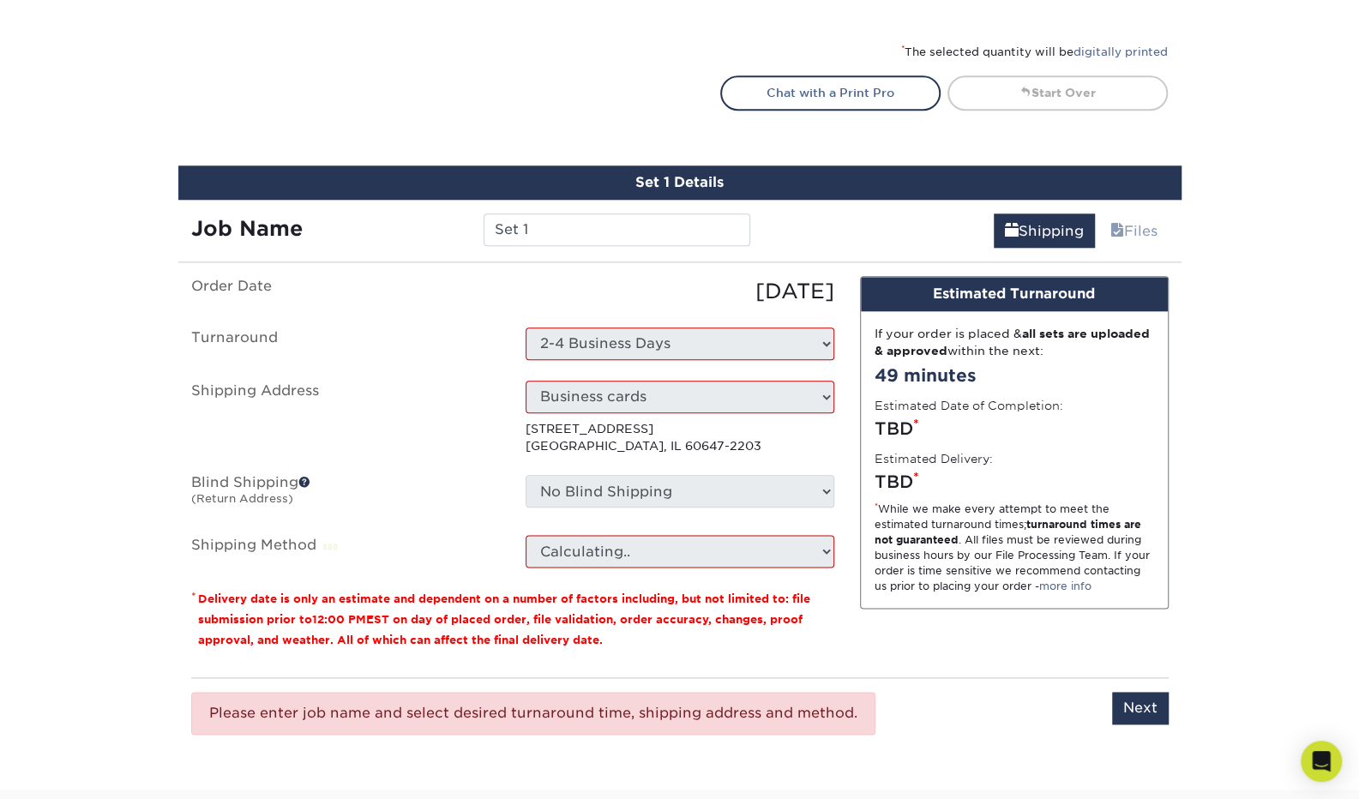
click at [751, 315] on ul "Order Date [DATE] [GEOGRAPHIC_DATA] Select One 2-4 Business Days 2 Day Next Bus…" at bounding box center [512, 422] width 643 height 292
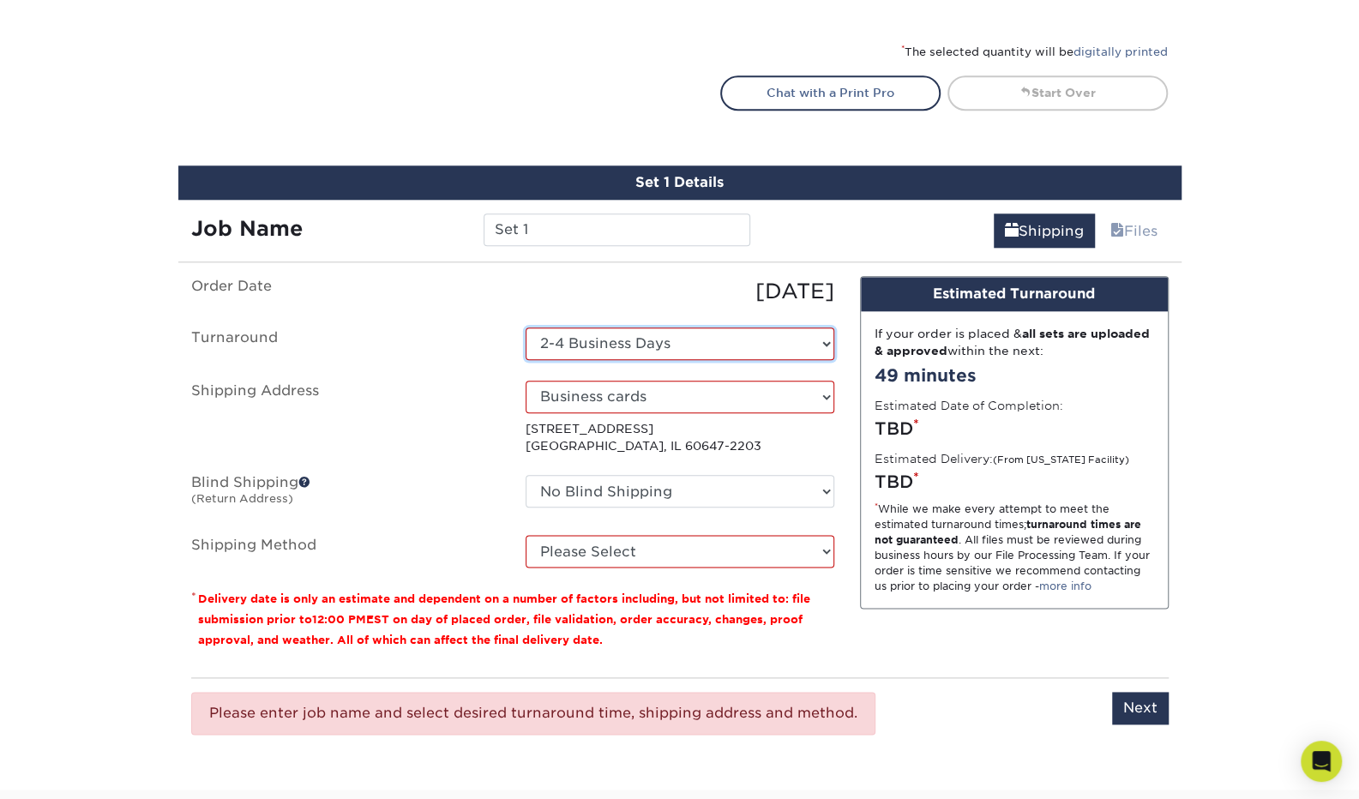
click at [759, 346] on select "Select One 2-4 Business Days 2 Day Next Business Day" at bounding box center [680, 344] width 309 height 33
click at [1128, 697] on input "Next" at bounding box center [1140, 708] width 57 height 33
type input "Next"
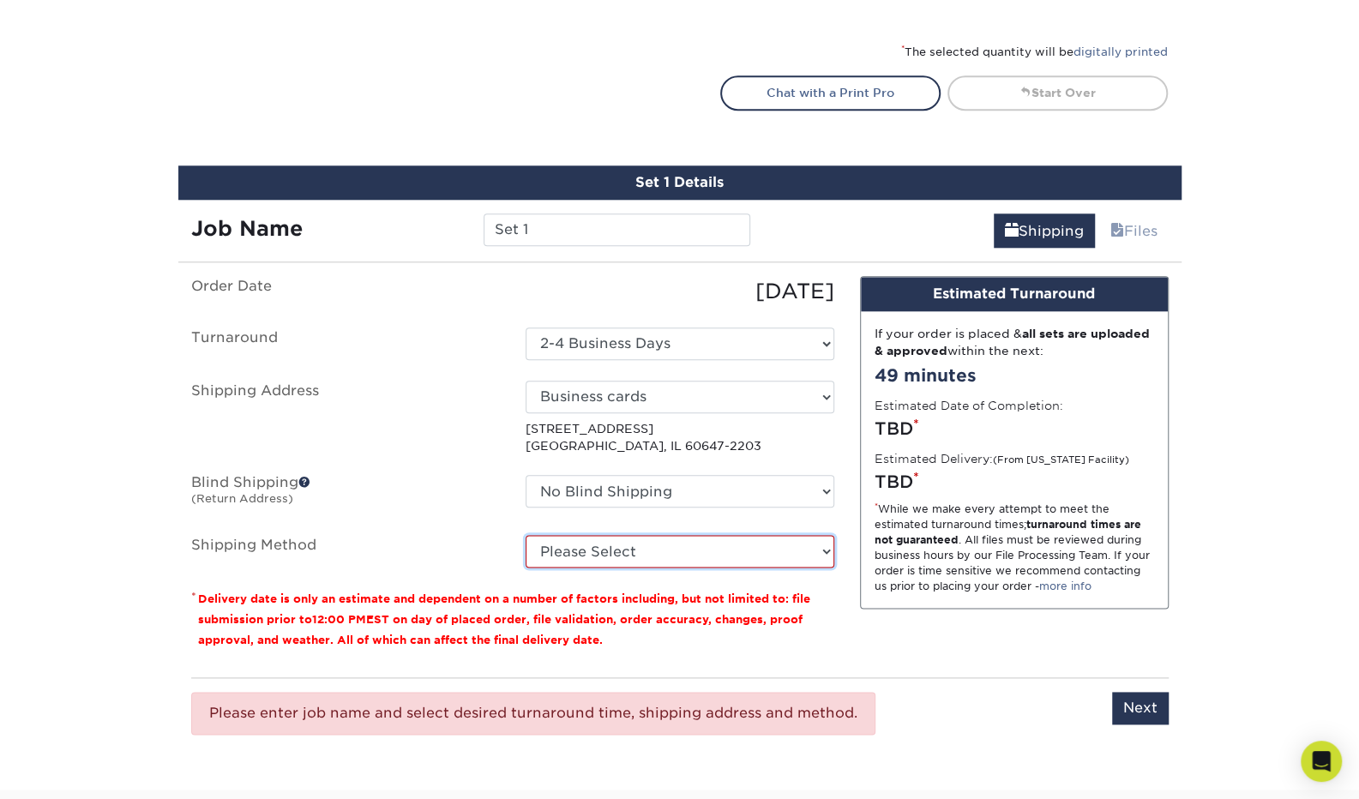
click at [719, 538] on select "Please Select Ground Shipping (+$7.84) 3 Day Shipping Service (+$20.04) 2 Day A…" at bounding box center [680, 551] width 309 height 33
select select "03"
click at [526, 535] on select "Please Select Ground Shipping (+$7.84) 3 Day Shipping Service (+$20.04) 2 Day A…" at bounding box center [680, 551] width 309 height 33
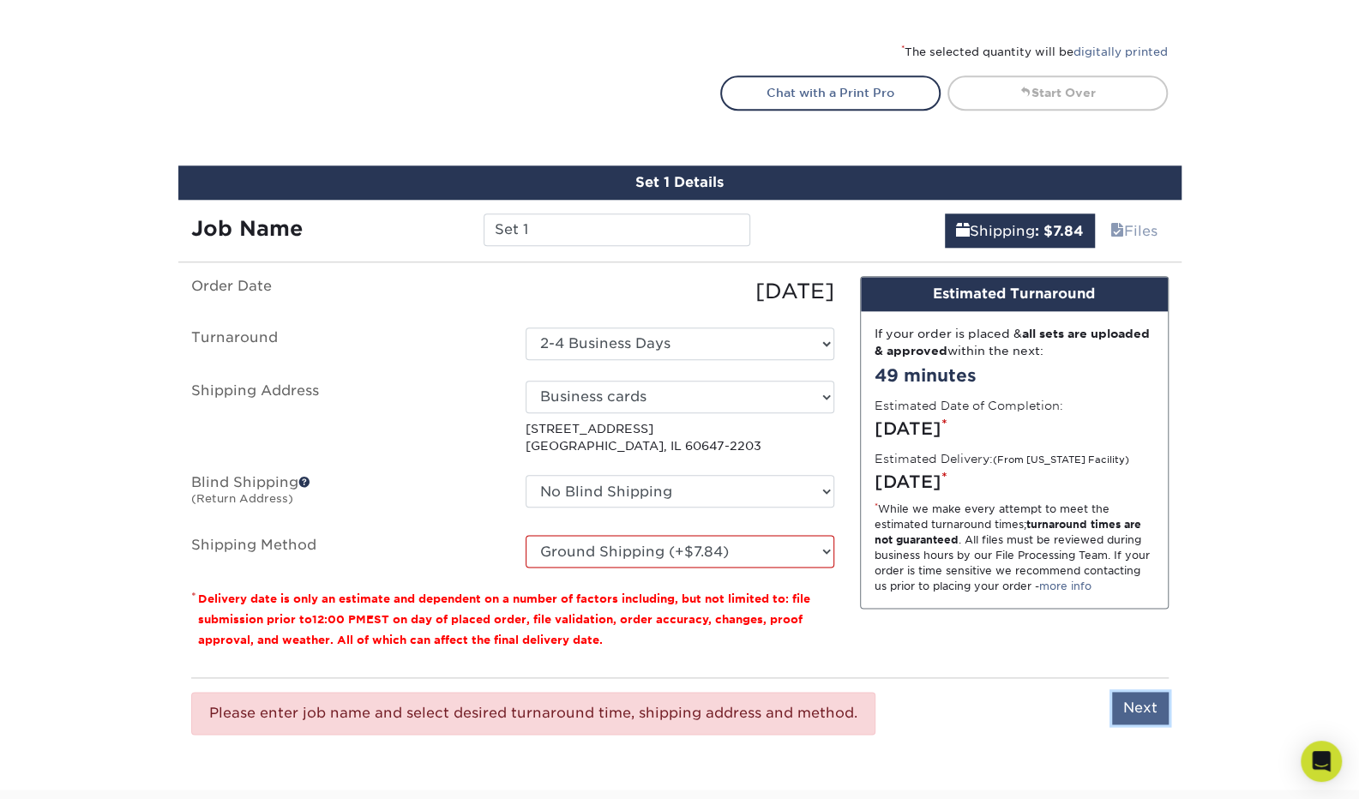
click at [1122, 706] on input "Next" at bounding box center [1140, 708] width 57 height 33
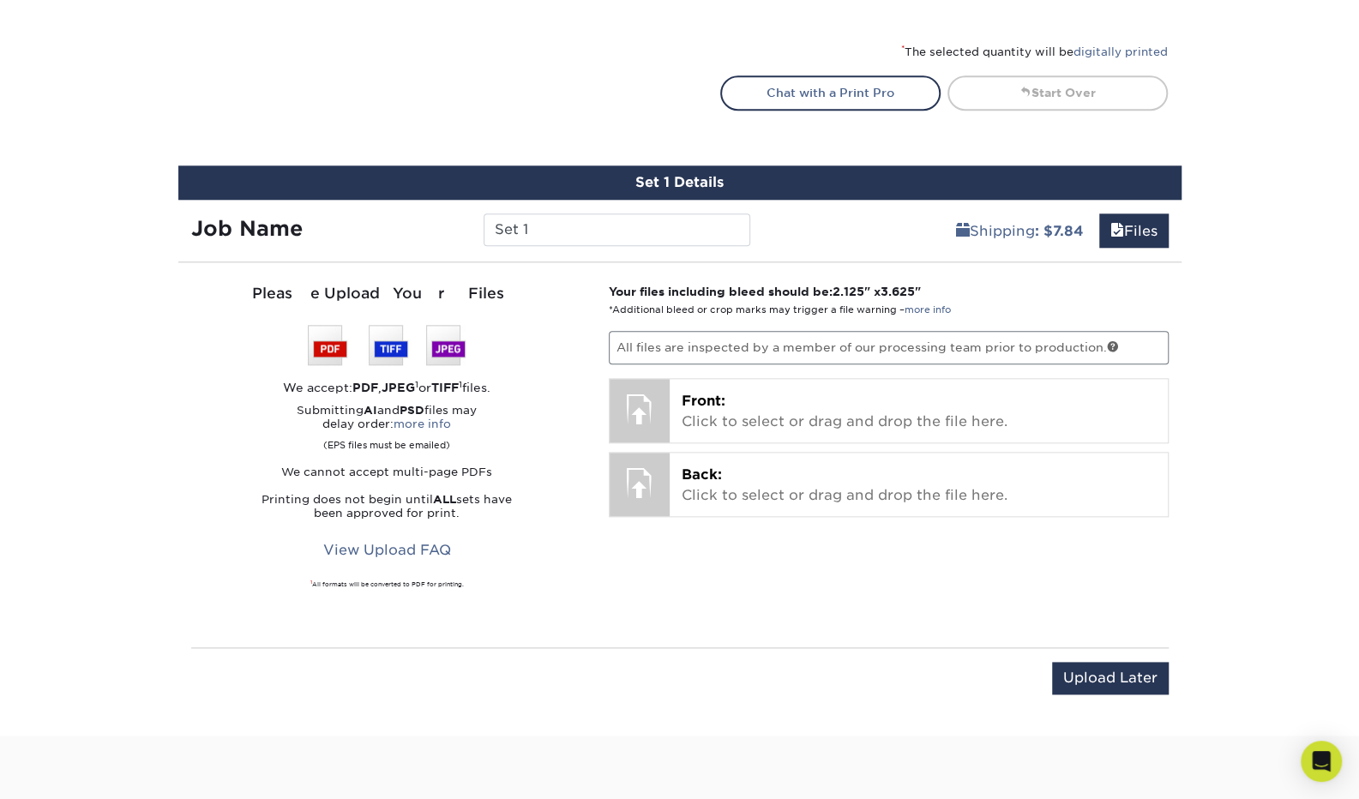
click at [778, 322] on div "Your files including bleed should be: 2.125 " x 3.625 " *Additional bleed or cr…" at bounding box center [889, 455] width 586 height 344
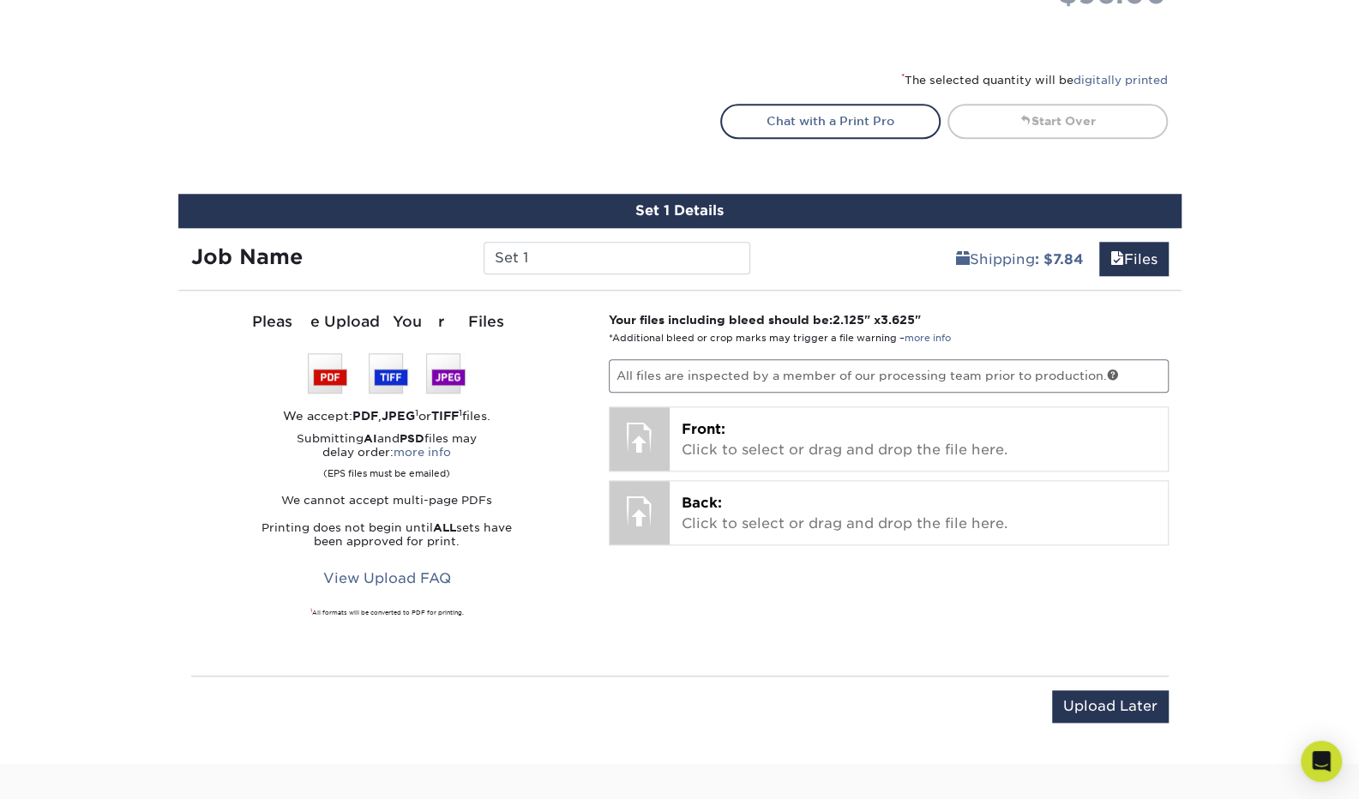
scroll to position [967, 0]
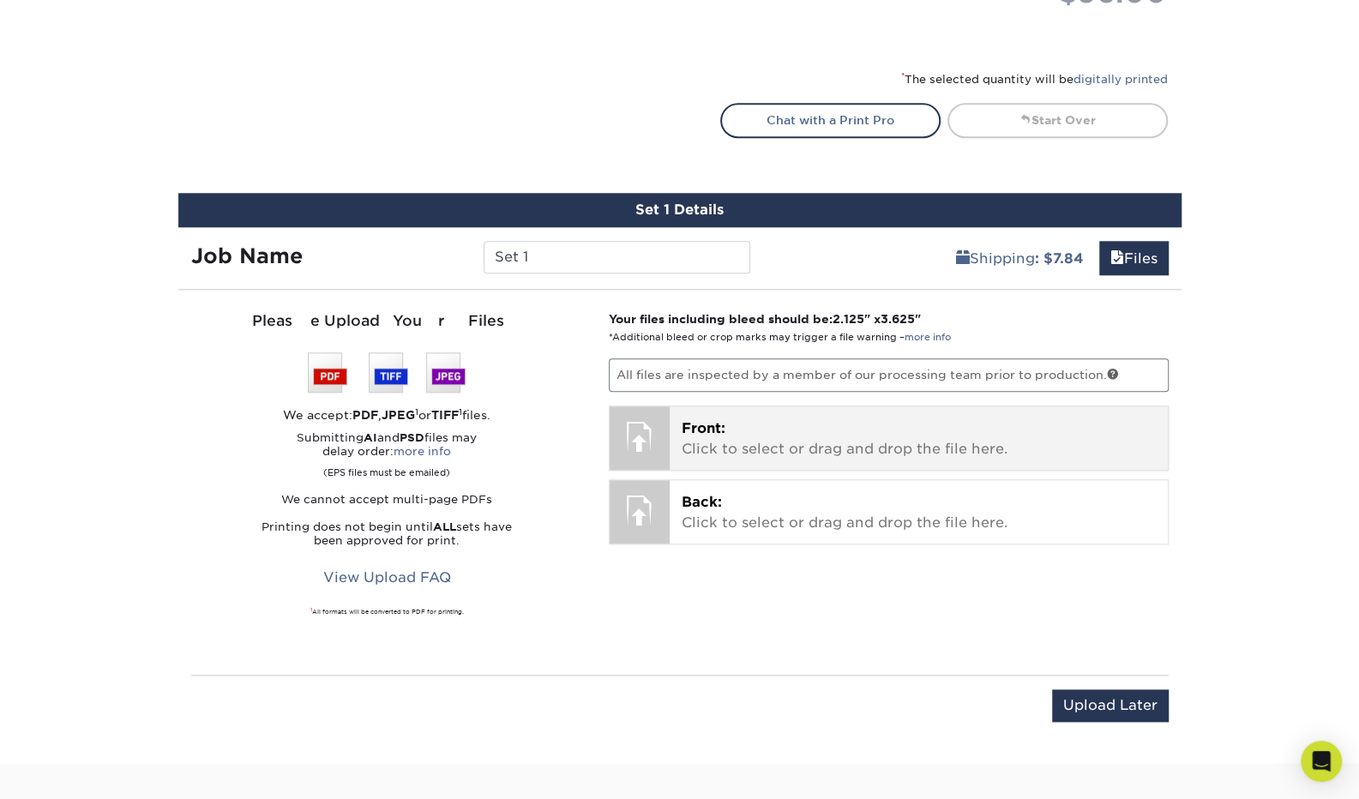
click at [791, 460] on div "Front: Click to select or drag and drop the file here. Choose file" at bounding box center [919, 437] width 498 height 63
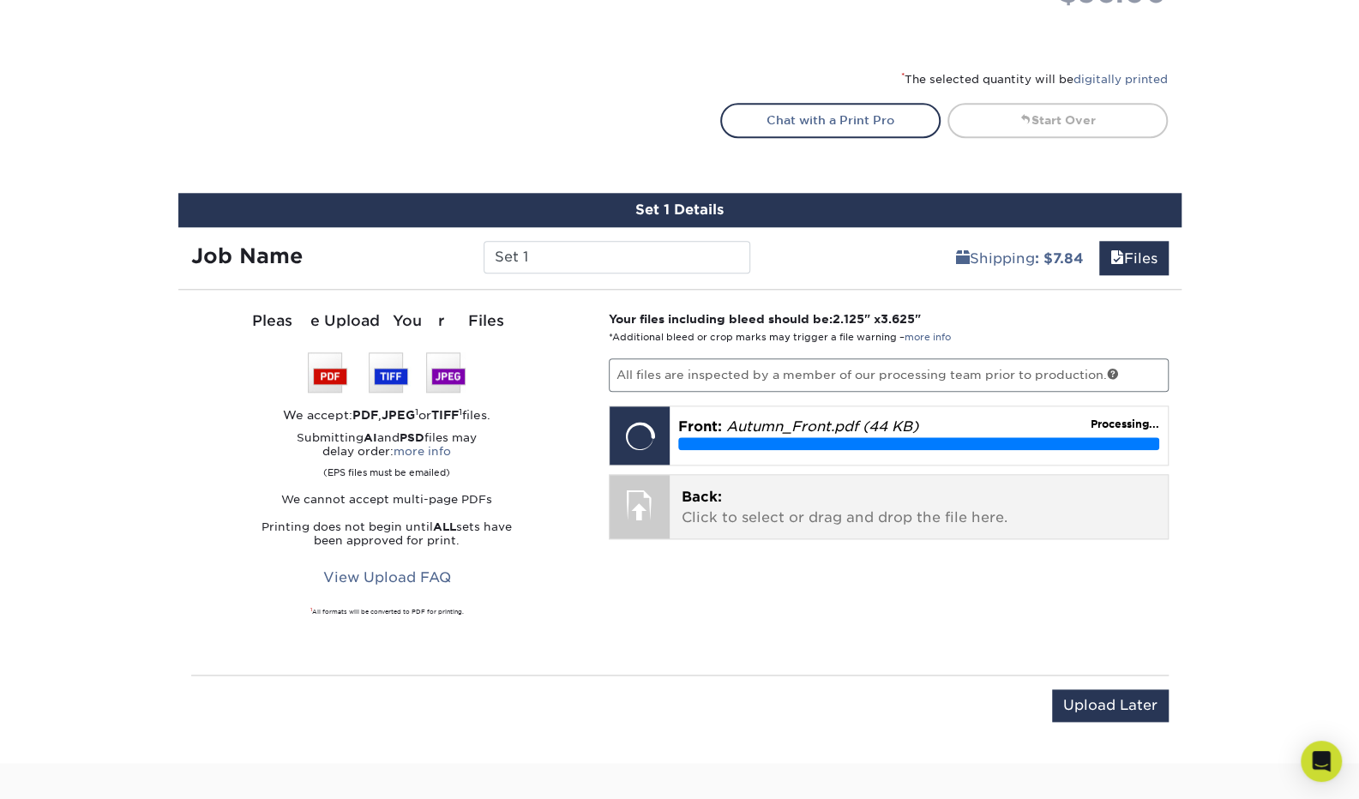
click at [748, 513] on p "Back: Click to select or drag and drop the file here." at bounding box center [919, 507] width 474 height 41
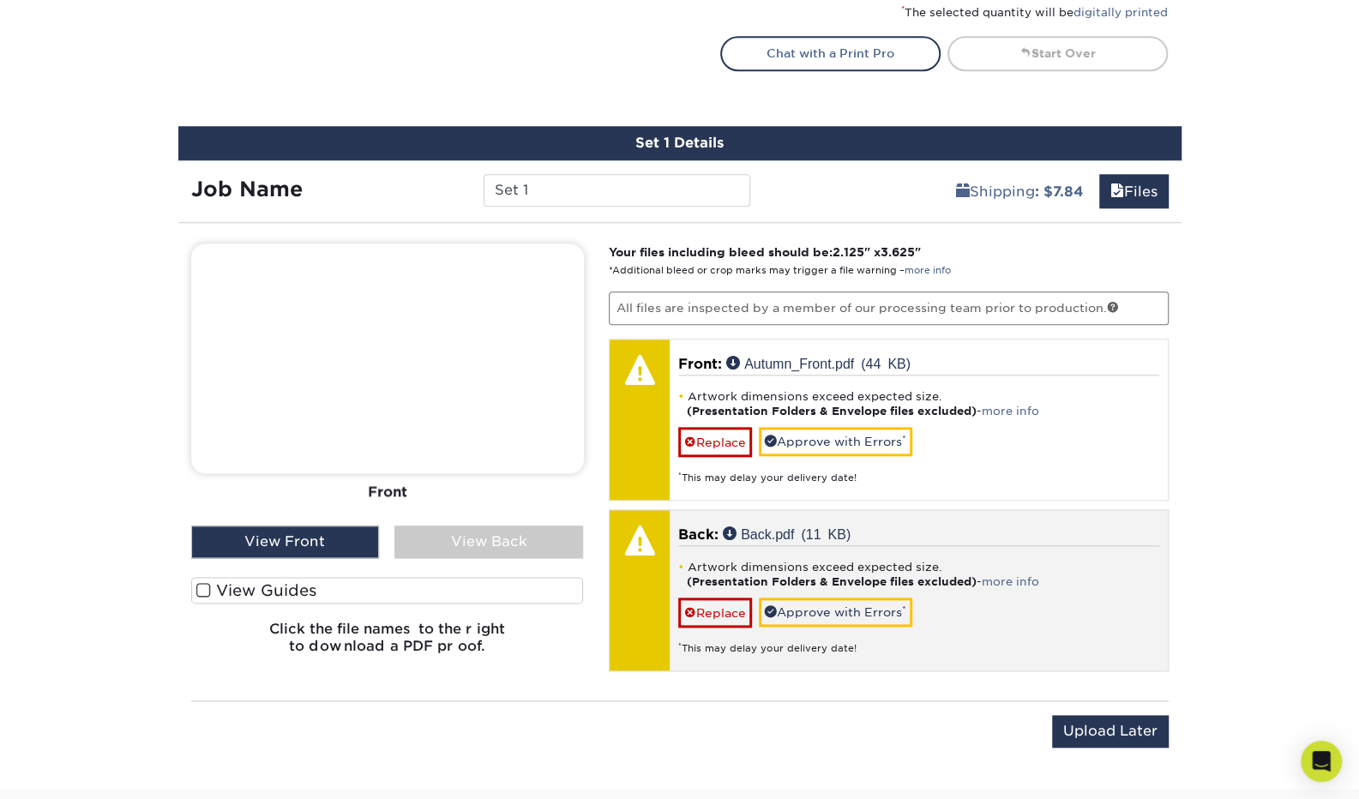
scroll to position [1045, 0]
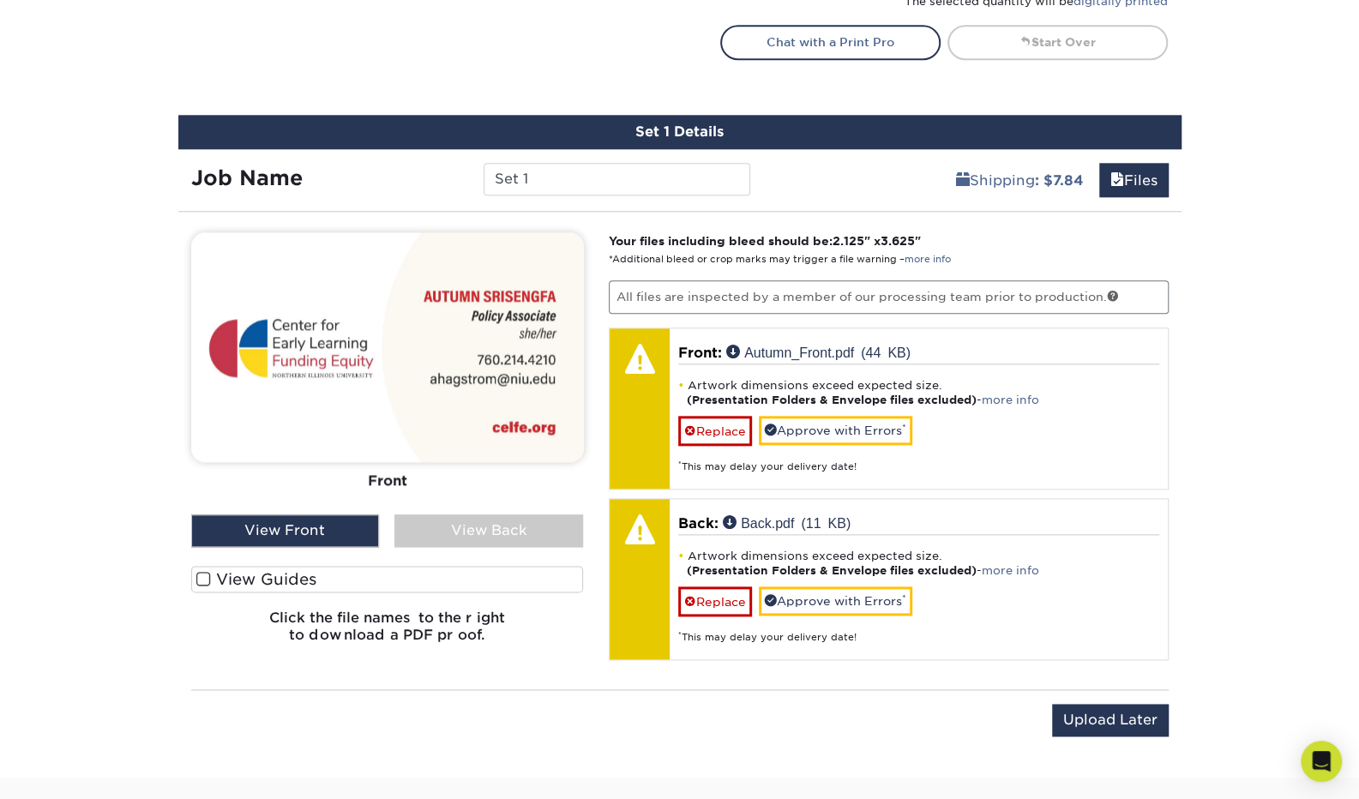
click at [417, 371] on img at bounding box center [387, 347] width 393 height 230
click at [395, 433] on img at bounding box center [387, 347] width 393 height 230
click at [208, 571] on span at bounding box center [203, 579] width 15 height 16
click at [0, 0] on input "View Guides" at bounding box center [0, 0] width 0 height 0
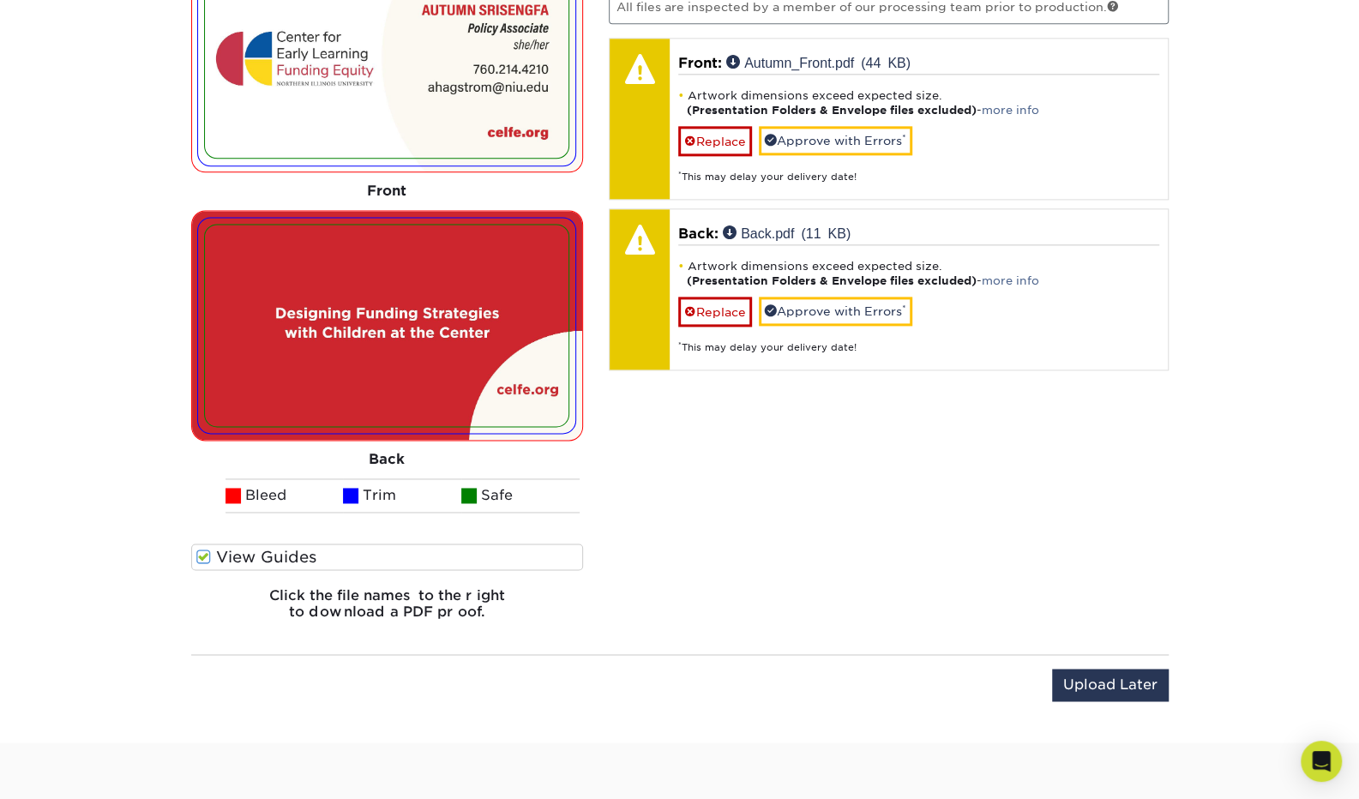
scroll to position [1334, 0]
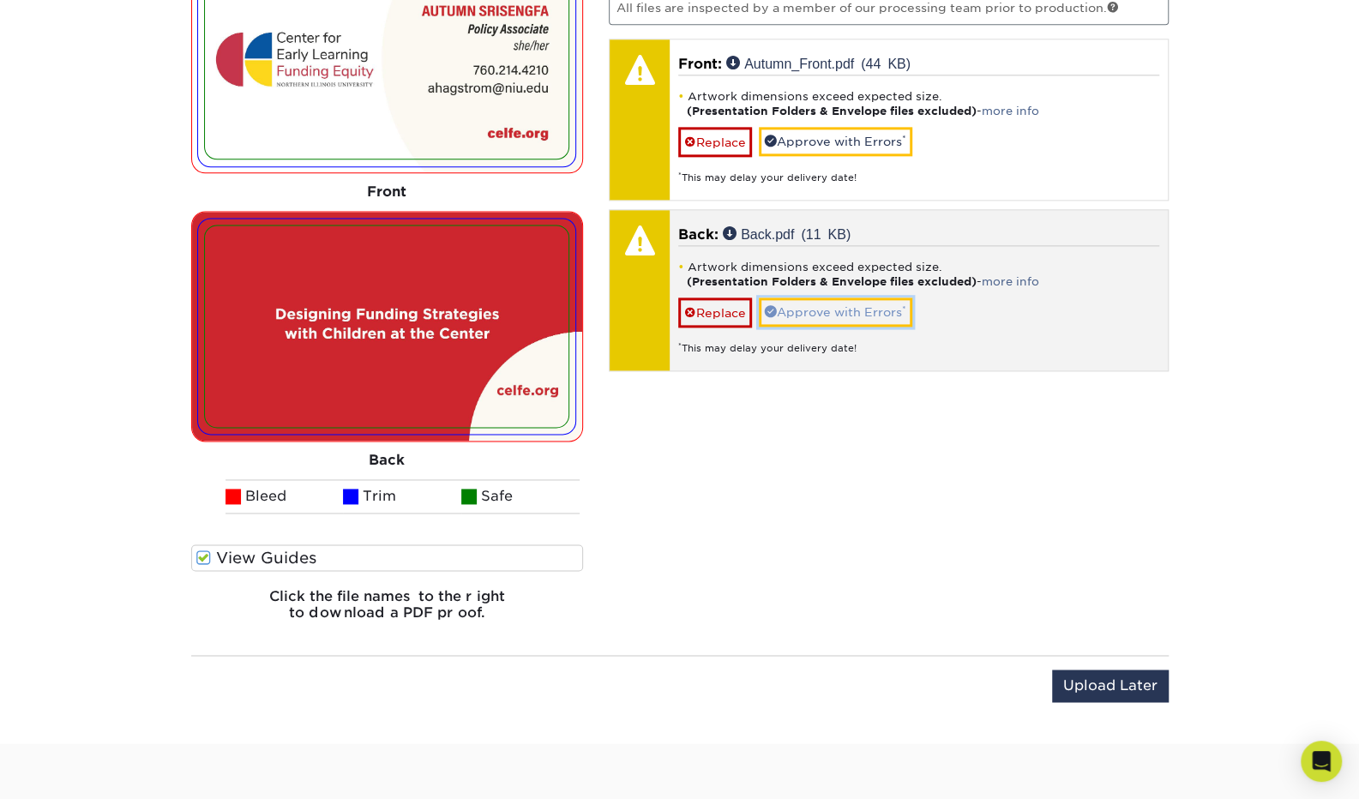
click at [842, 307] on link "Approve with Errors *" at bounding box center [835, 312] width 153 height 29
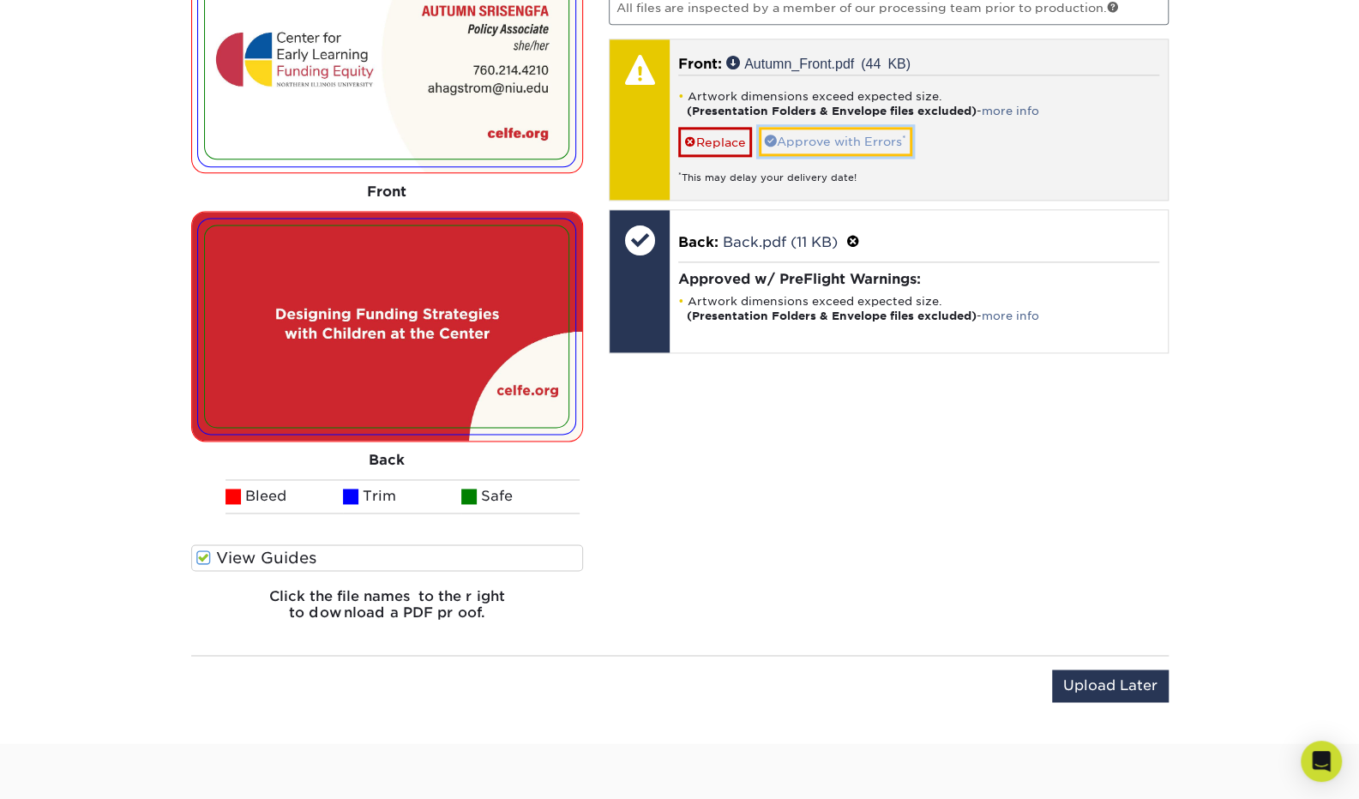
click at [852, 141] on link "Approve with Errors *" at bounding box center [835, 141] width 153 height 29
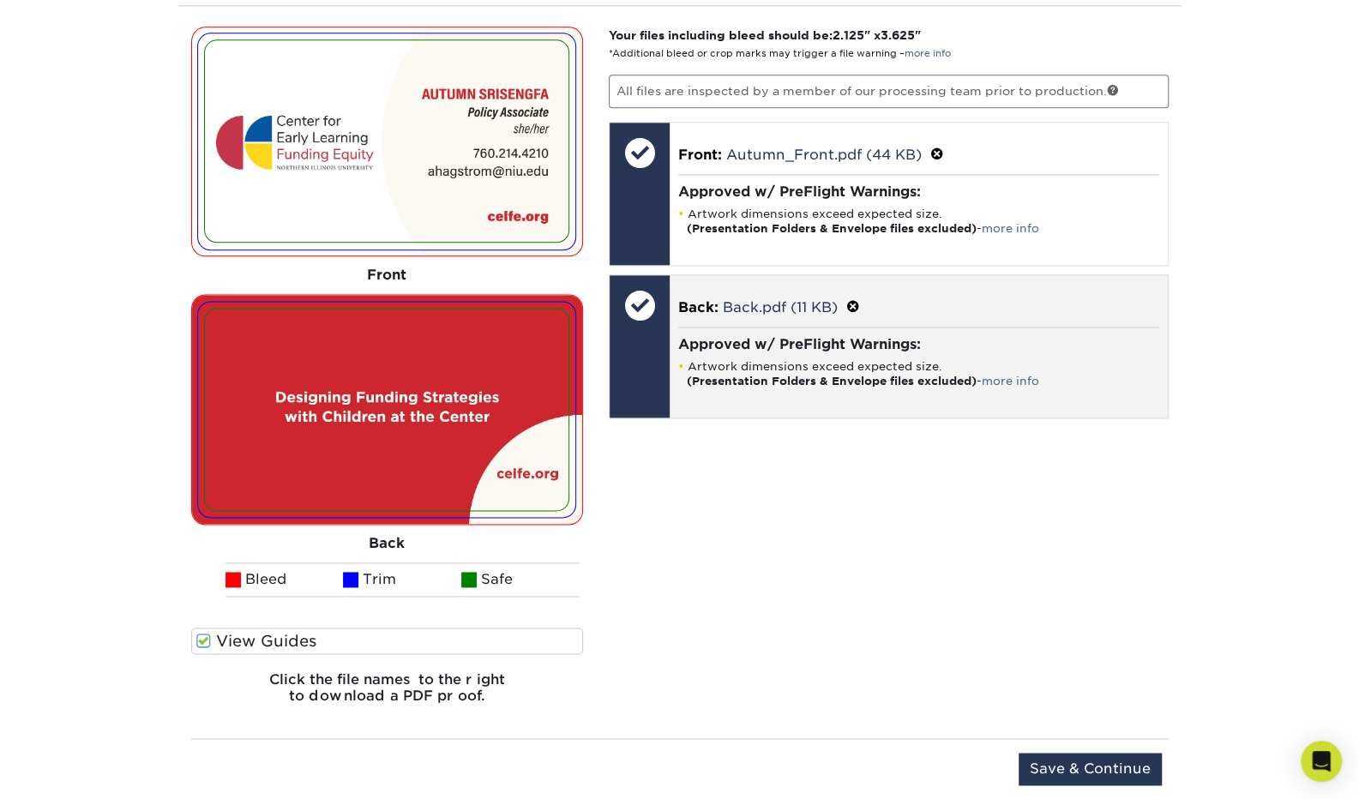
scroll to position [1243, 0]
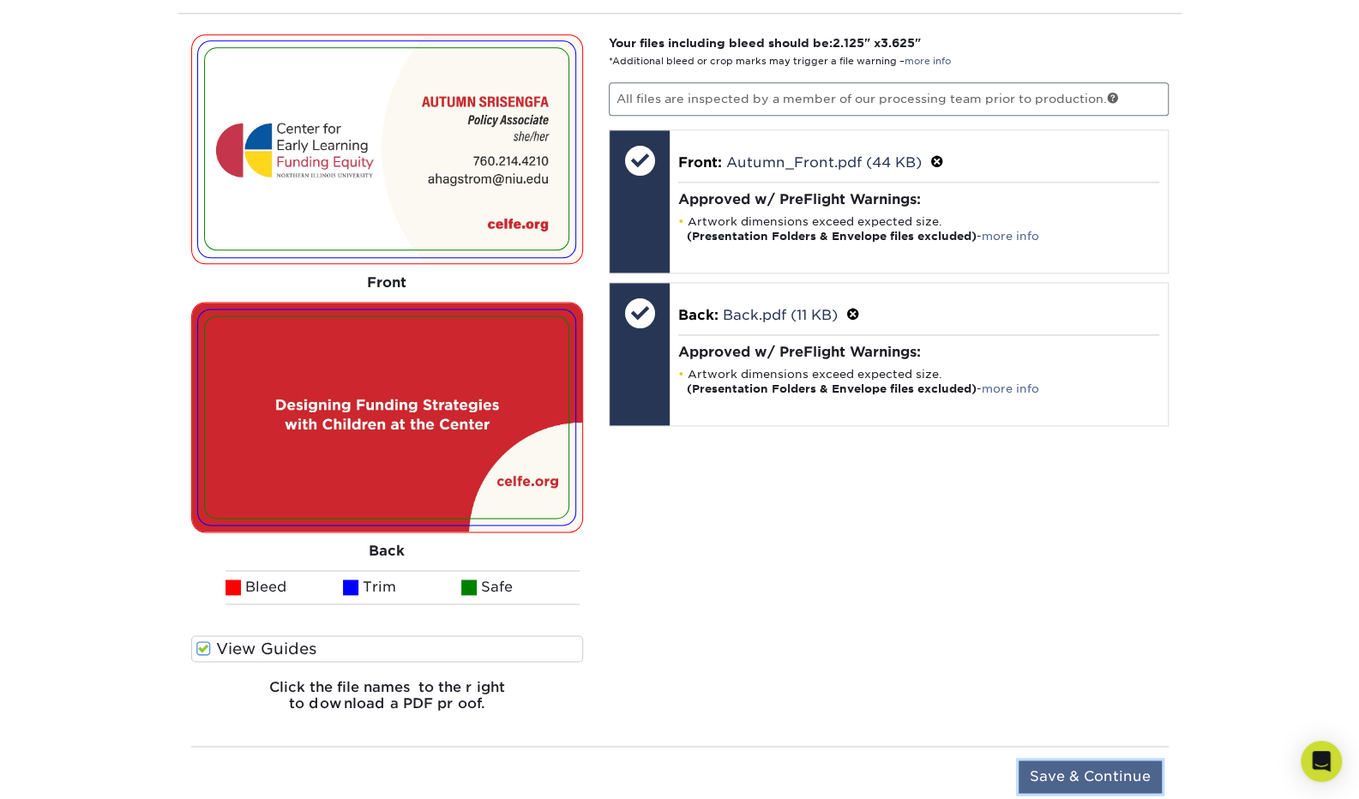
click at [1086, 774] on input "Save & Continue" at bounding box center [1090, 777] width 143 height 33
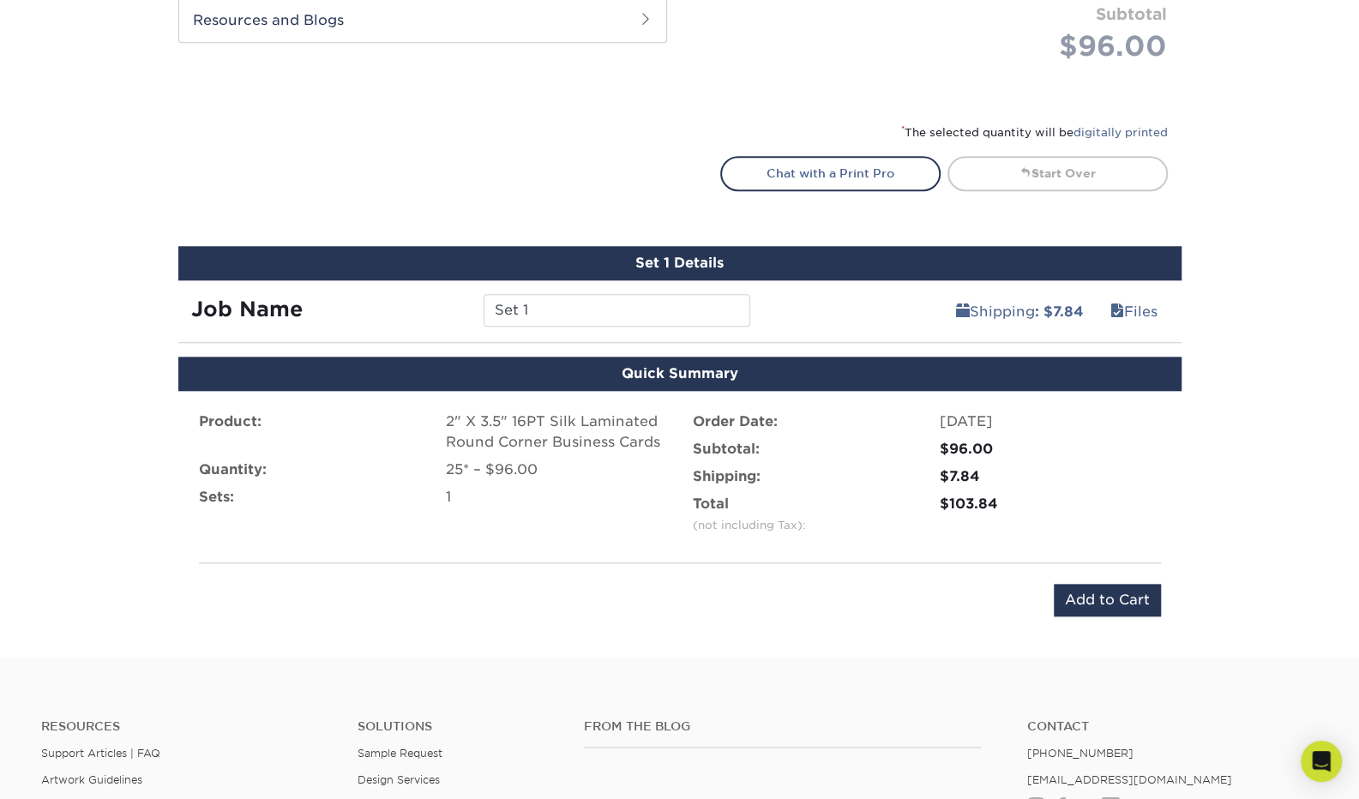
scroll to position [876, 0]
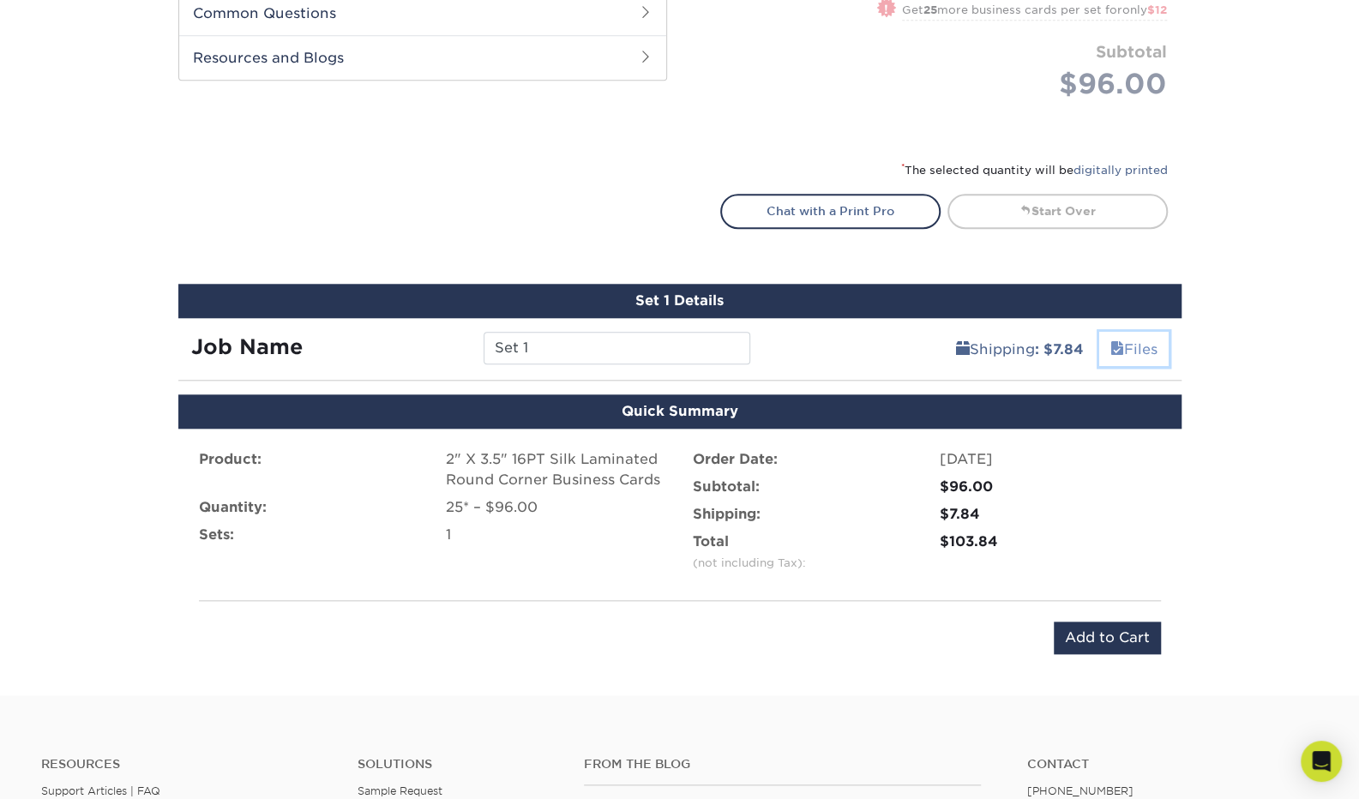
click at [1134, 332] on link "Files" at bounding box center [1133, 349] width 69 height 34
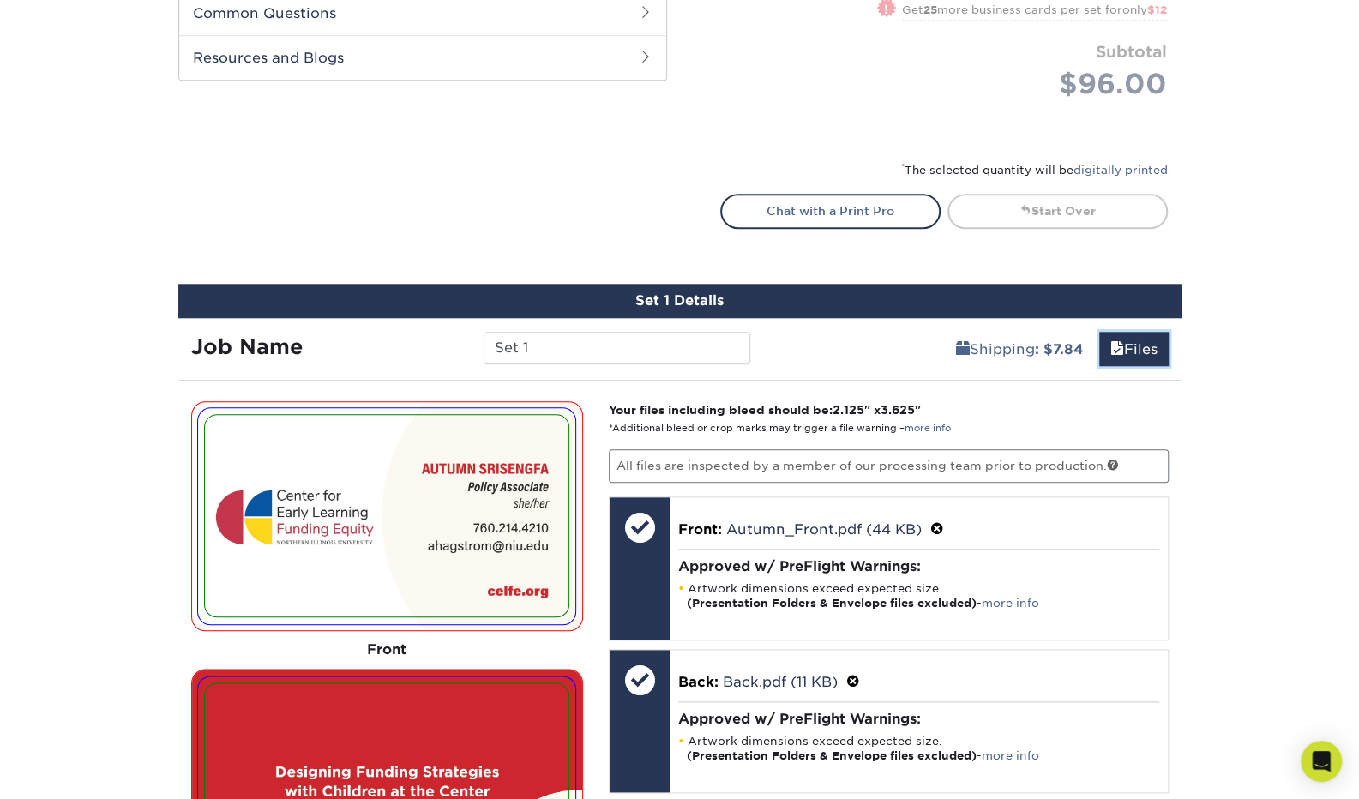
scroll to position [1008, 0]
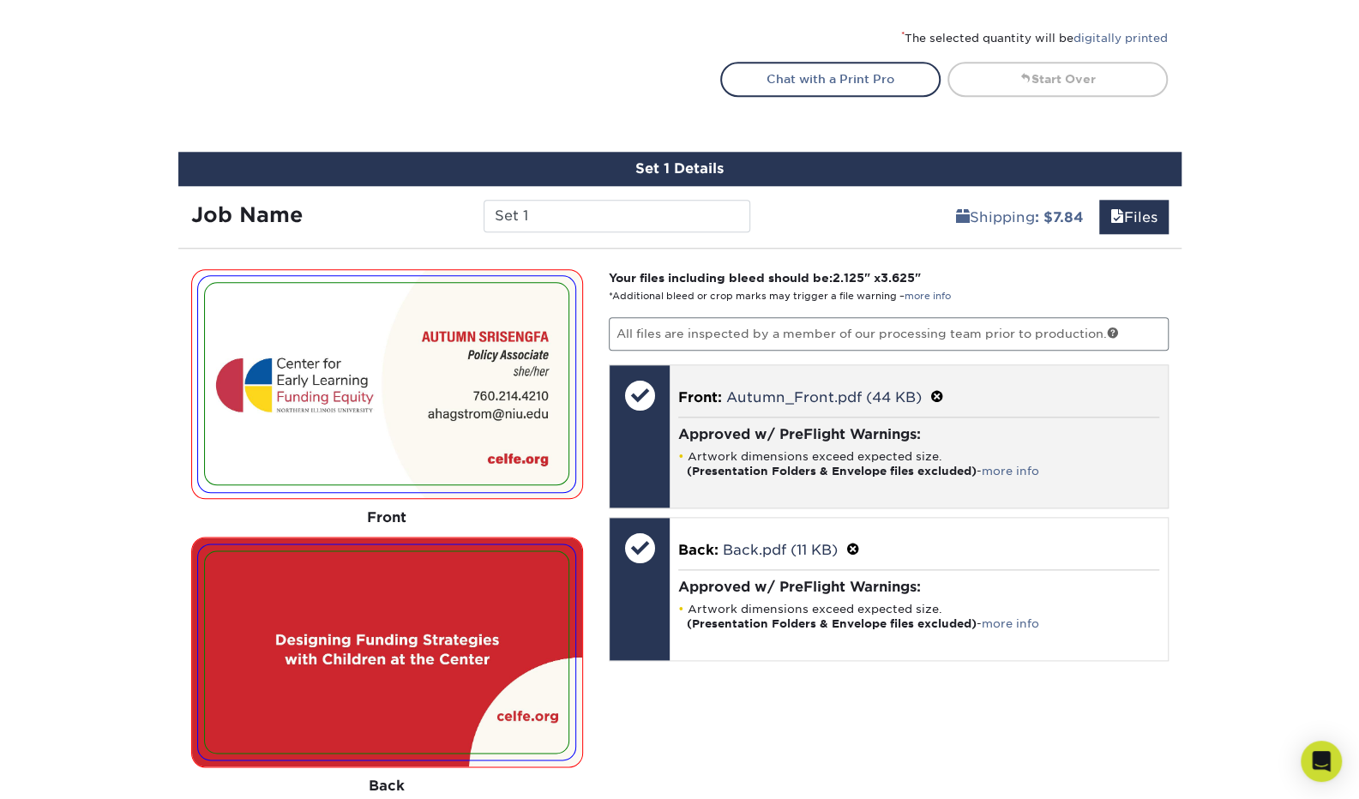
click at [638, 400] on div at bounding box center [640, 395] width 60 height 60
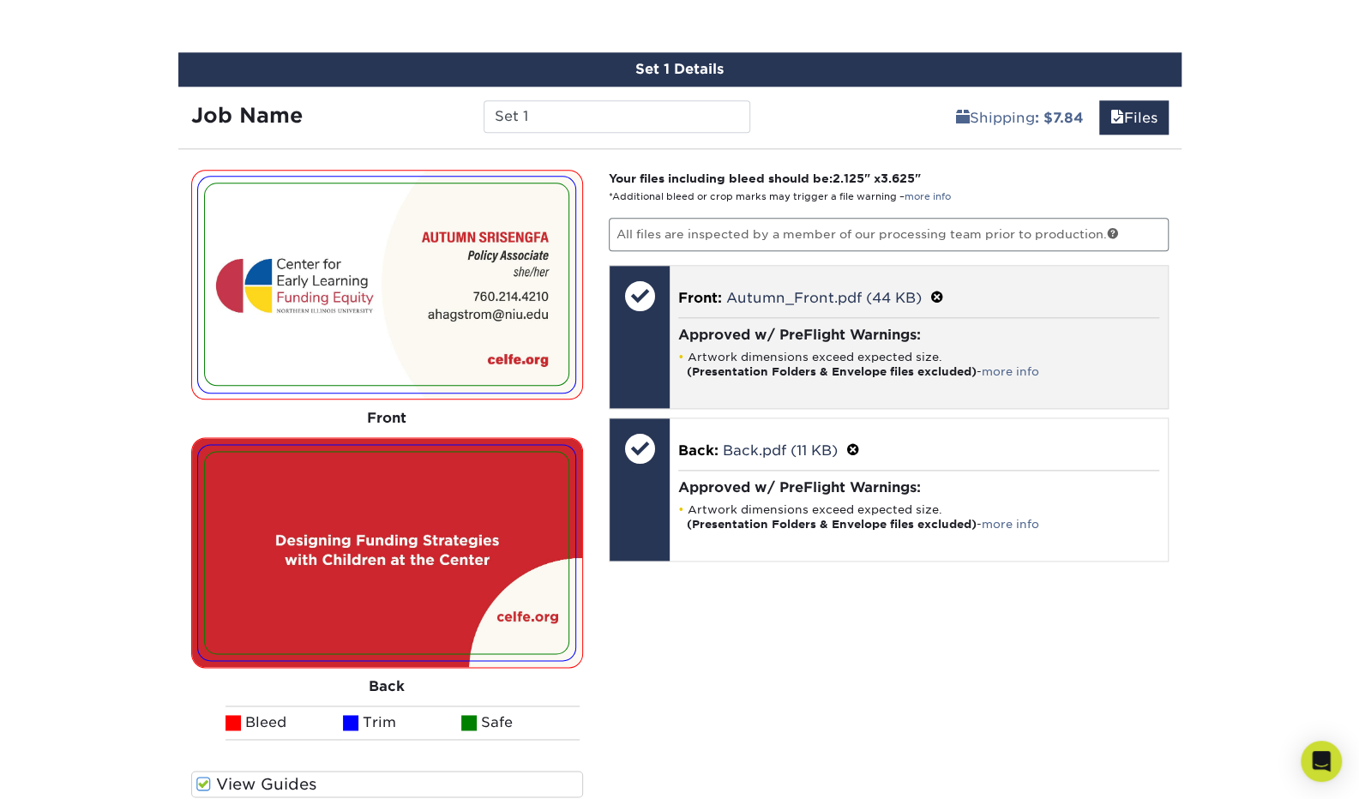
scroll to position [1092, 0]
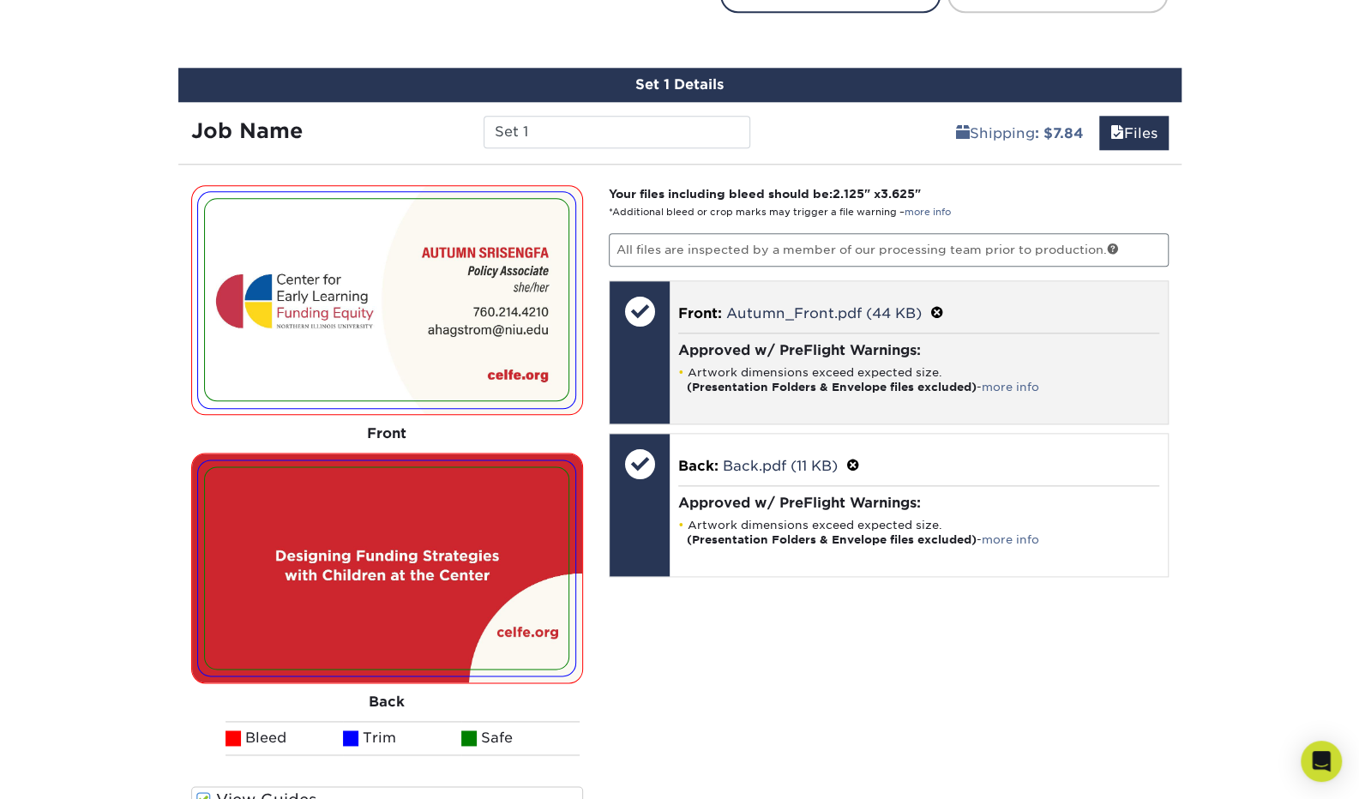
click at [939, 306] on span at bounding box center [937, 313] width 14 height 16
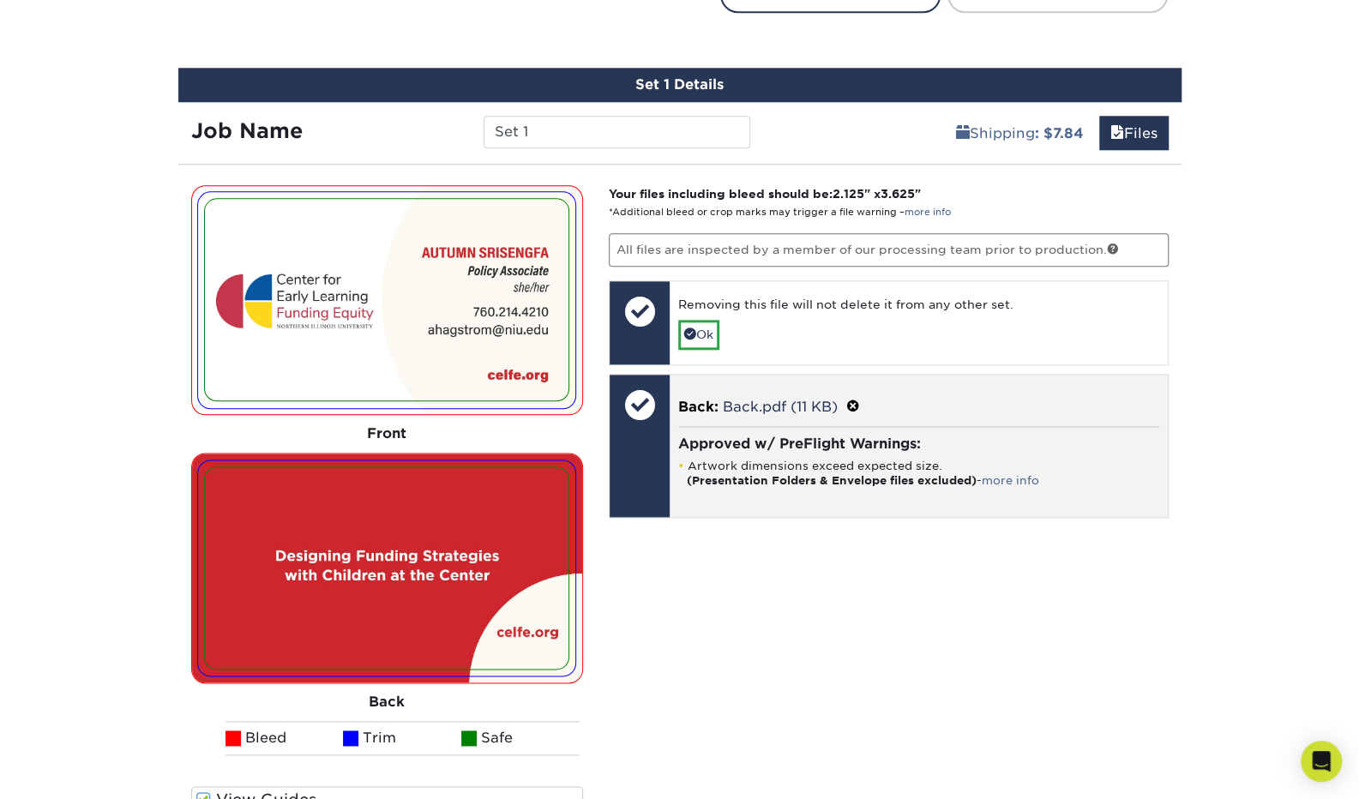
click at [851, 400] on span at bounding box center [853, 407] width 14 height 16
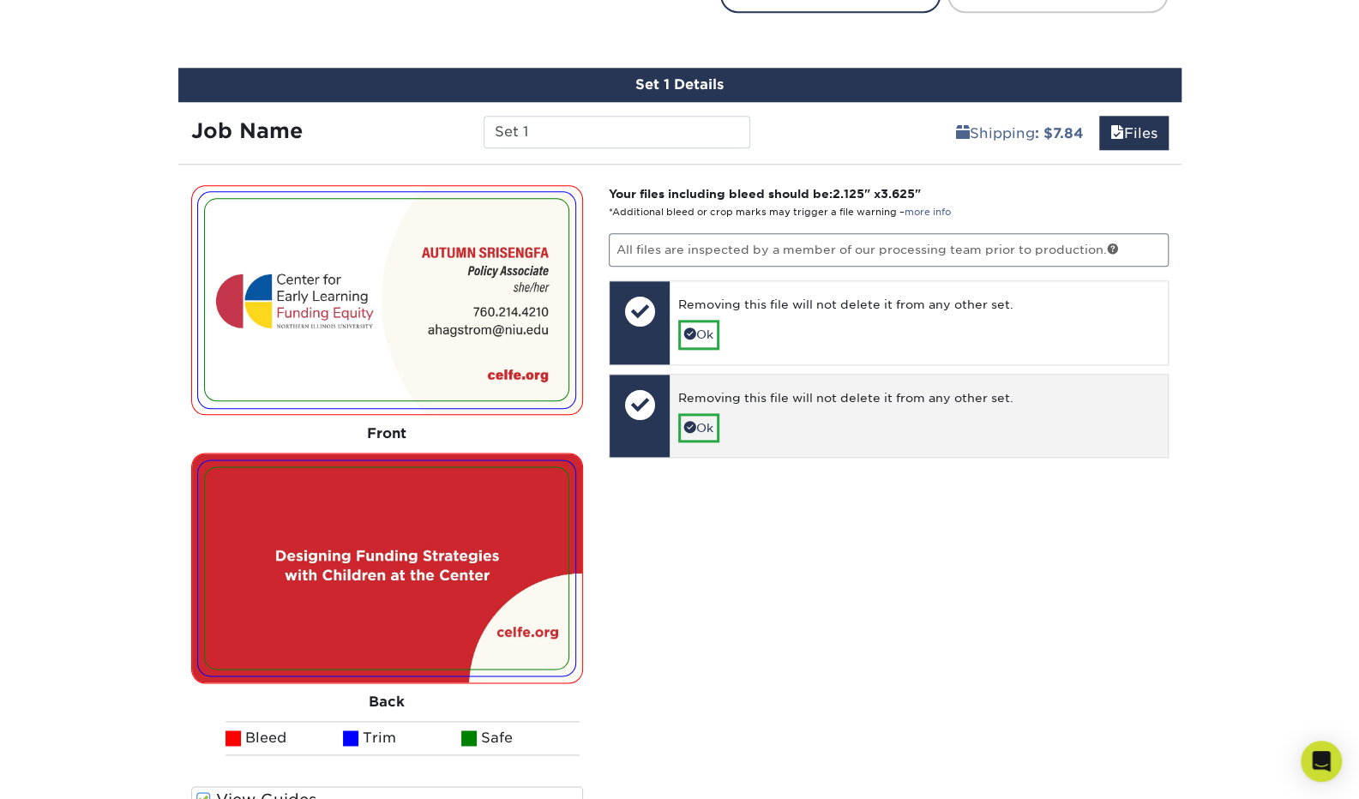
scroll to position [1098, 0]
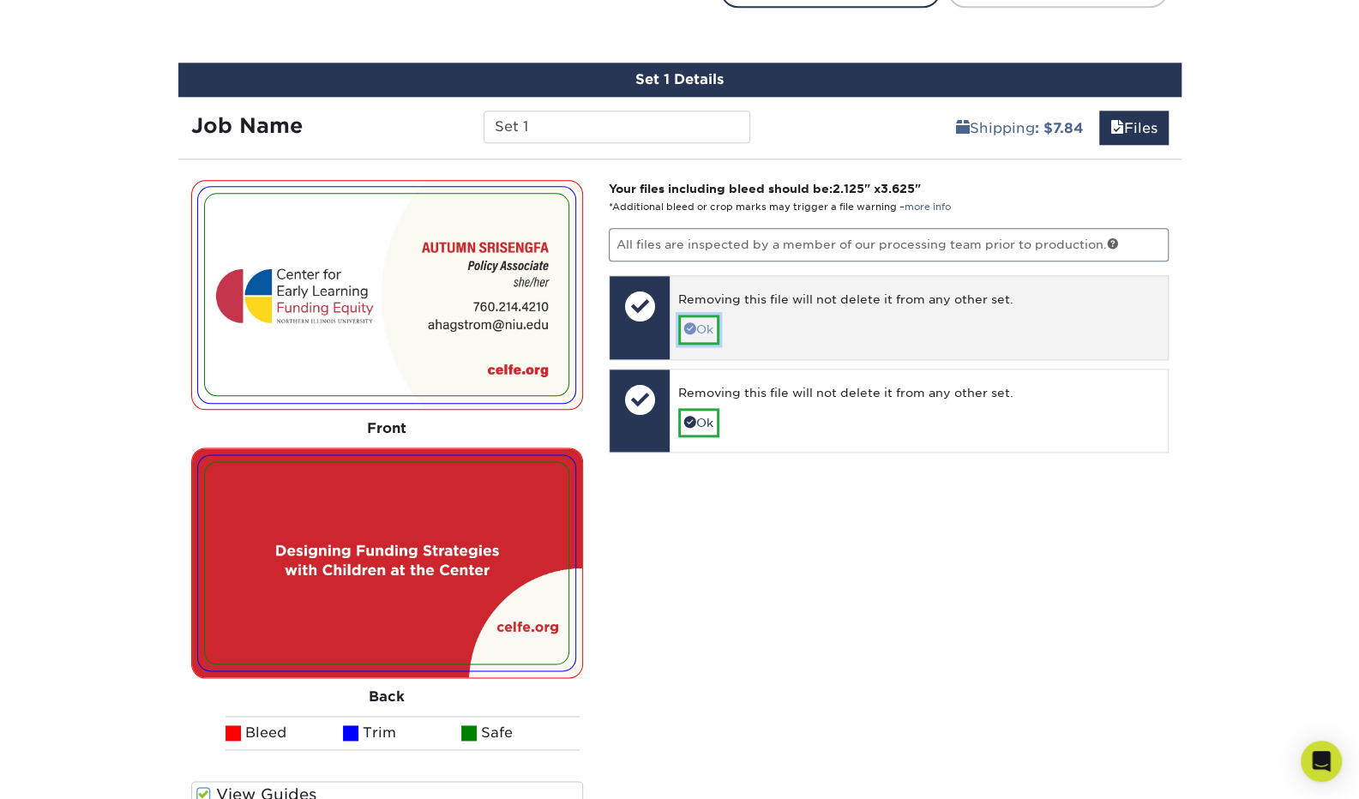
click at [700, 332] on link "Ok" at bounding box center [698, 329] width 41 height 29
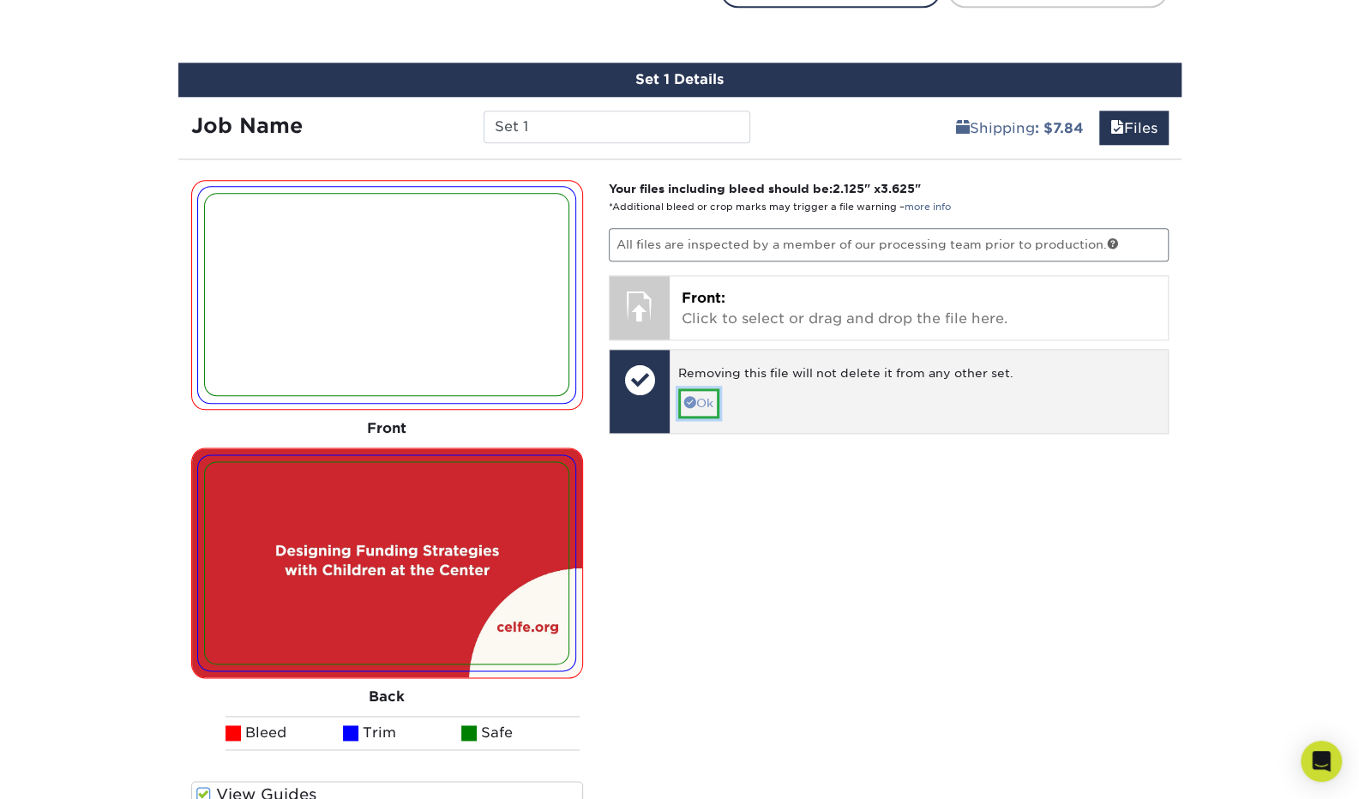
click at [695, 394] on link "Ok" at bounding box center [698, 402] width 41 height 29
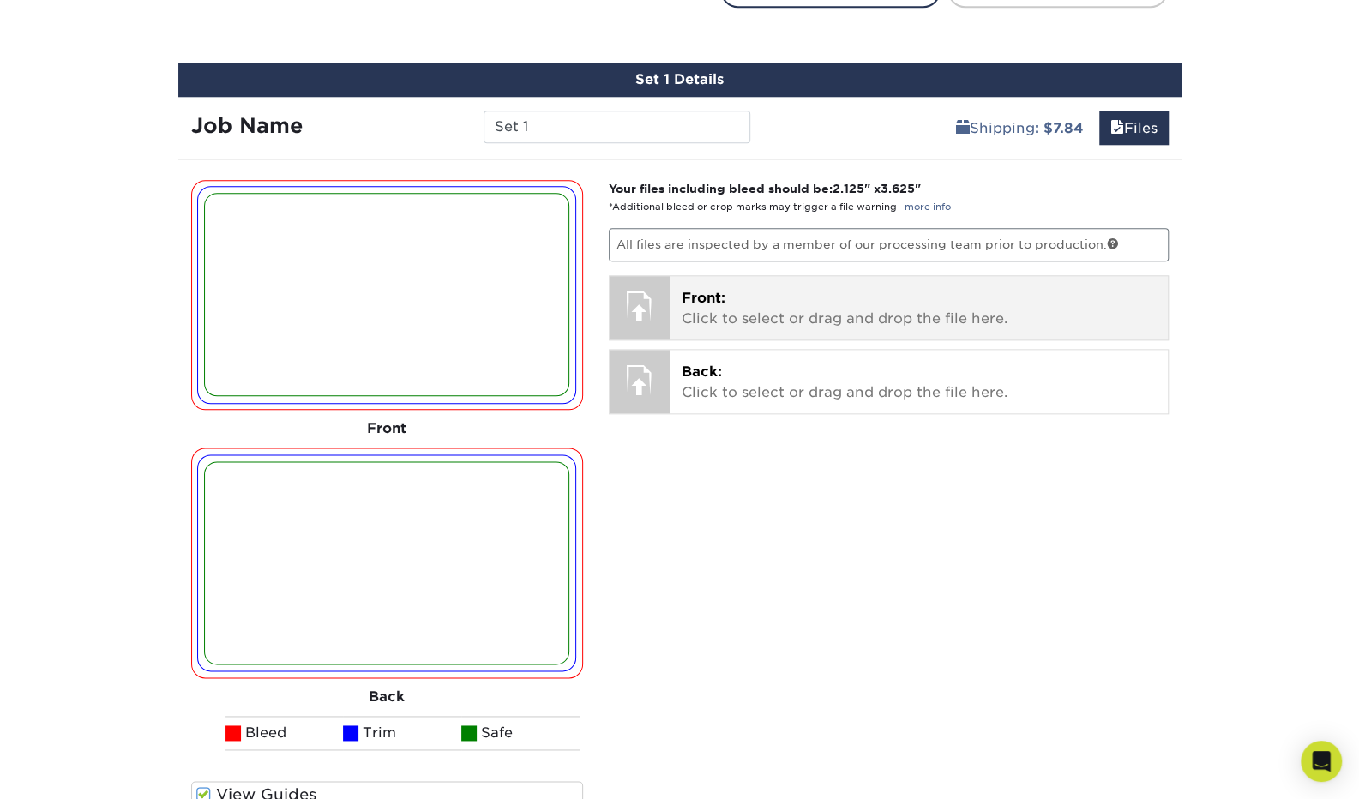
click at [679, 313] on div "Front: Click to select or drag and drop the file here. Choose file Autumn_Front…" at bounding box center [919, 307] width 498 height 63
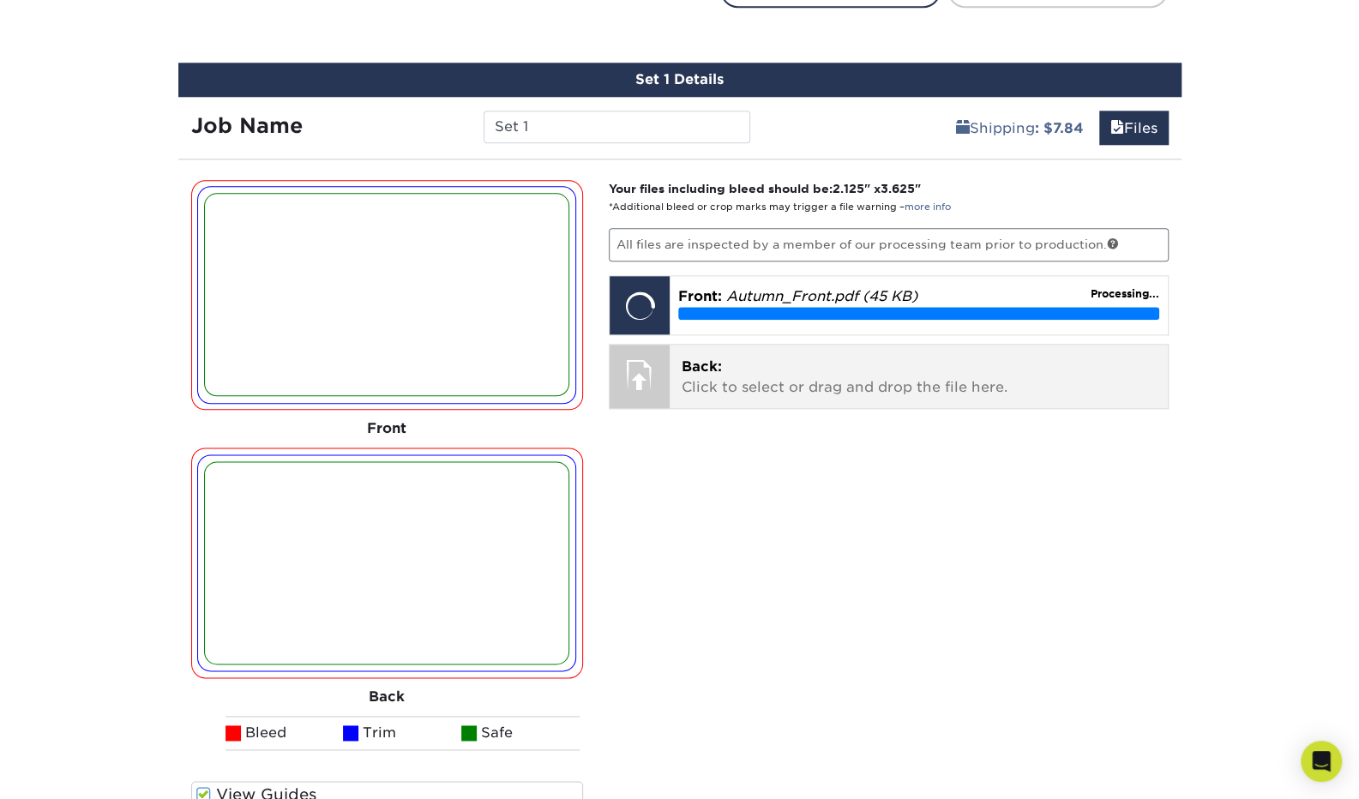
click at [666, 378] on div at bounding box center [640, 375] width 60 height 60
click at [641, 382] on div at bounding box center [640, 375] width 60 height 60
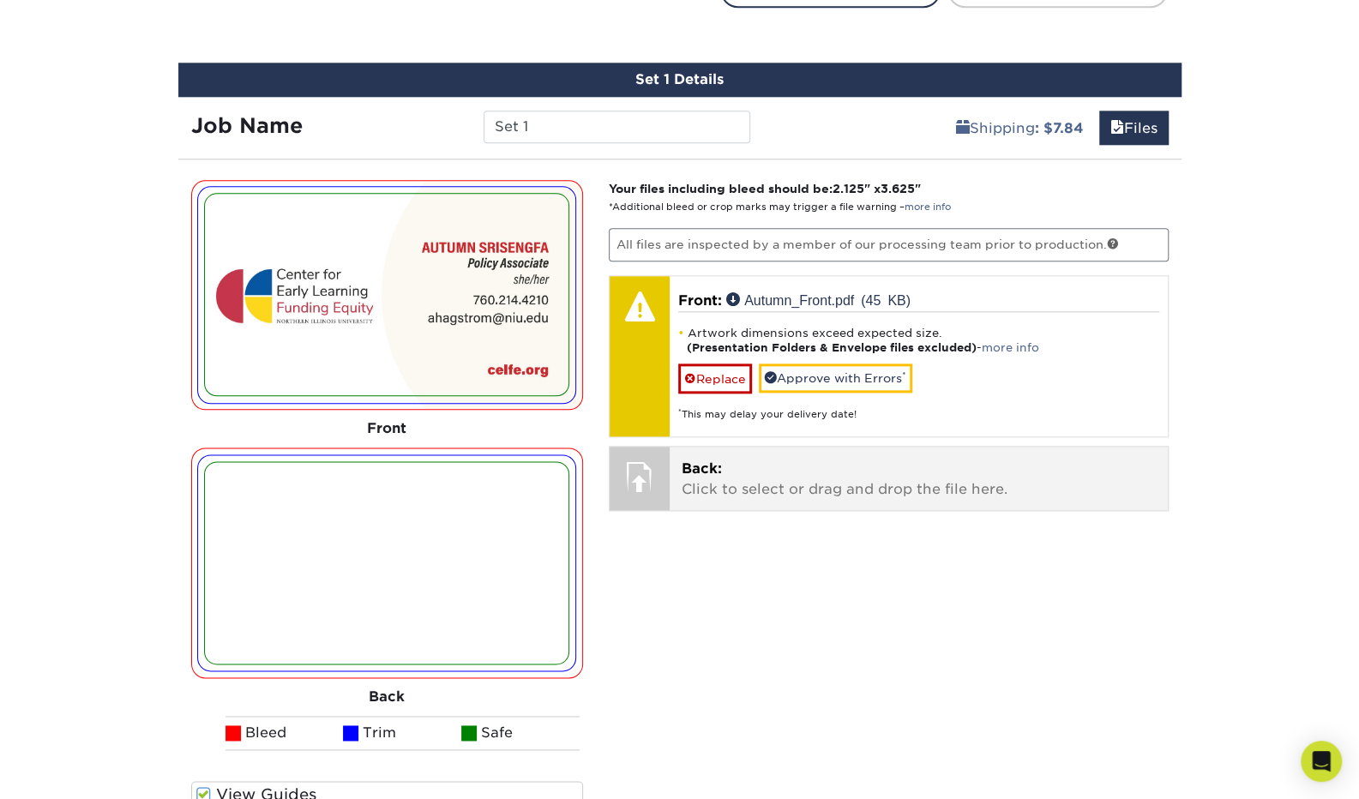
click at [731, 484] on p "Back: Click to select or drag and drop the file here." at bounding box center [919, 479] width 474 height 41
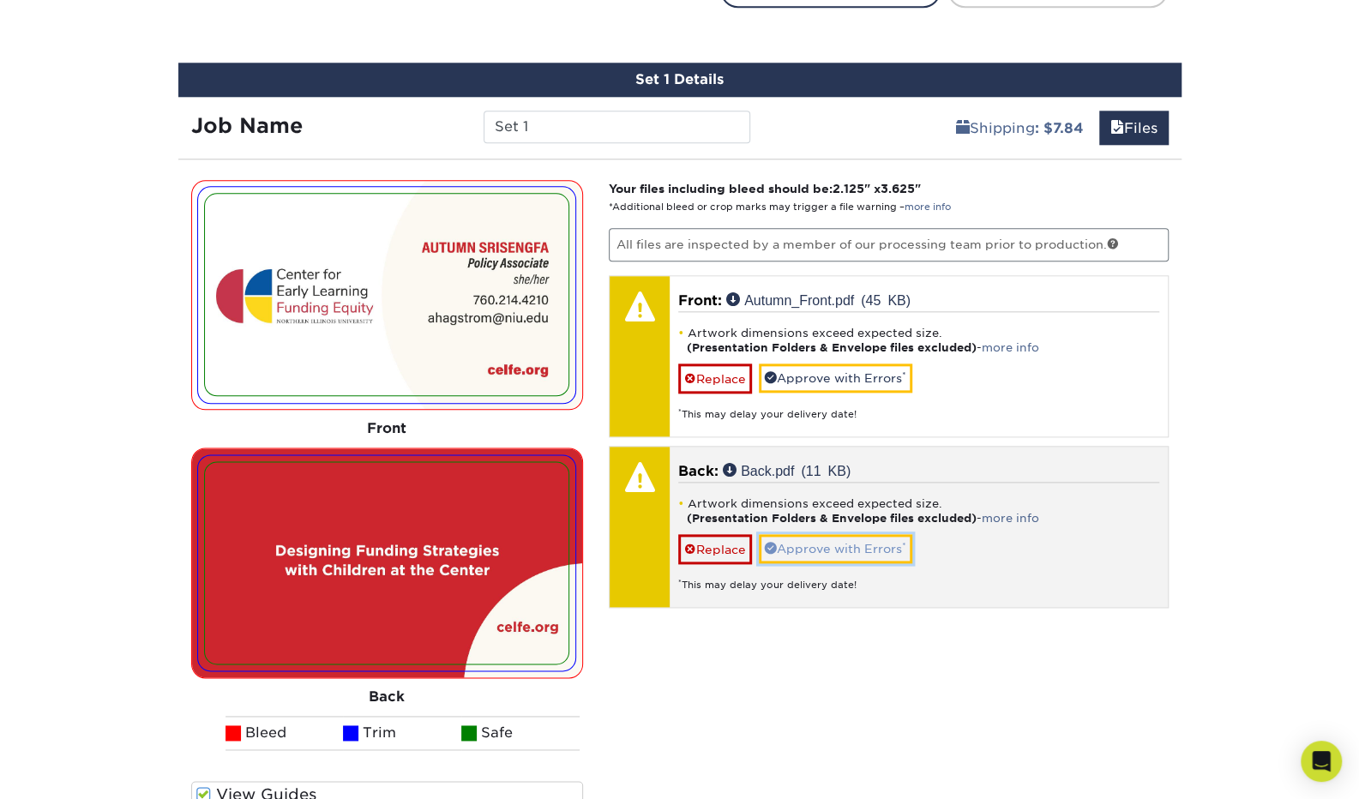
click at [827, 538] on link "Approve with Errors *" at bounding box center [835, 548] width 153 height 29
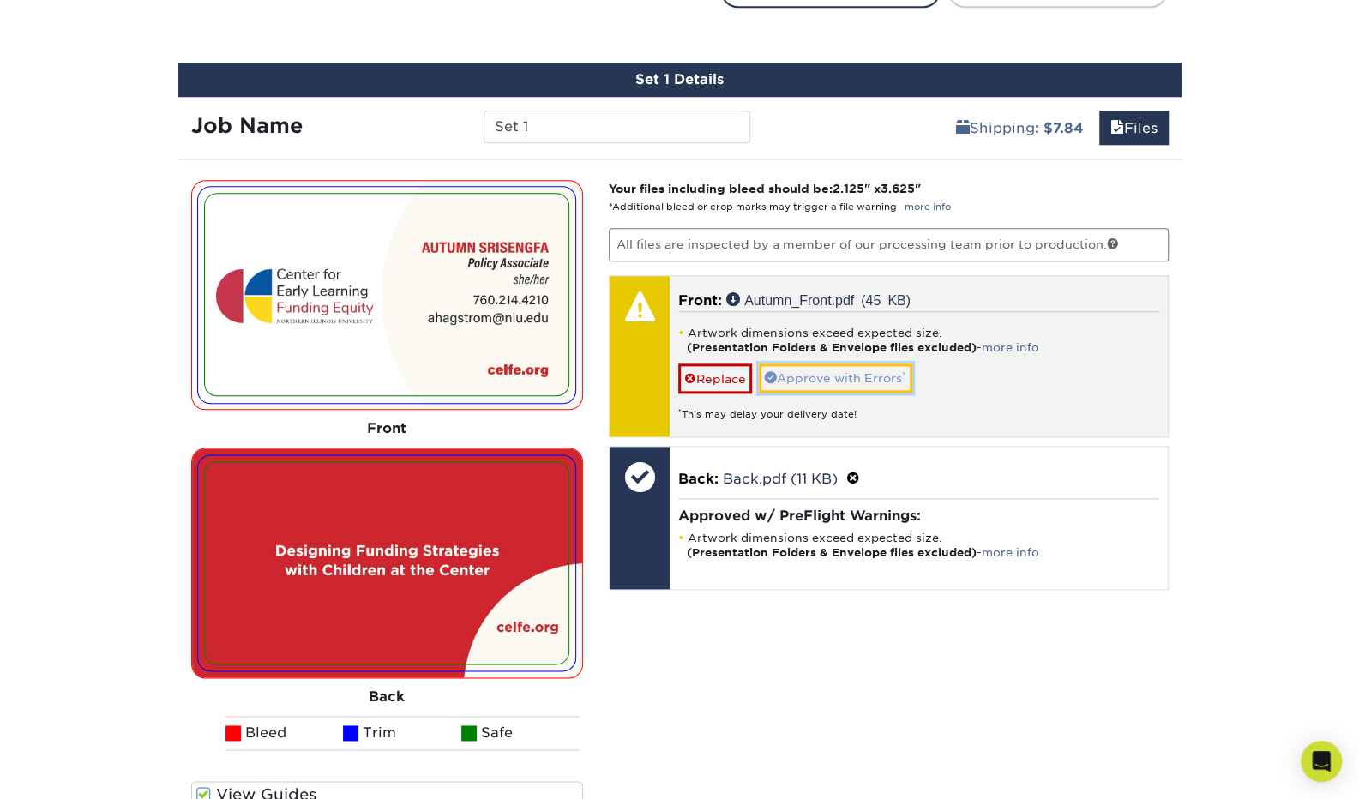
click at [830, 372] on link "Approve with Errors *" at bounding box center [835, 378] width 153 height 29
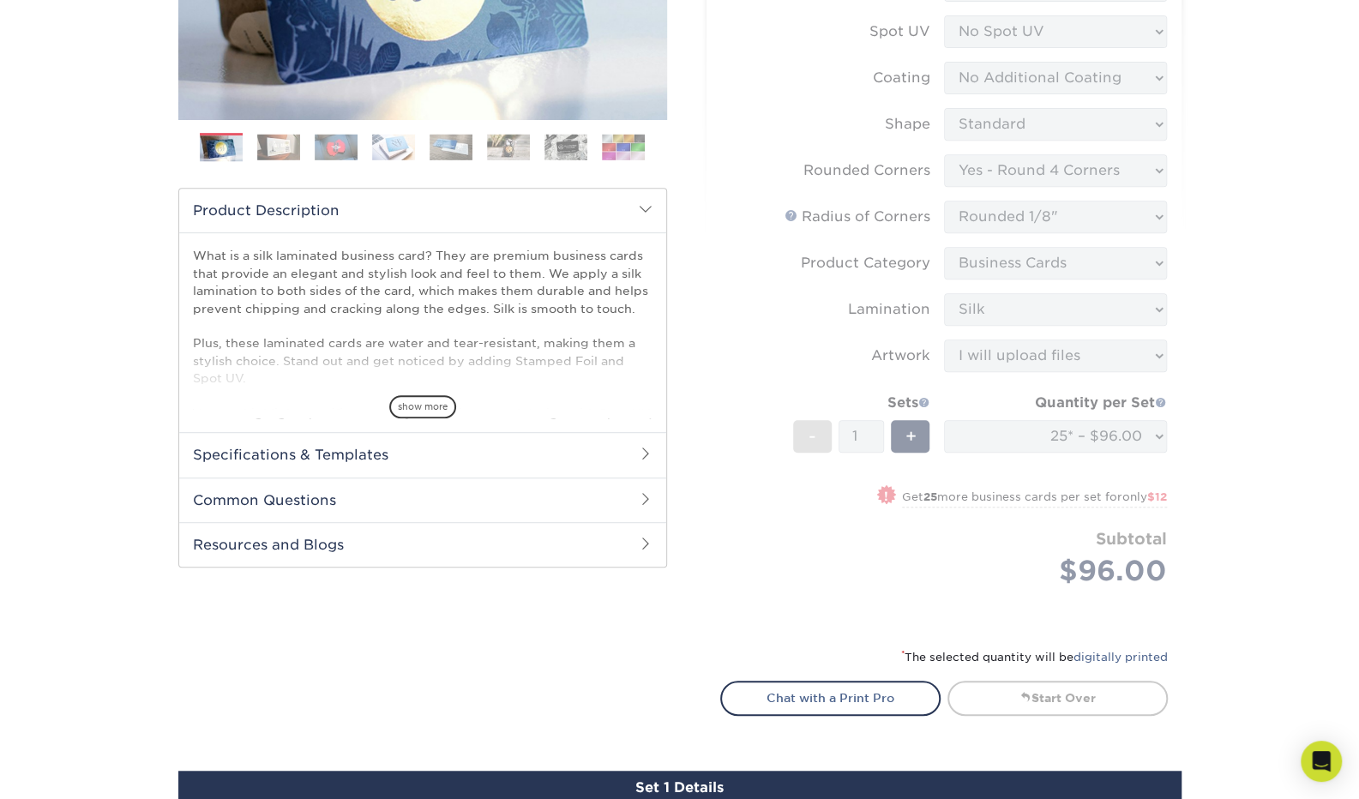
scroll to position [0, 0]
